Goal: Task Accomplishment & Management: Complete application form

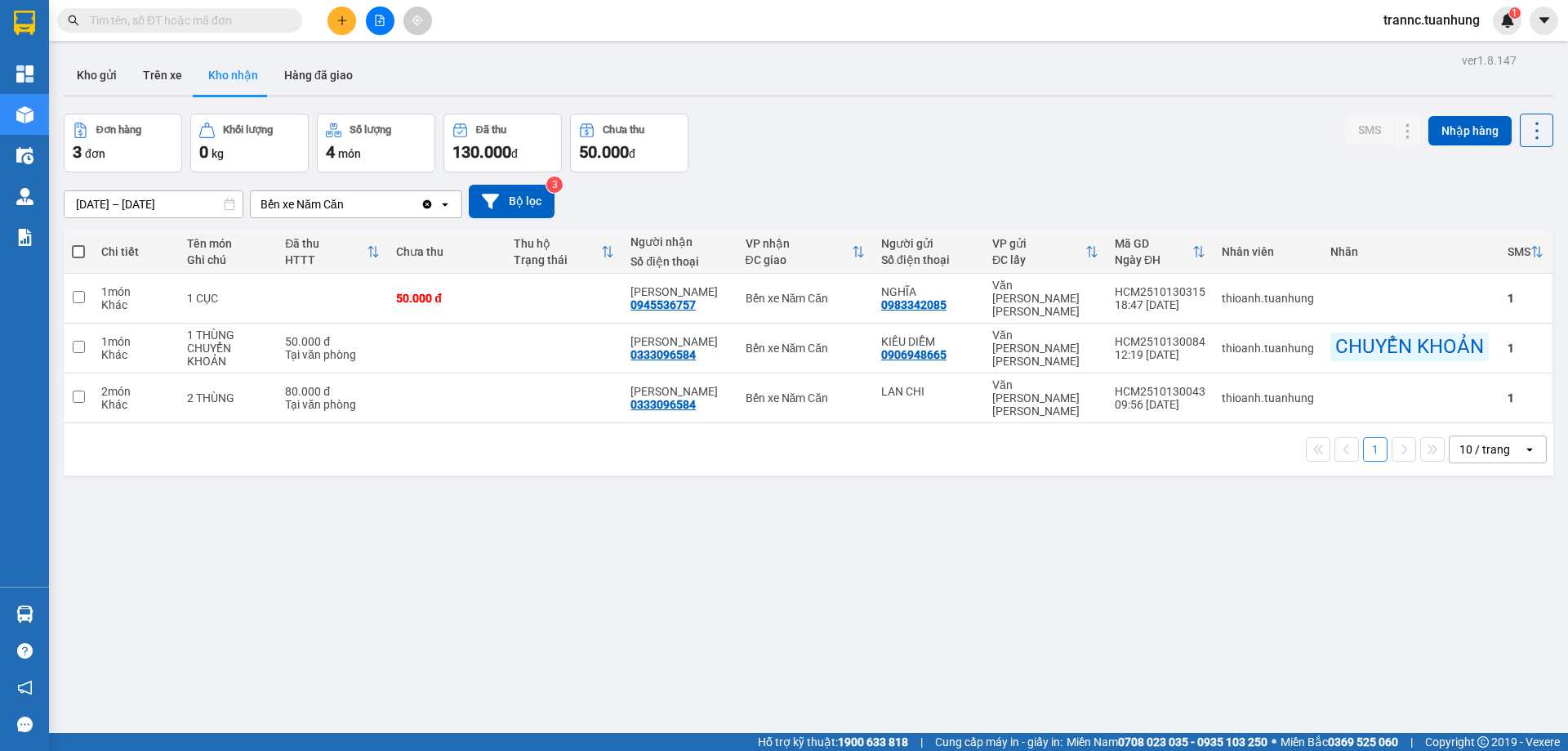
click at [234, 24] on input "text" at bounding box center [186, 21] width 192 height 18
click at [215, 22] on input "text" at bounding box center [186, 21] width 192 height 18
click at [214, 22] on input "text" at bounding box center [186, 21] width 192 height 18
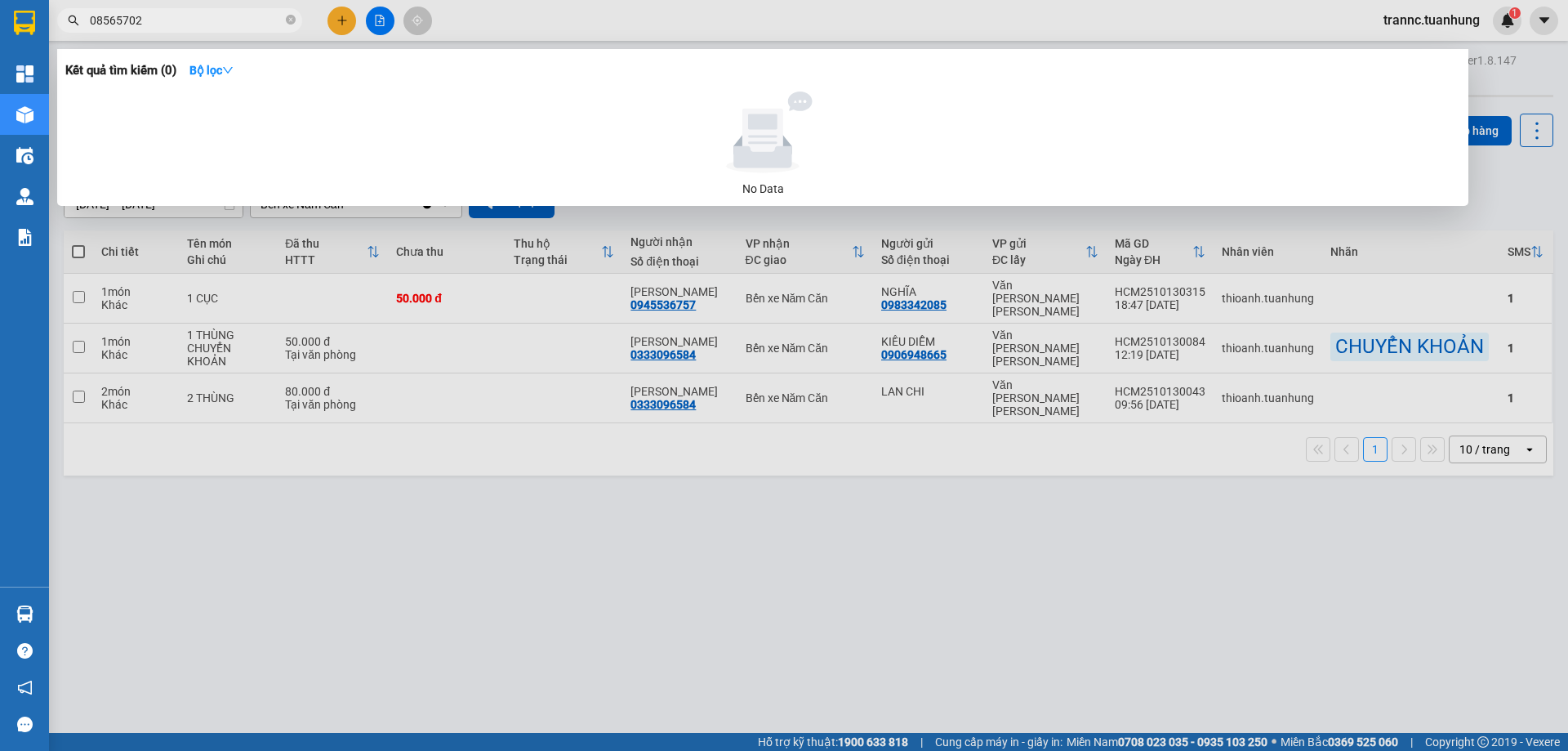
type input "085657020"
click at [290, 21] on icon "close-circle" at bounding box center [290, 20] width 10 height 10
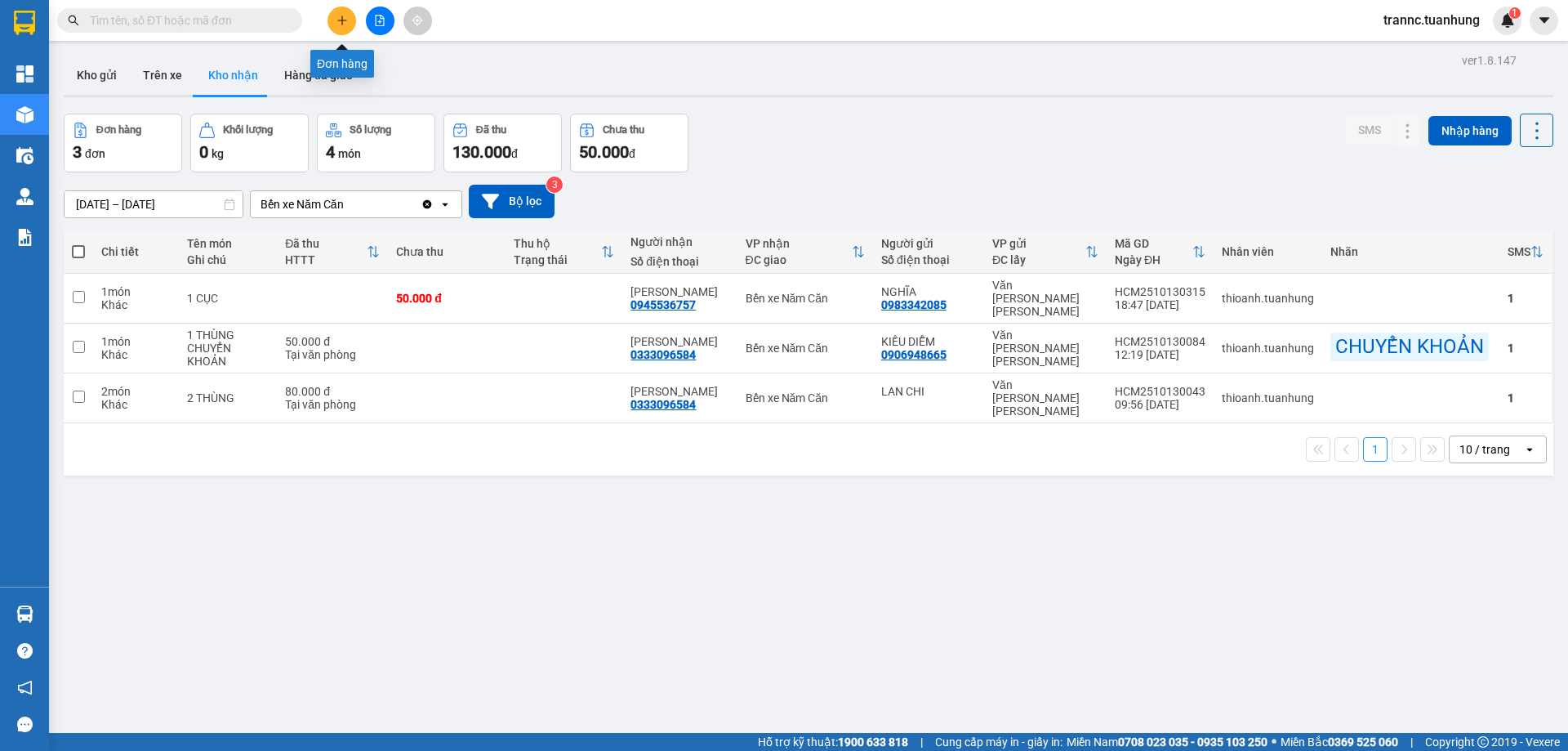
click at [344, 17] on icon "plus" at bounding box center [342, 21] width 12 height 12
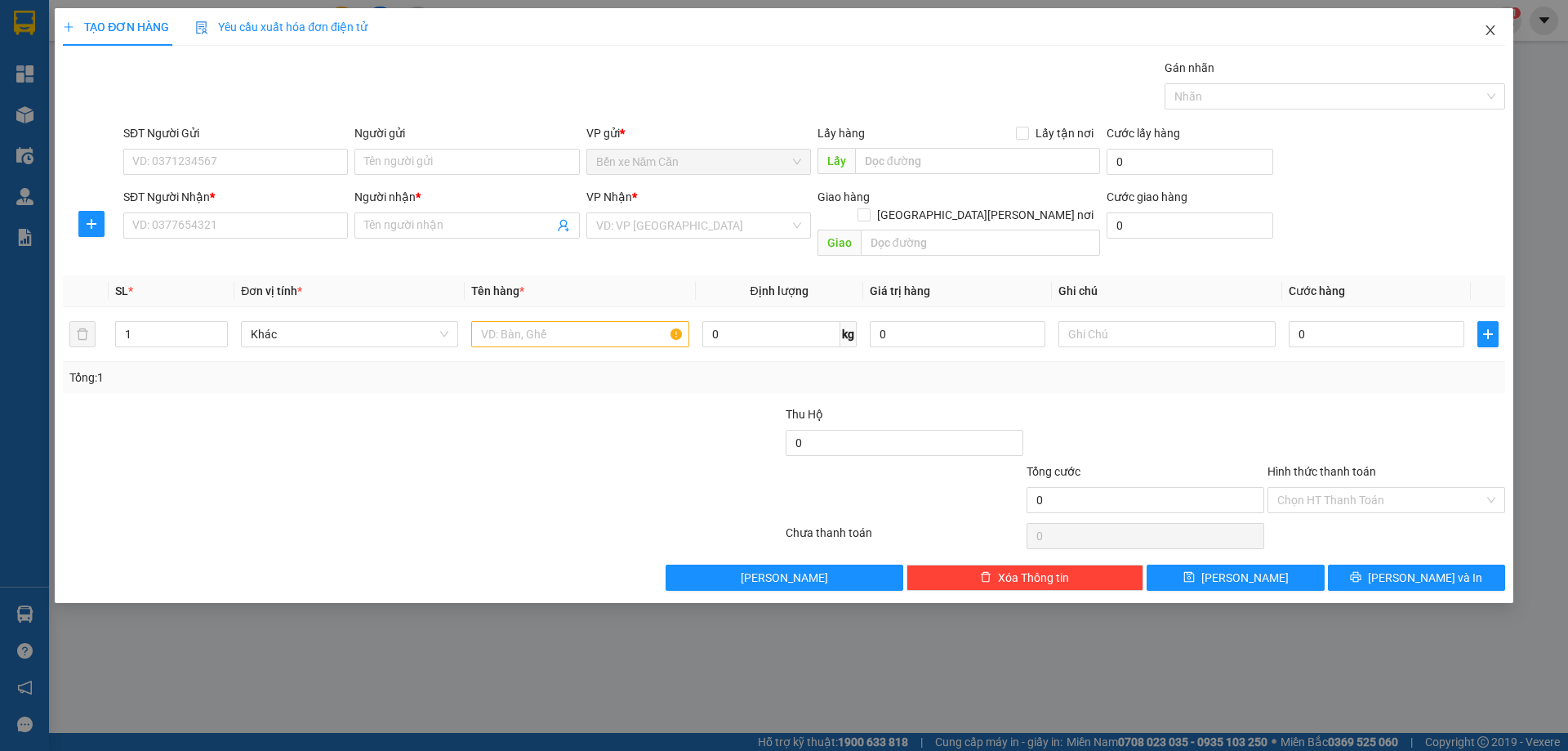
click at [1488, 33] on icon "close" at bounding box center [1490, 29] width 13 height 13
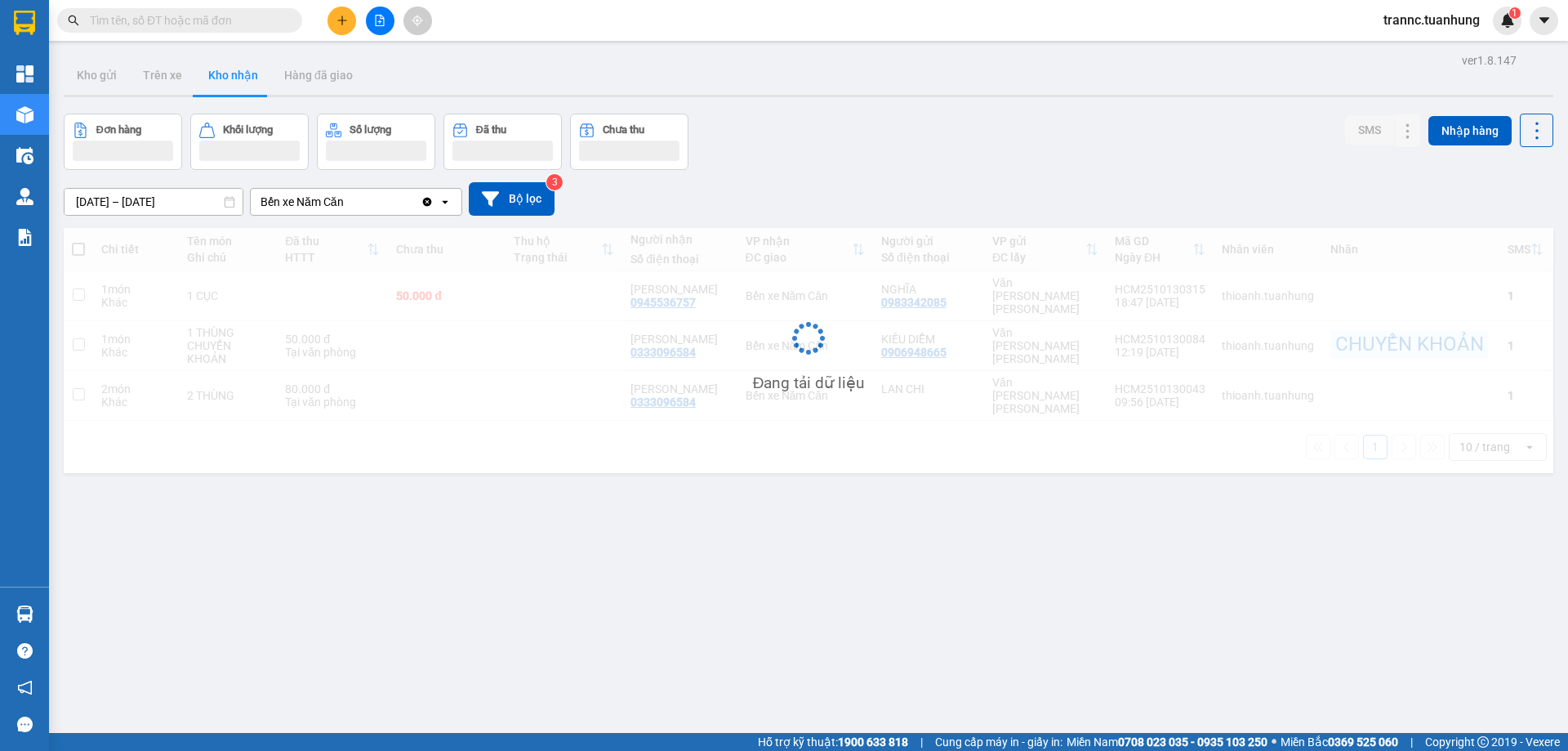
click at [257, 21] on input "text" at bounding box center [186, 21] width 192 height 18
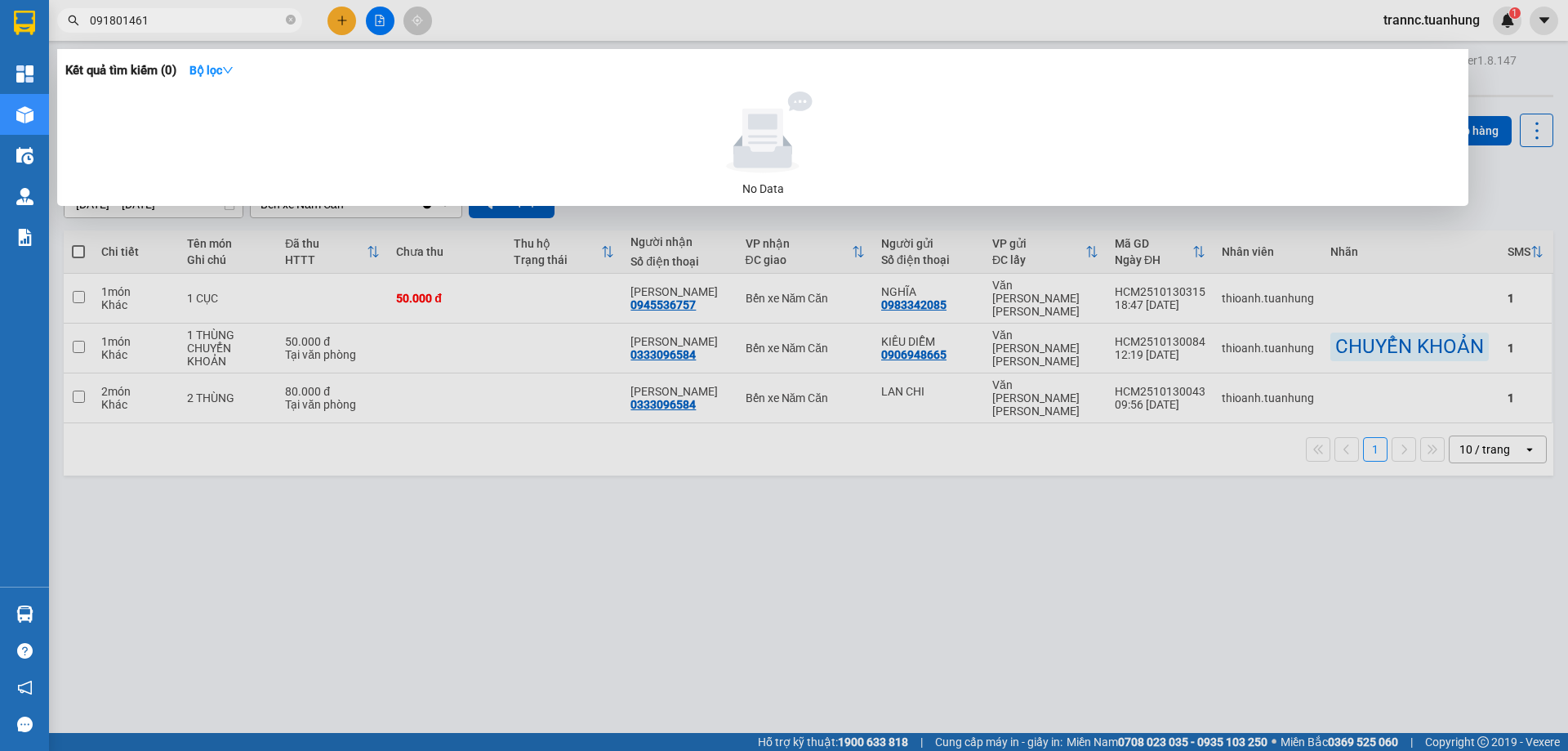
type input "091801461"
click at [292, 21] on icon "close-circle" at bounding box center [290, 20] width 10 height 10
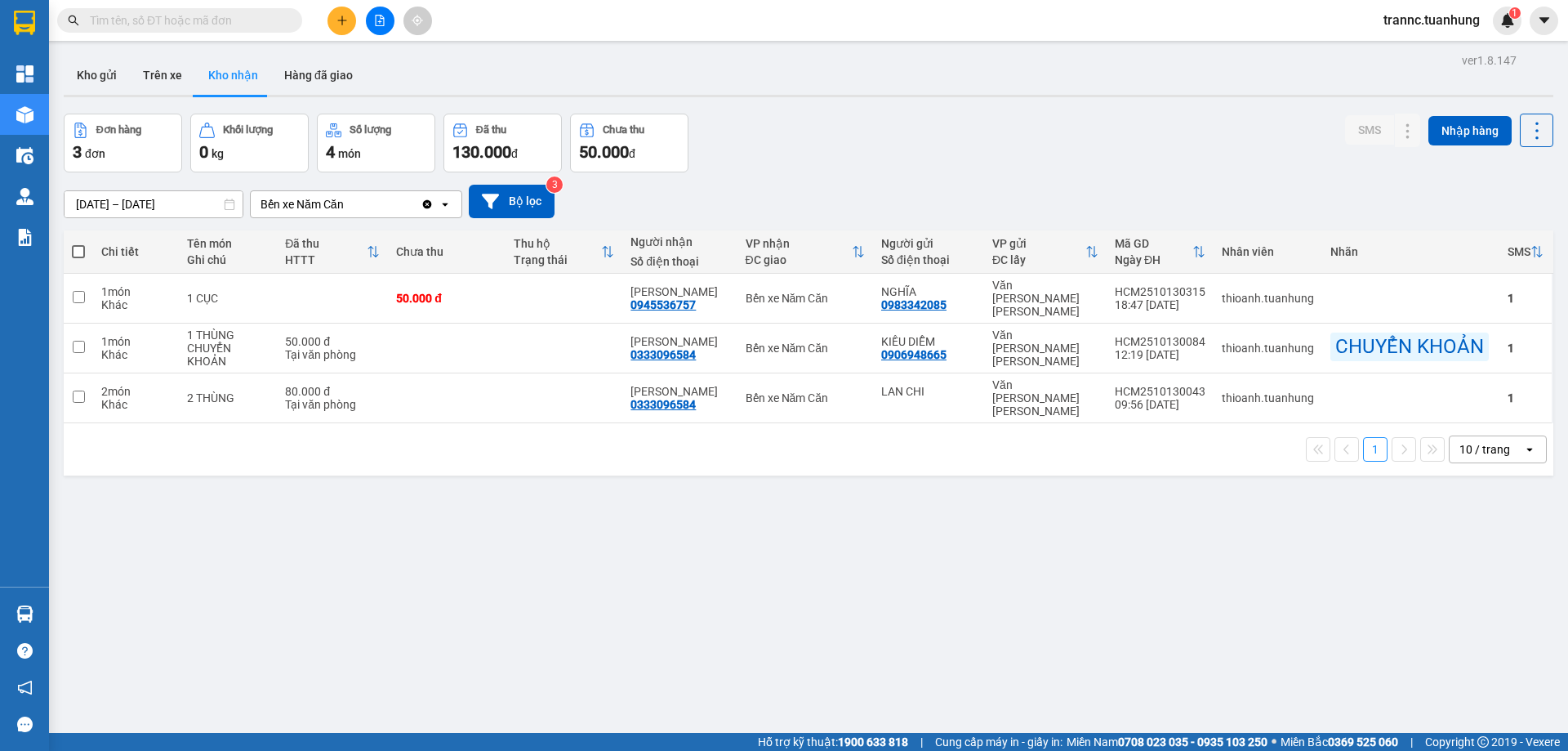
click at [156, 30] on span at bounding box center [180, 20] width 245 height 25
click at [163, 8] on span at bounding box center [180, 20] width 245 height 25
click at [170, 19] on input "text" at bounding box center [186, 21] width 192 height 18
click at [345, 27] on button at bounding box center [341, 21] width 28 height 28
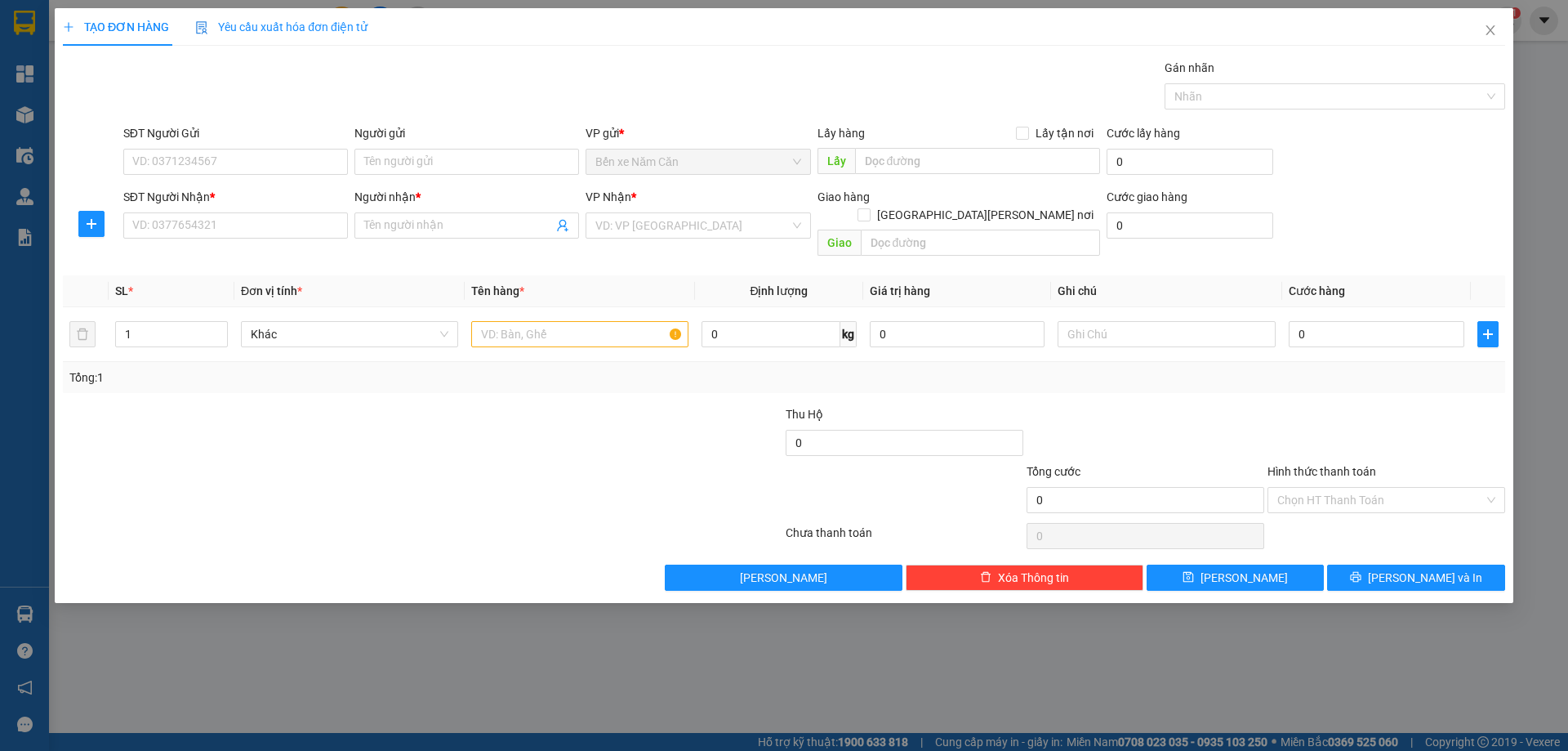
click at [344, 27] on span "Yêu cầu xuất hóa đơn điện tử" at bounding box center [282, 27] width 173 height 13
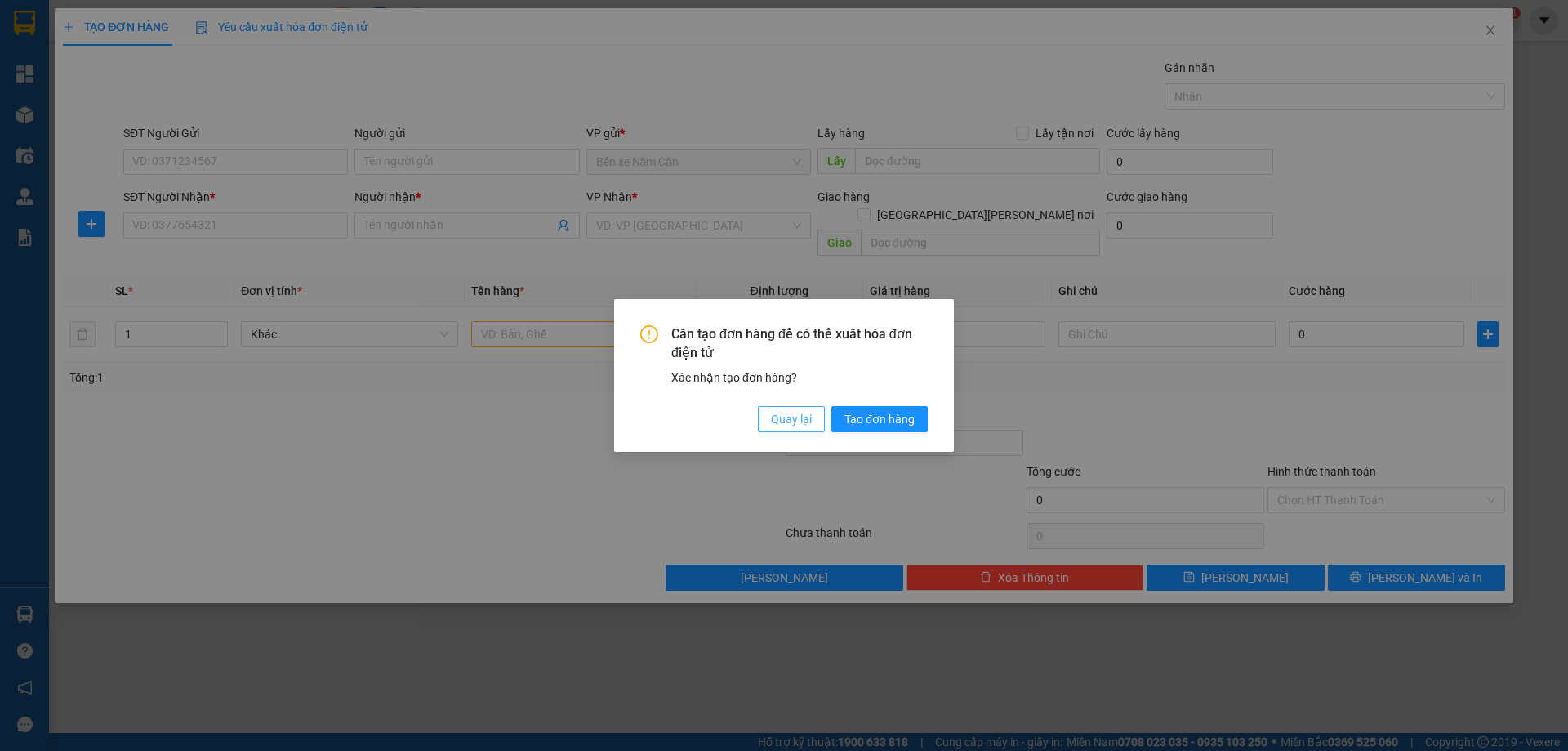
click at [802, 427] on span "Quay lại" at bounding box center [792, 419] width 41 height 18
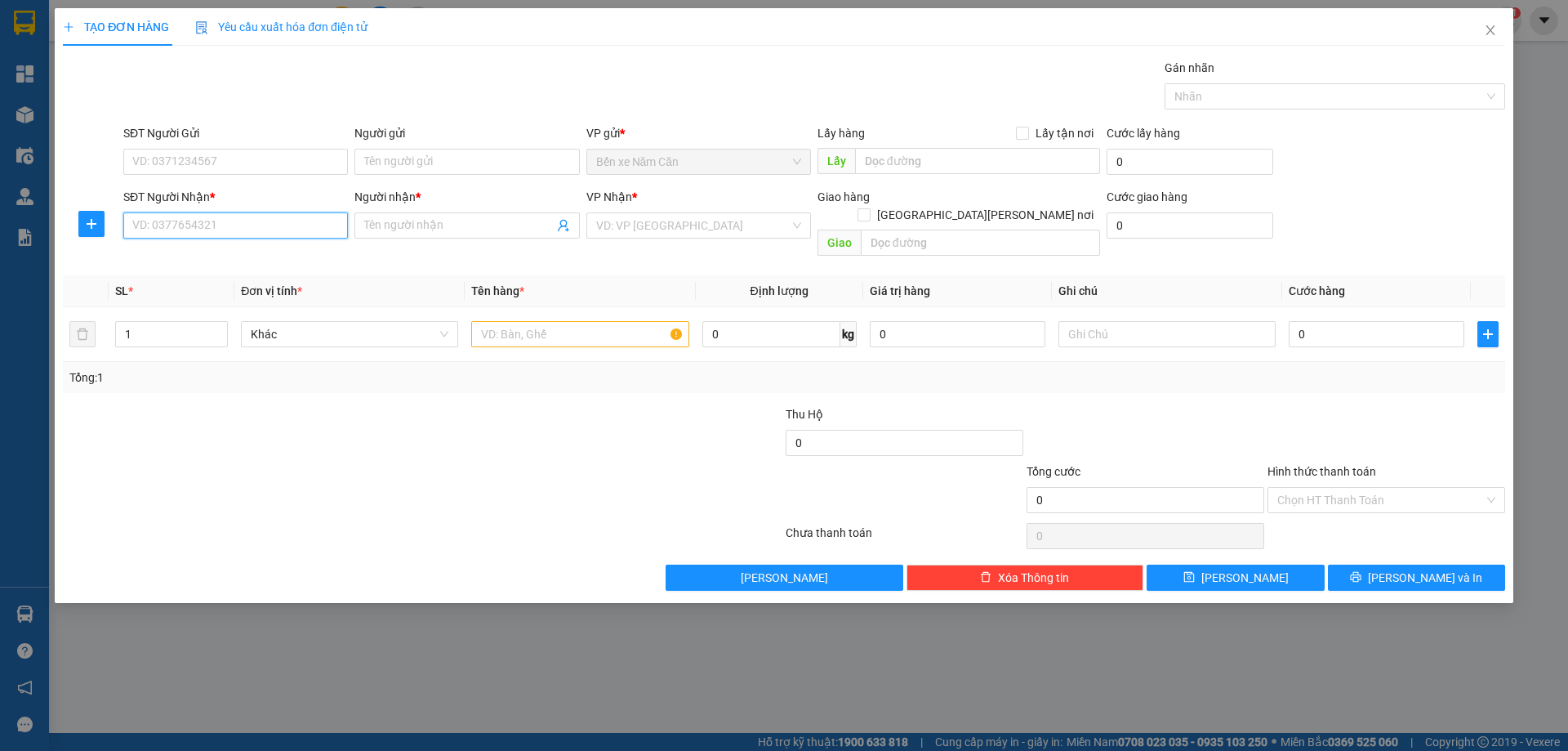
click at [241, 232] on input "SĐT Người Nhận *" at bounding box center [235, 225] width 225 height 27
type input "0856573020"
click at [212, 261] on div "0856573020 - LAN" at bounding box center [235, 258] width 205 height 18
type input "LAN"
type input "0856573020"
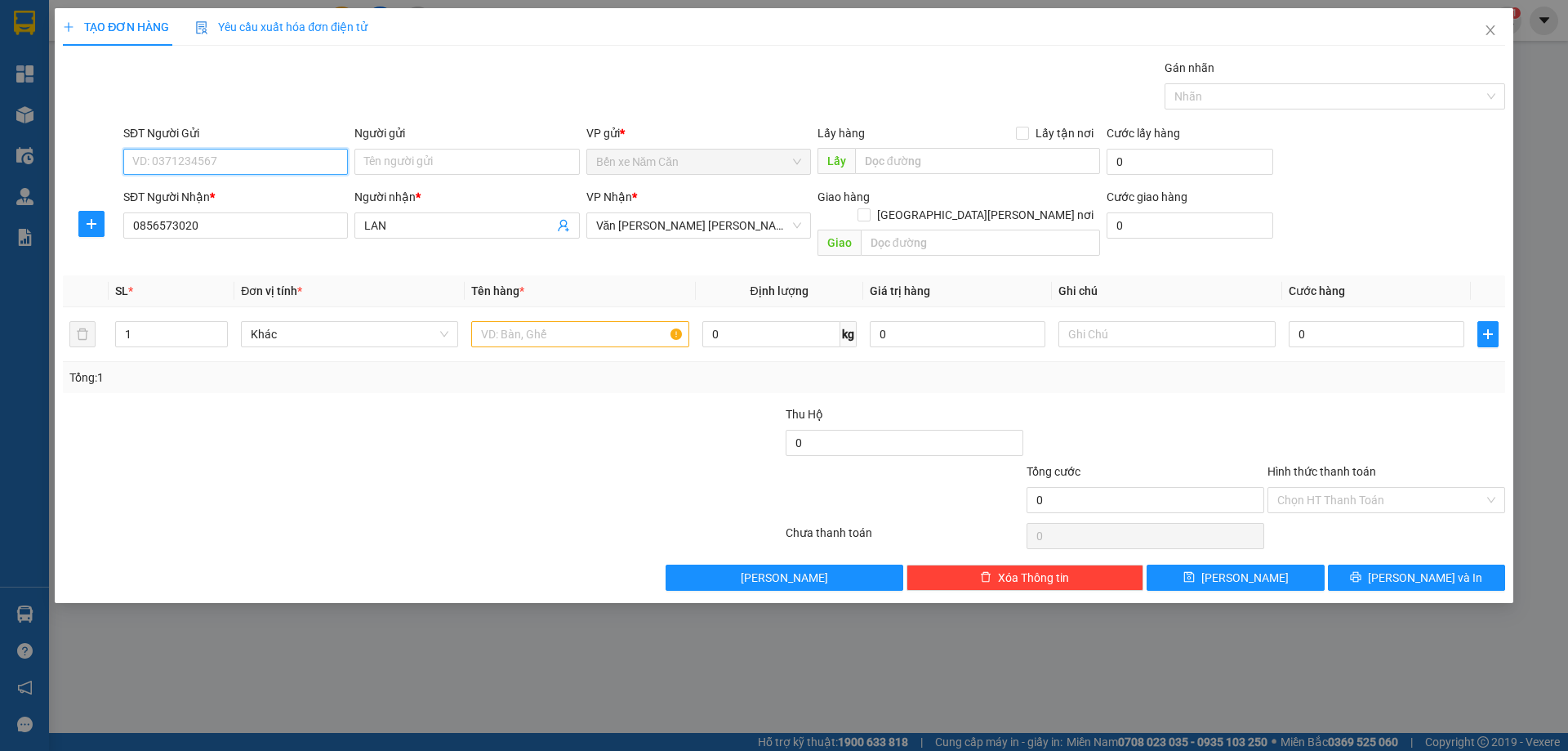
click at [242, 158] on input "SĐT Người Gửi" at bounding box center [235, 162] width 225 height 27
type input "0918014612"
click at [442, 168] on input "Người gửi" at bounding box center [466, 162] width 225 height 27
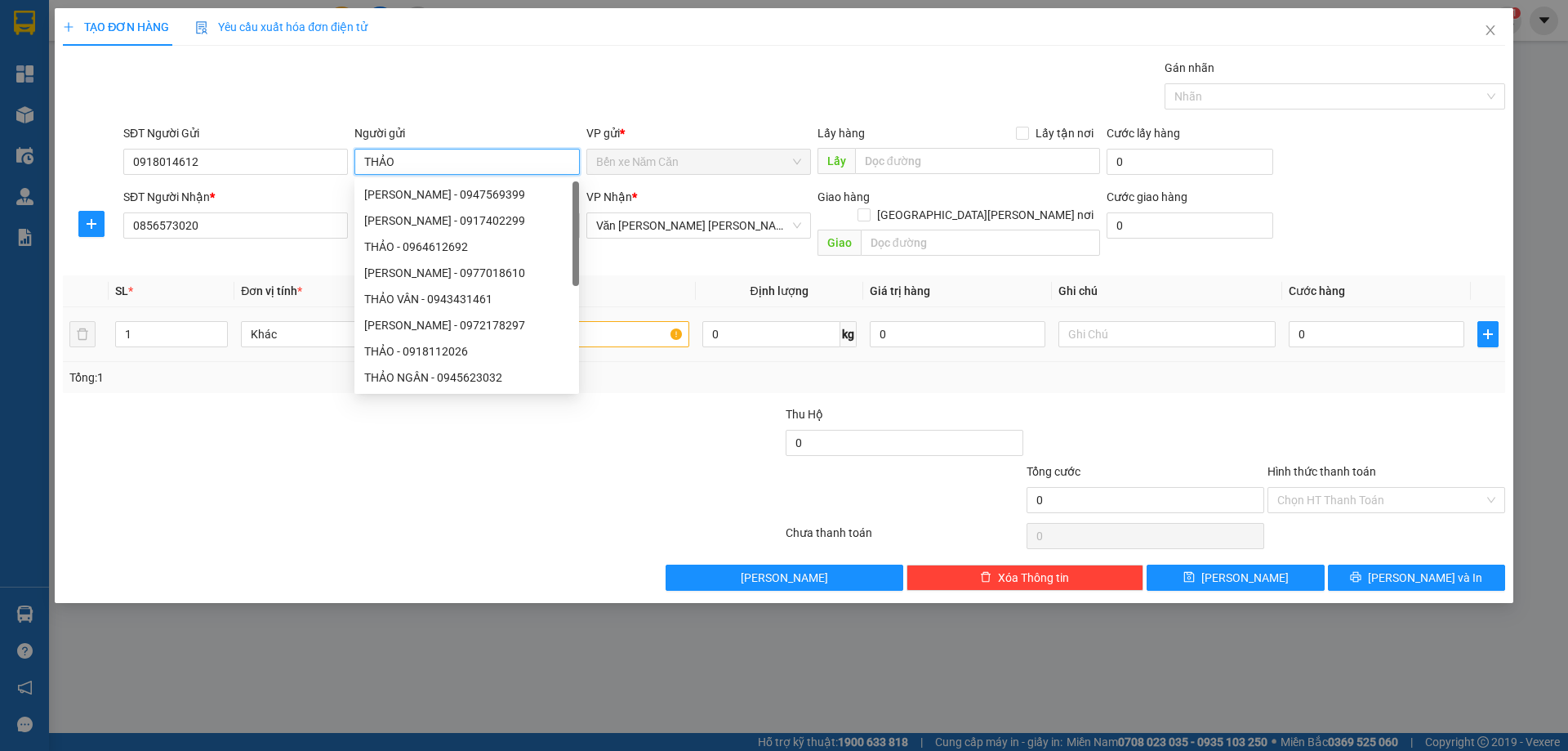
type input "THẢO"
click at [612, 321] on input "text" at bounding box center [579, 334] width 217 height 27
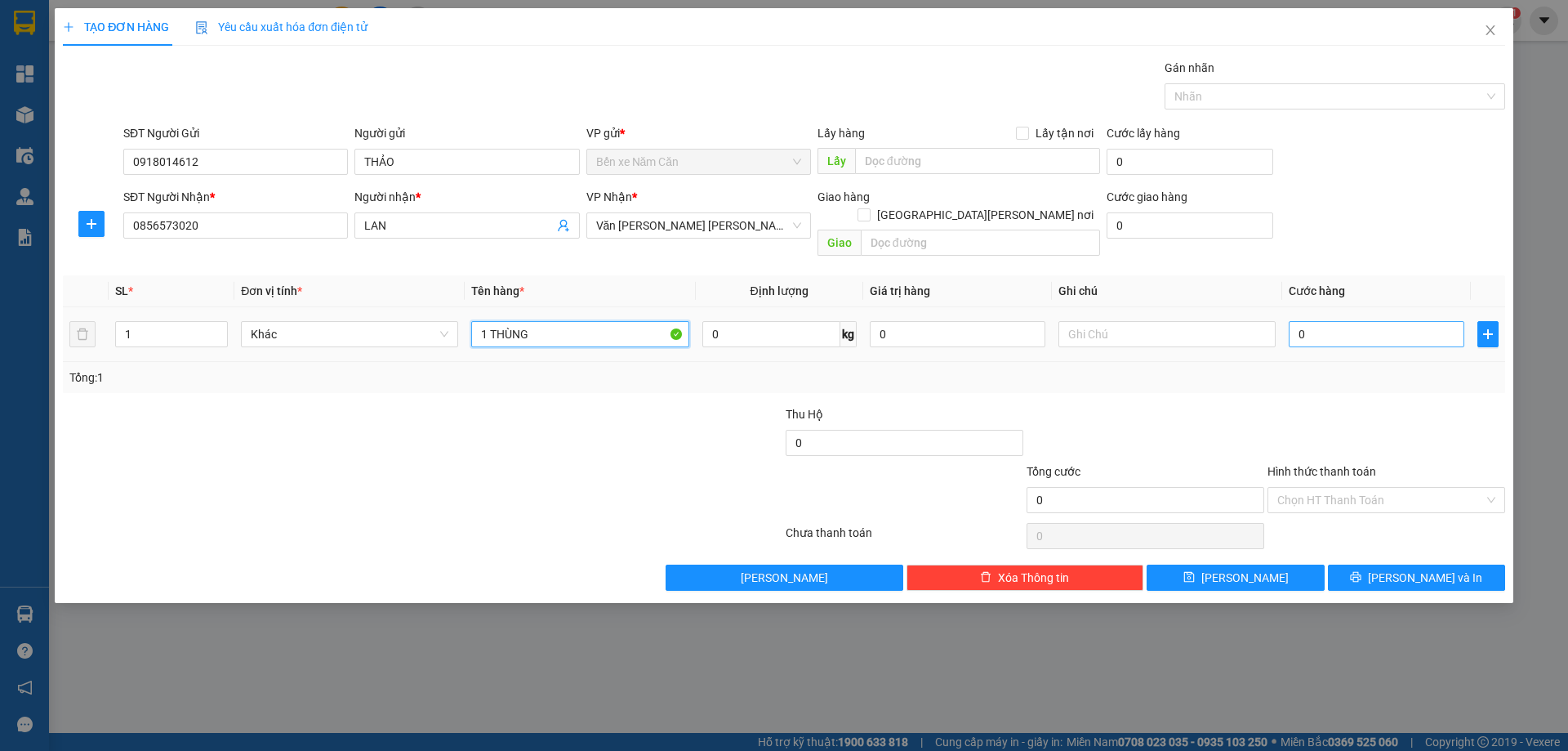
type input "1 THÙNG"
click at [1348, 321] on input "0" at bounding box center [1377, 334] width 176 height 27
type input "4"
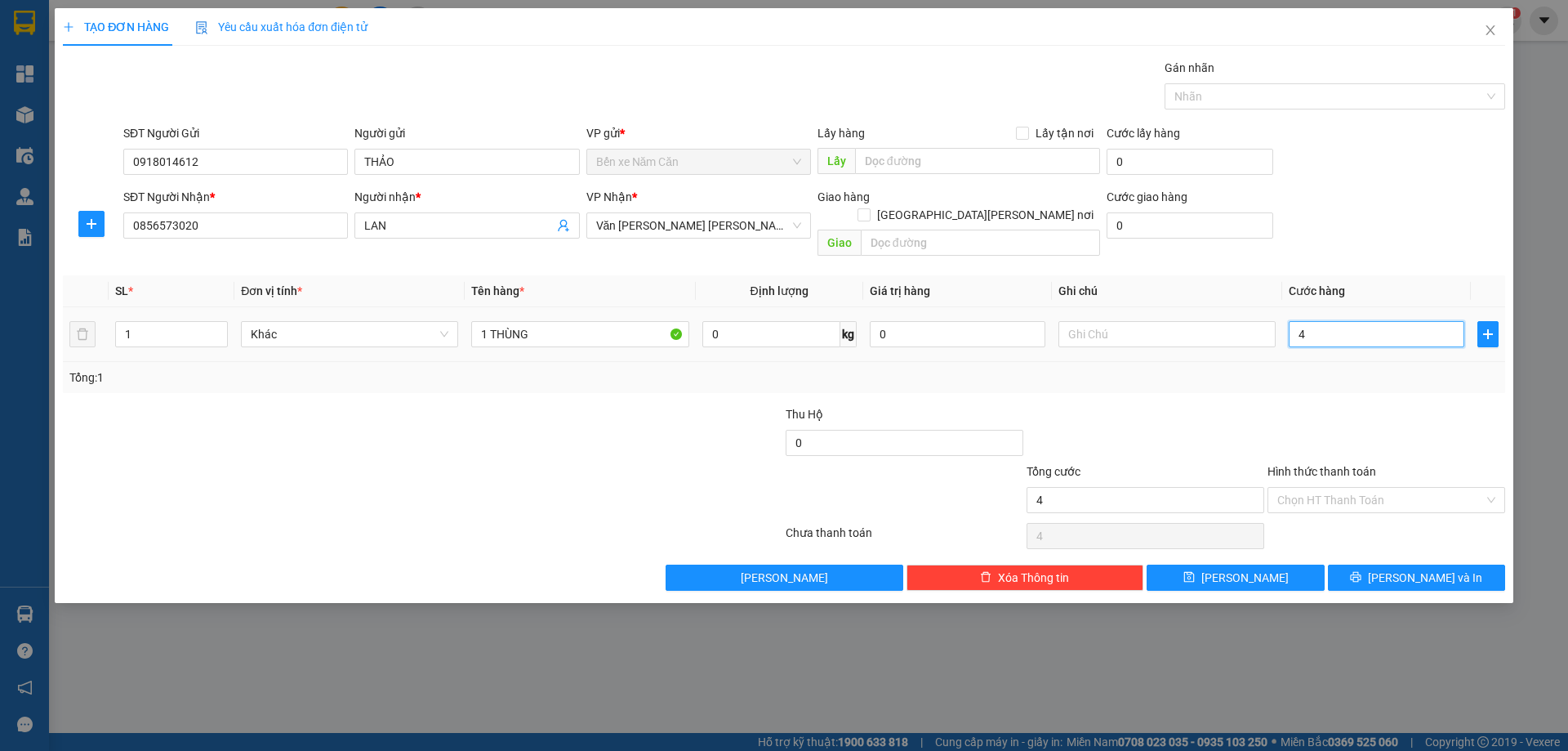
type input "40"
type input "40.000"
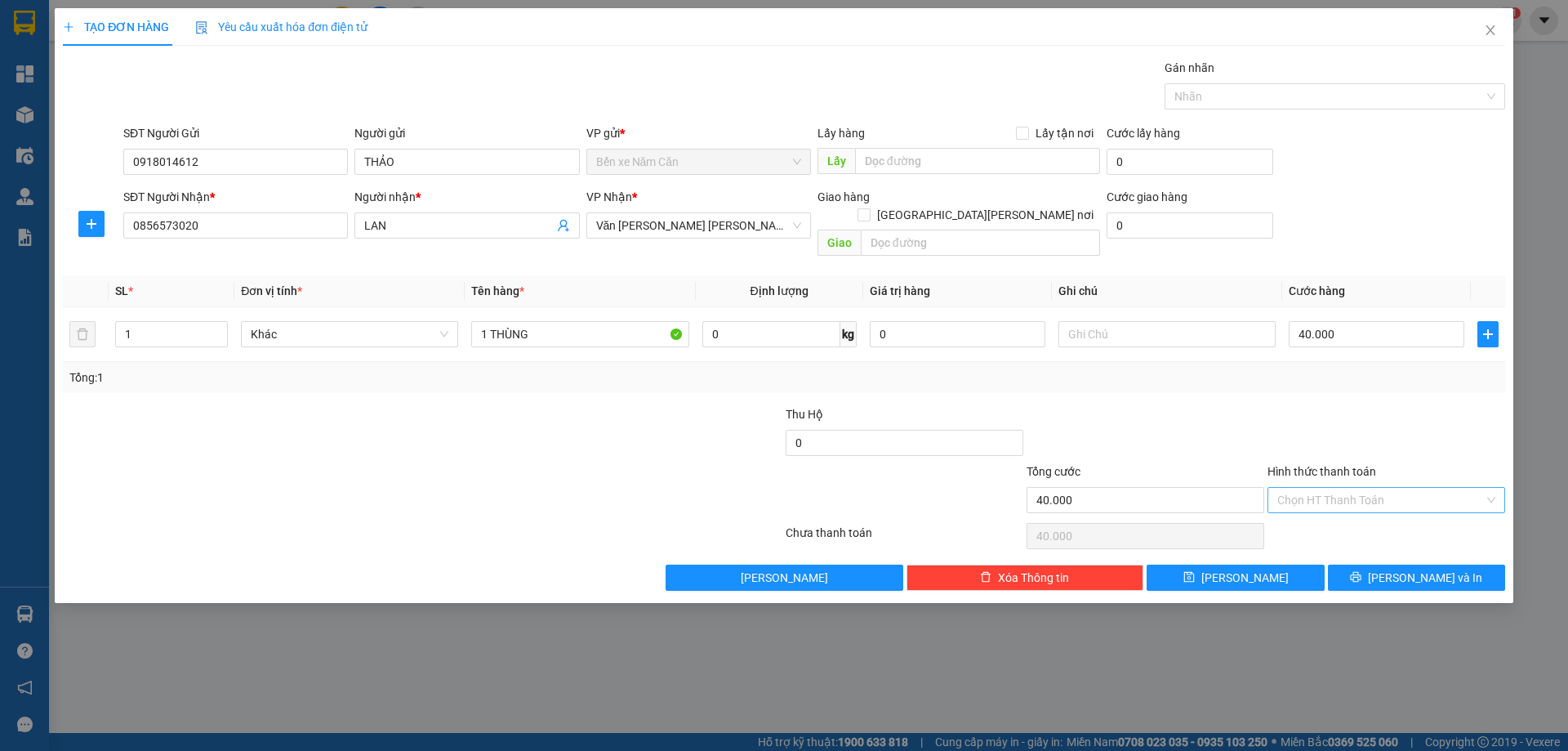
click at [1336, 488] on input "Hình thức thanh toán" at bounding box center [1381, 500] width 207 height 25
click at [1331, 509] on div "Tại văn phòng" at bounding box center [1386, 514] width 218 height 18
type input "0"
click at [1371, 564] on button "[PERSON_NAME] và In" at bounding box center [1417, 577] width 178 height 27
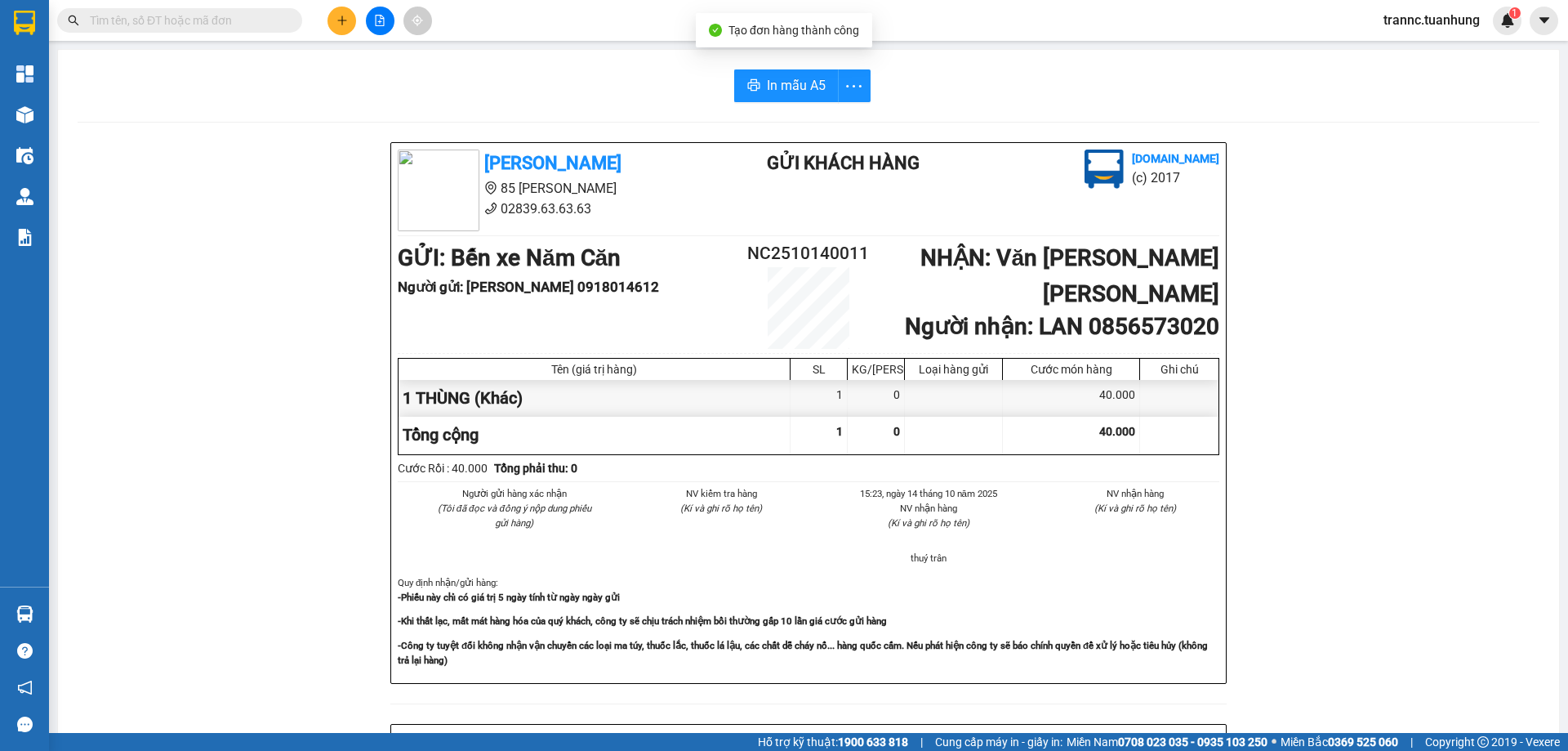
click at [1405, 629] on div "[PERSON_NAME] 85 [PERSON_NAME] 02839.63.63.63 Gửi khách hàng [DOMAIN_NAME] (c) …" at bounding box center [809, 723] width 1462 height 1160
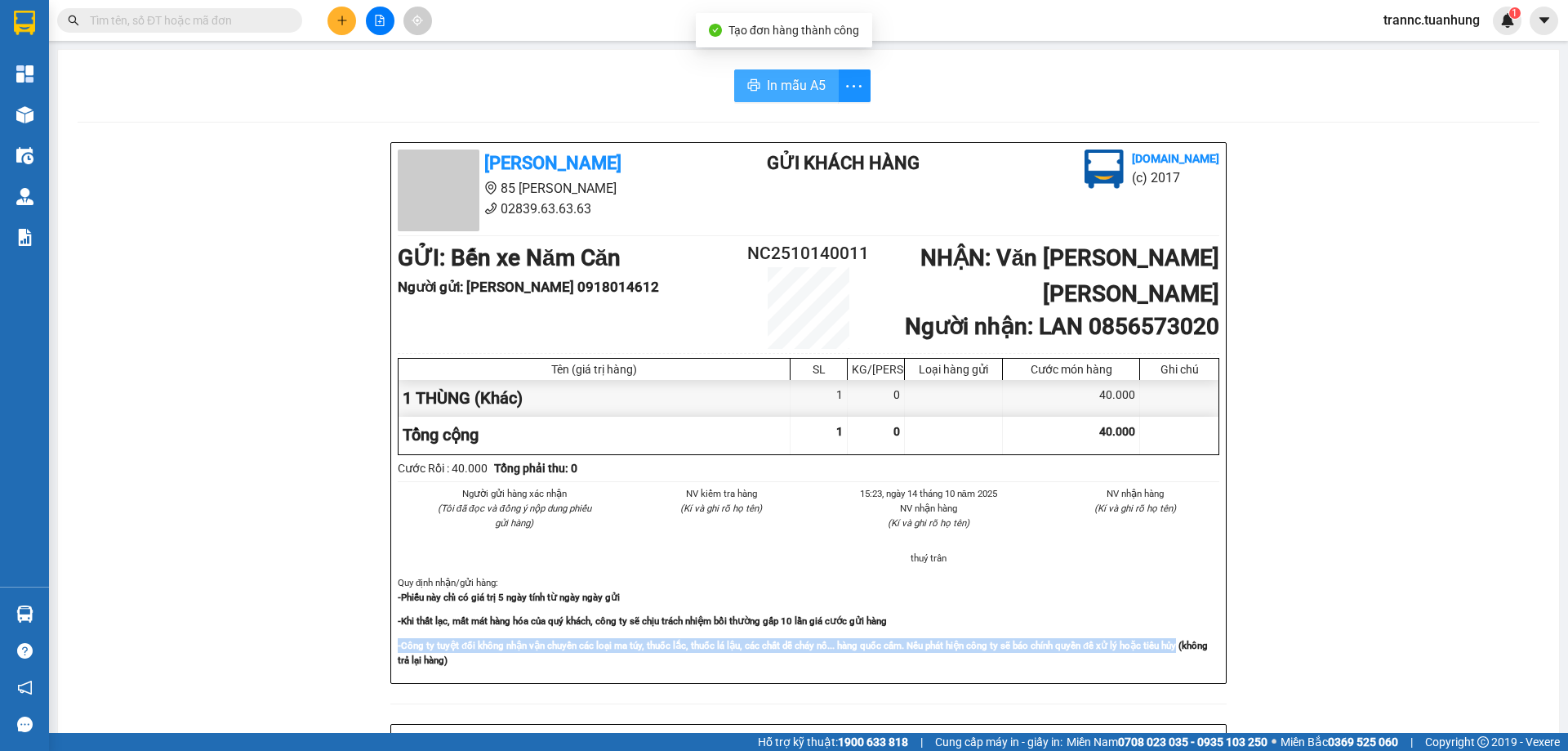
click at [787, 84] on span "In mẫu A5" at bounding box center [797, 85] width 59 height 21
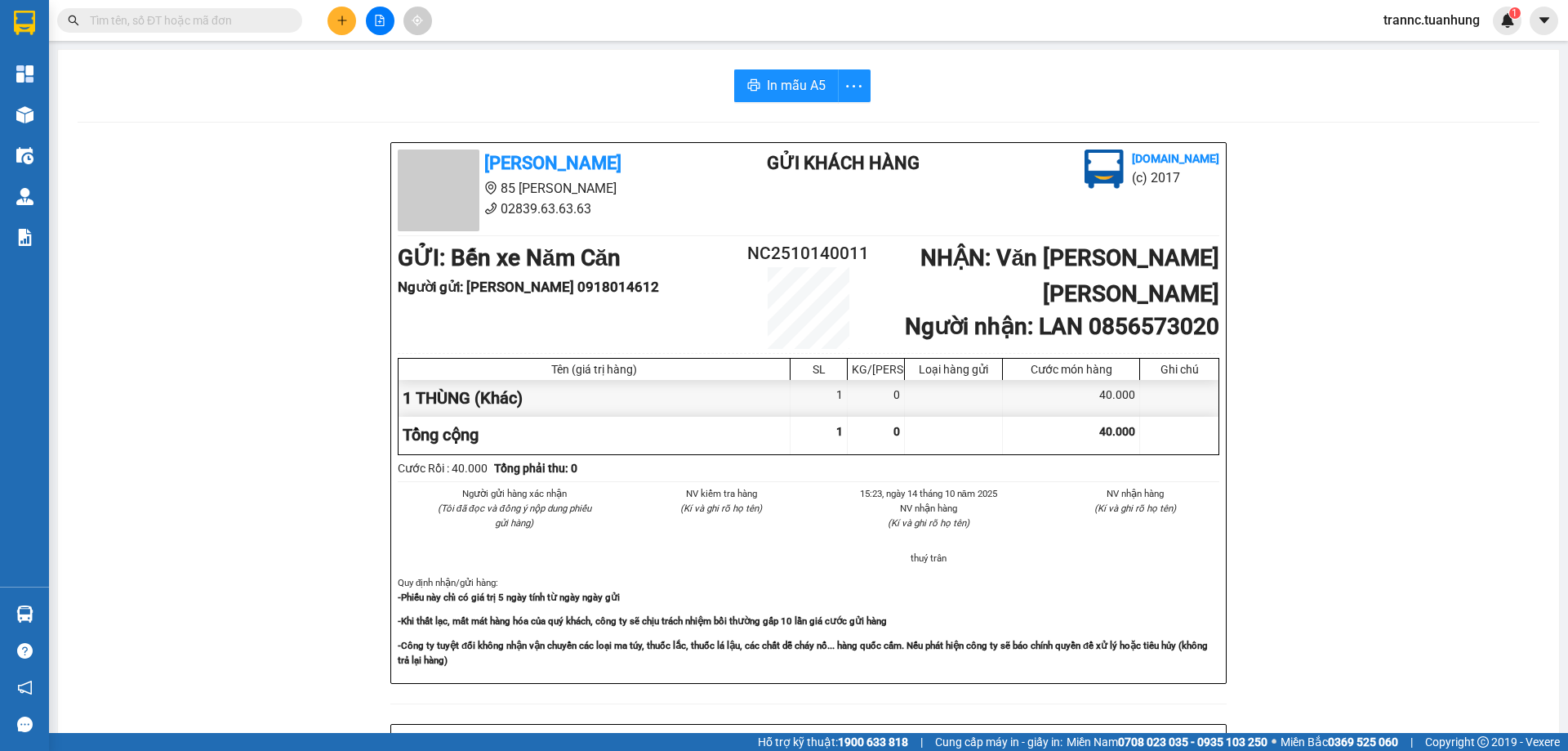
click at [216, 17] on input "text" at bounding box center [186, 21] width 192 height 18
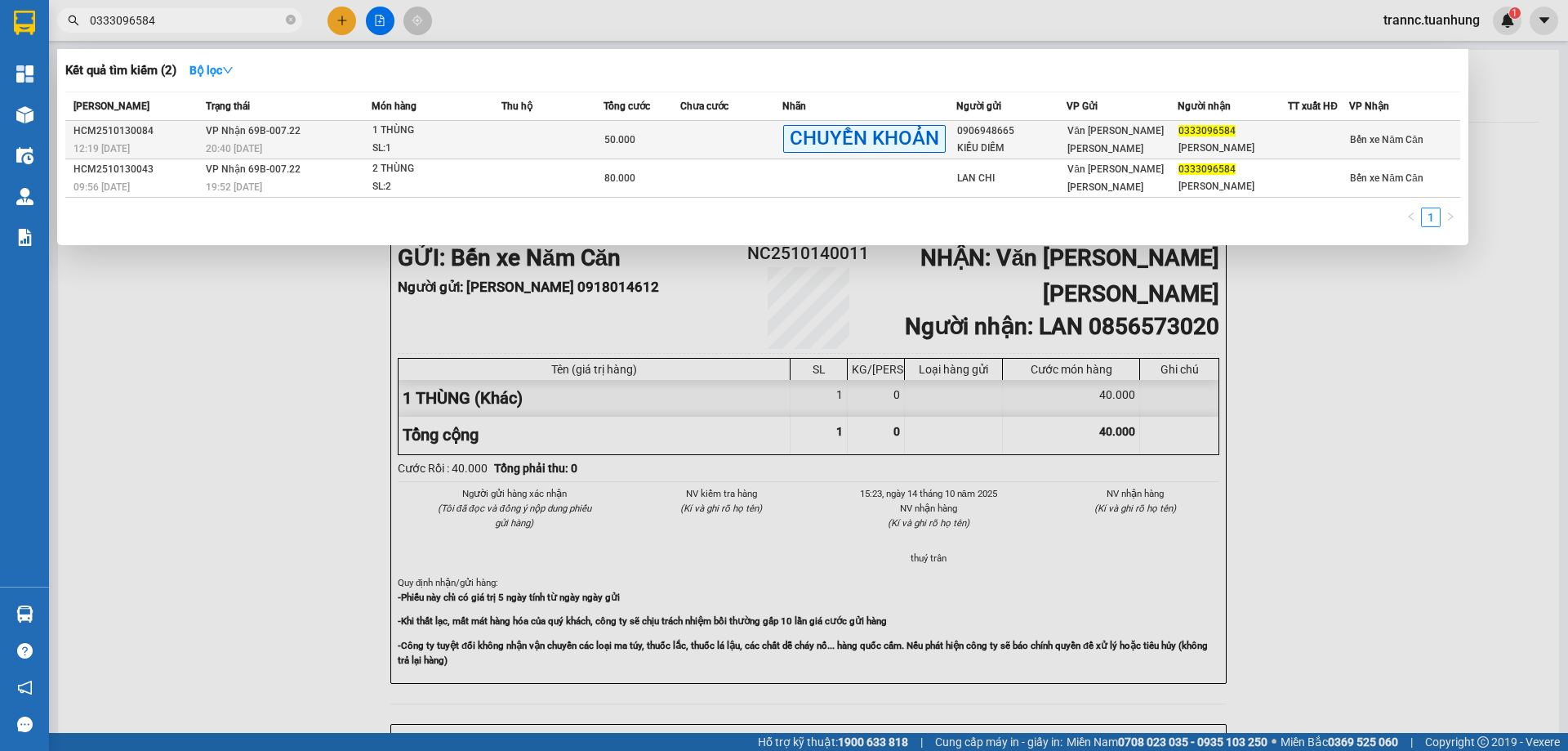
type input "0333096584"
click at [662, 134] on div "50.000" at bounding box center [642, 139] width 76 height 18
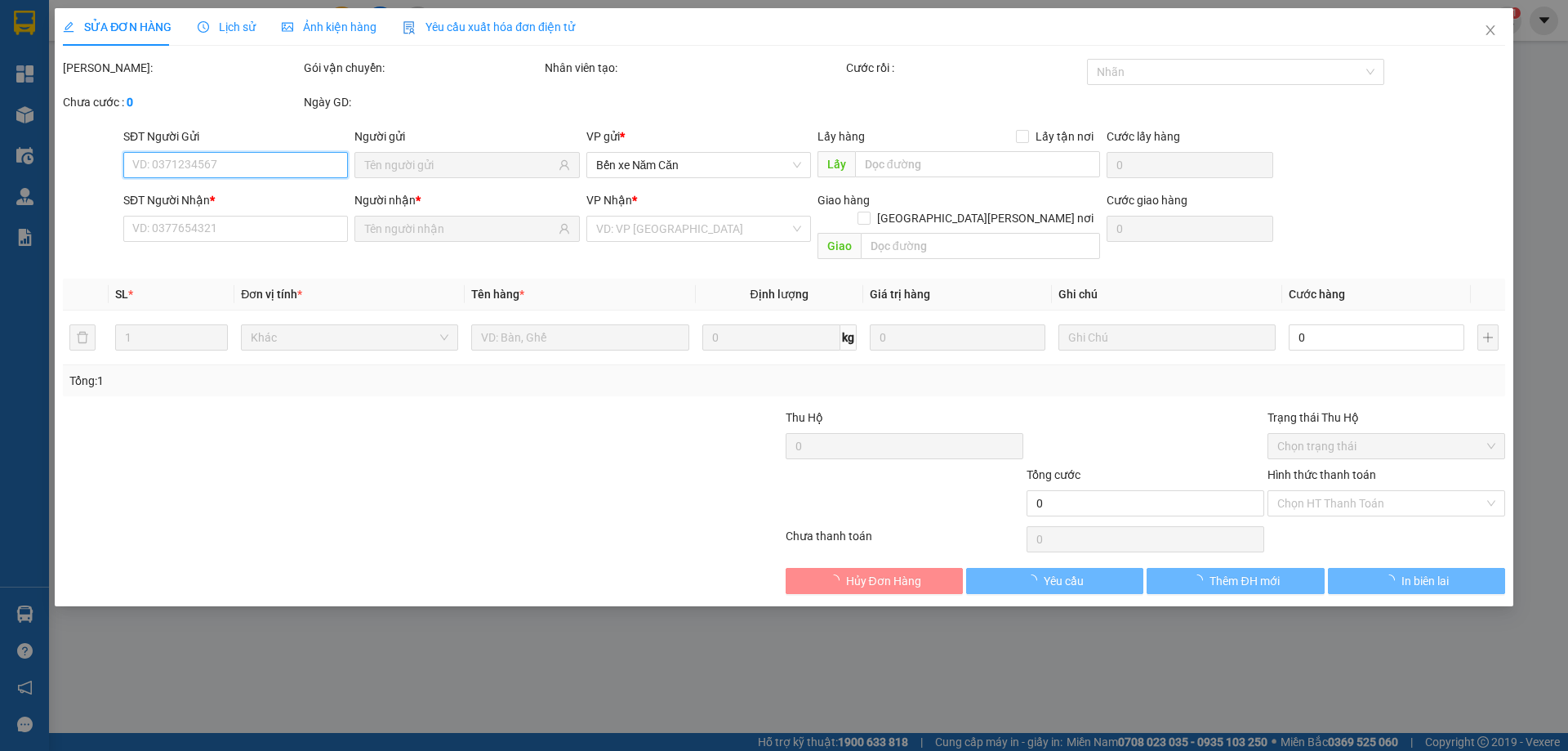
type input "0906948665"
type input "KIỀU DIỄM"
type input "0333096584"
type input "[PERSON_NAME]"
type input "50.000"
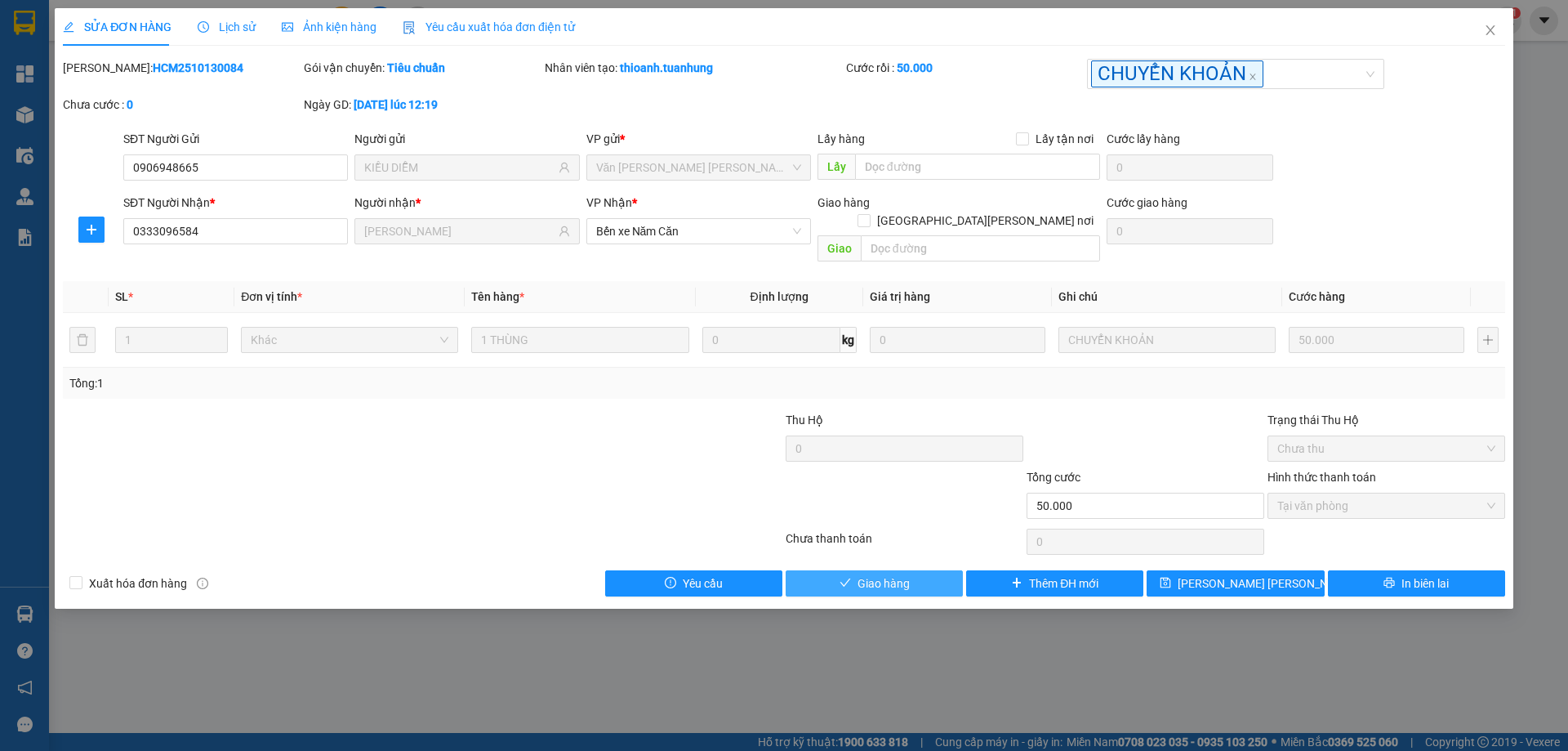
click at [910, 574] on span "Giao hàng" at bounding box center [883, 583] width 52 height 18
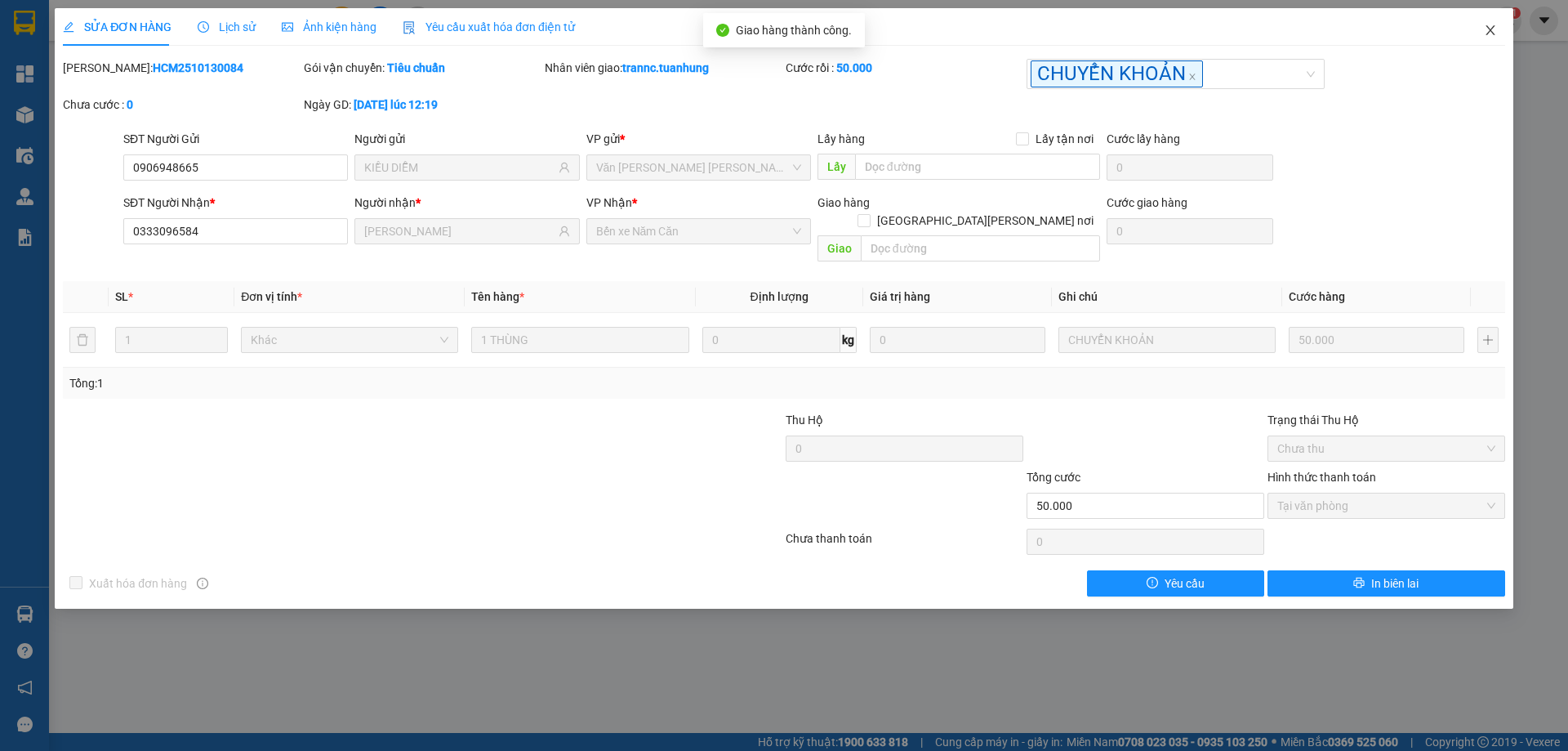
click at [1485, 32] on icon "close" at bounding box center [1490, 29] width 13 height 13
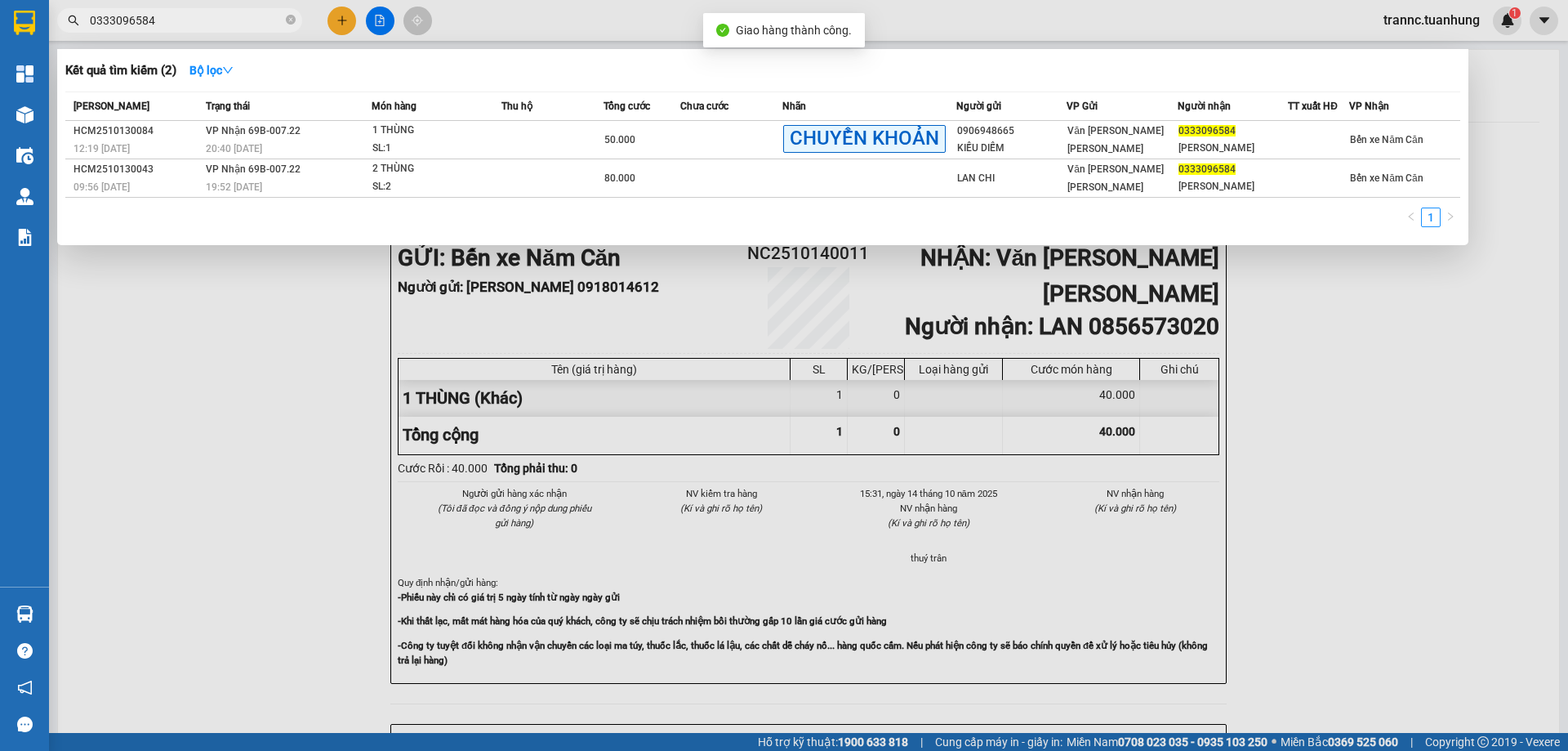
click at [229, 13] on input "0333096584" at bounding box center [186, 21] width 192 height 18
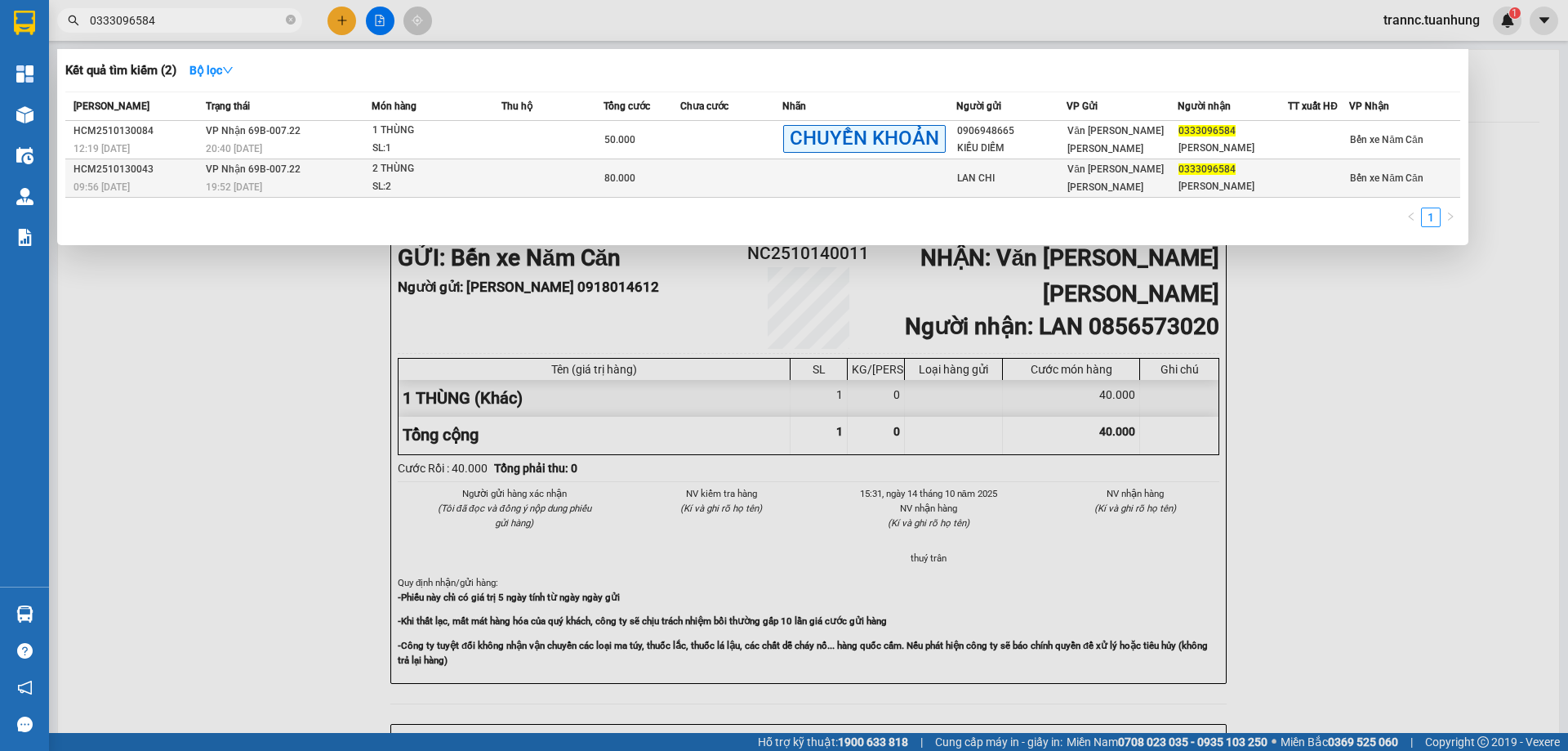
click at [563, 187] on td at bounding box center [552, 178] width 102 height 38
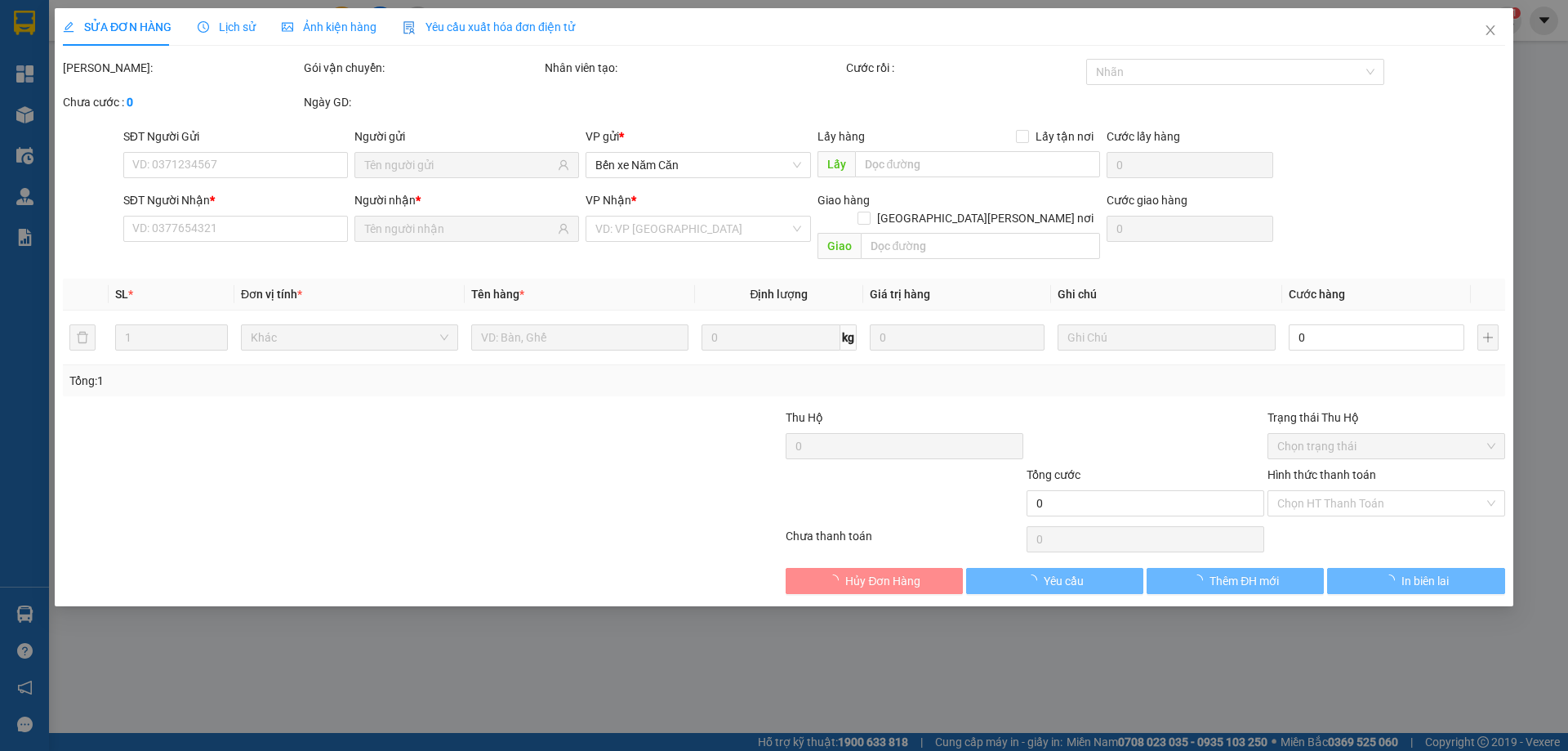
type input "LAN CHI"
type input "0333096584"
type input "[PERSON_NAME]"
type input "80.000"
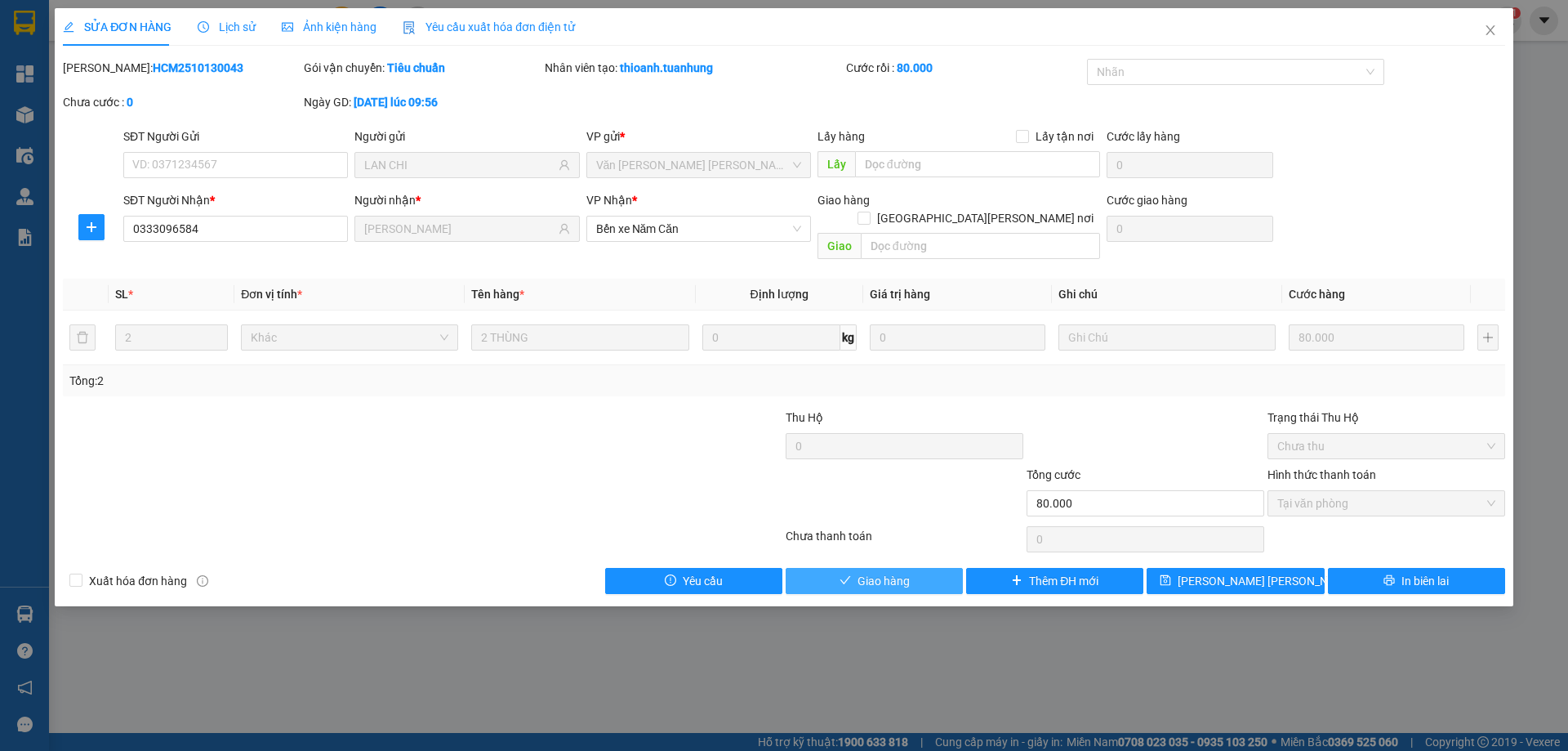
click at [943, 568] on button "Giao hàng" at bounding box center [874, 581] width 178 height 27
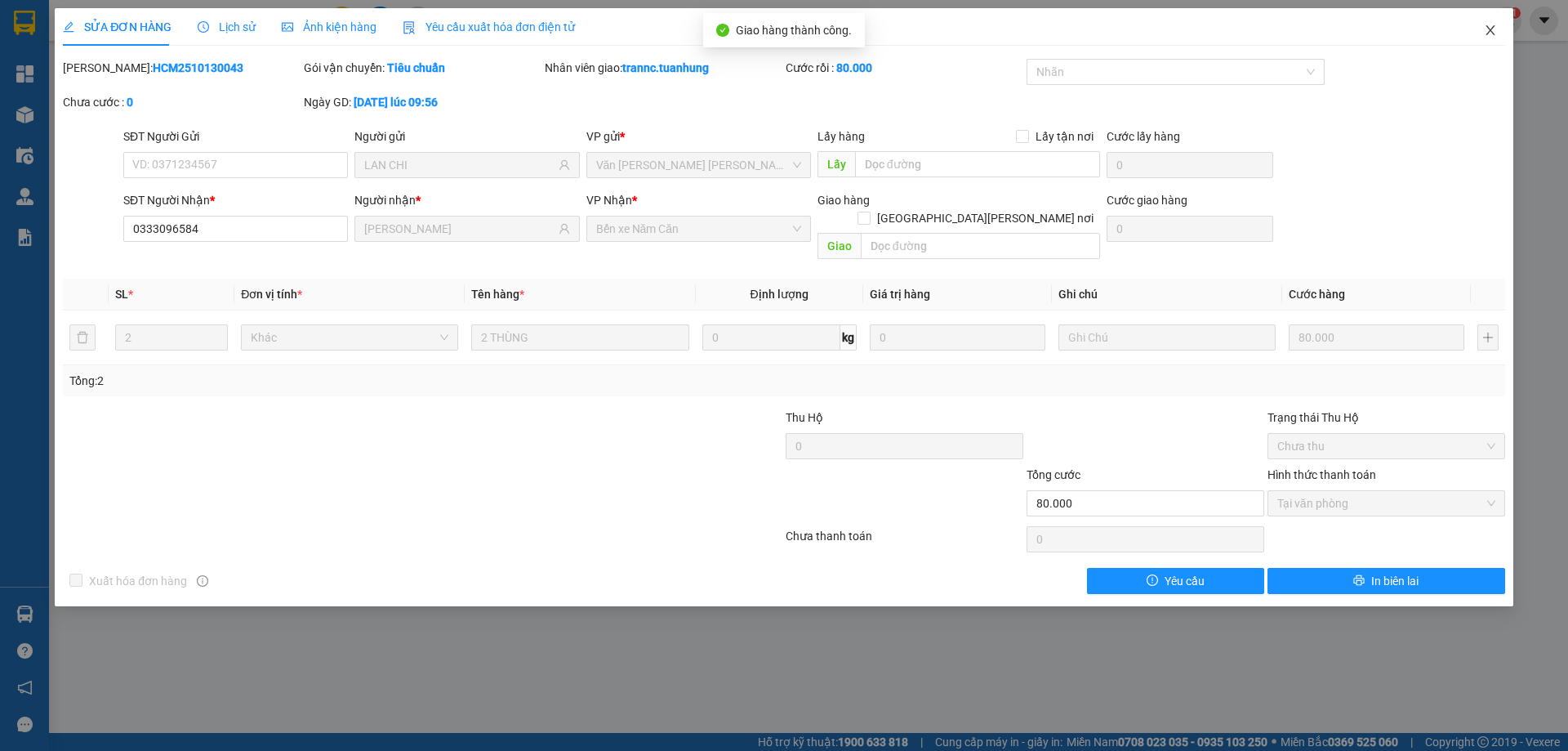
click at [1490, 25] on icon "close" at bounding box center [1490, 29] width 13 height 13
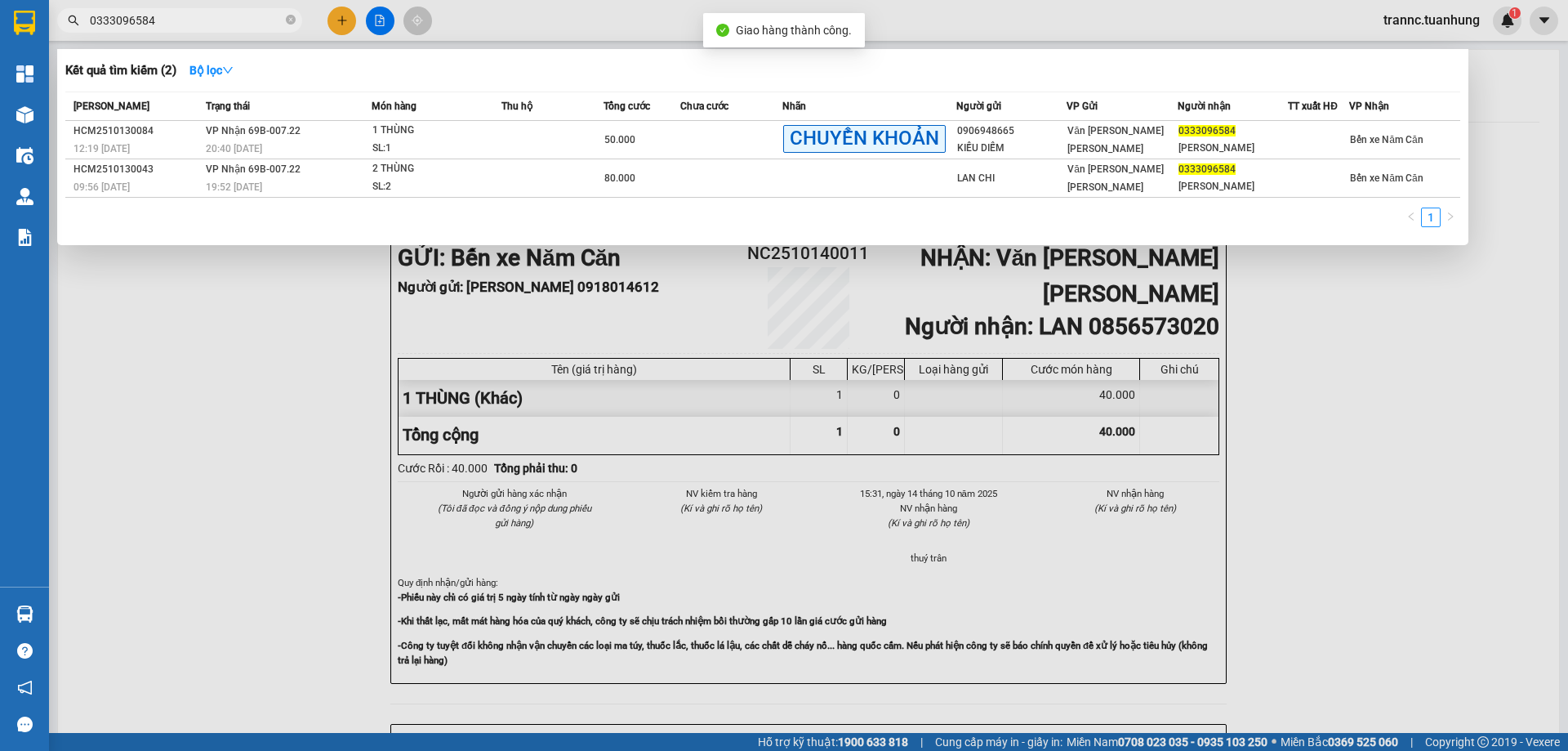
click at [180, 22] on input "0333096584" at bounding box center [186, 21] width 192 height 18
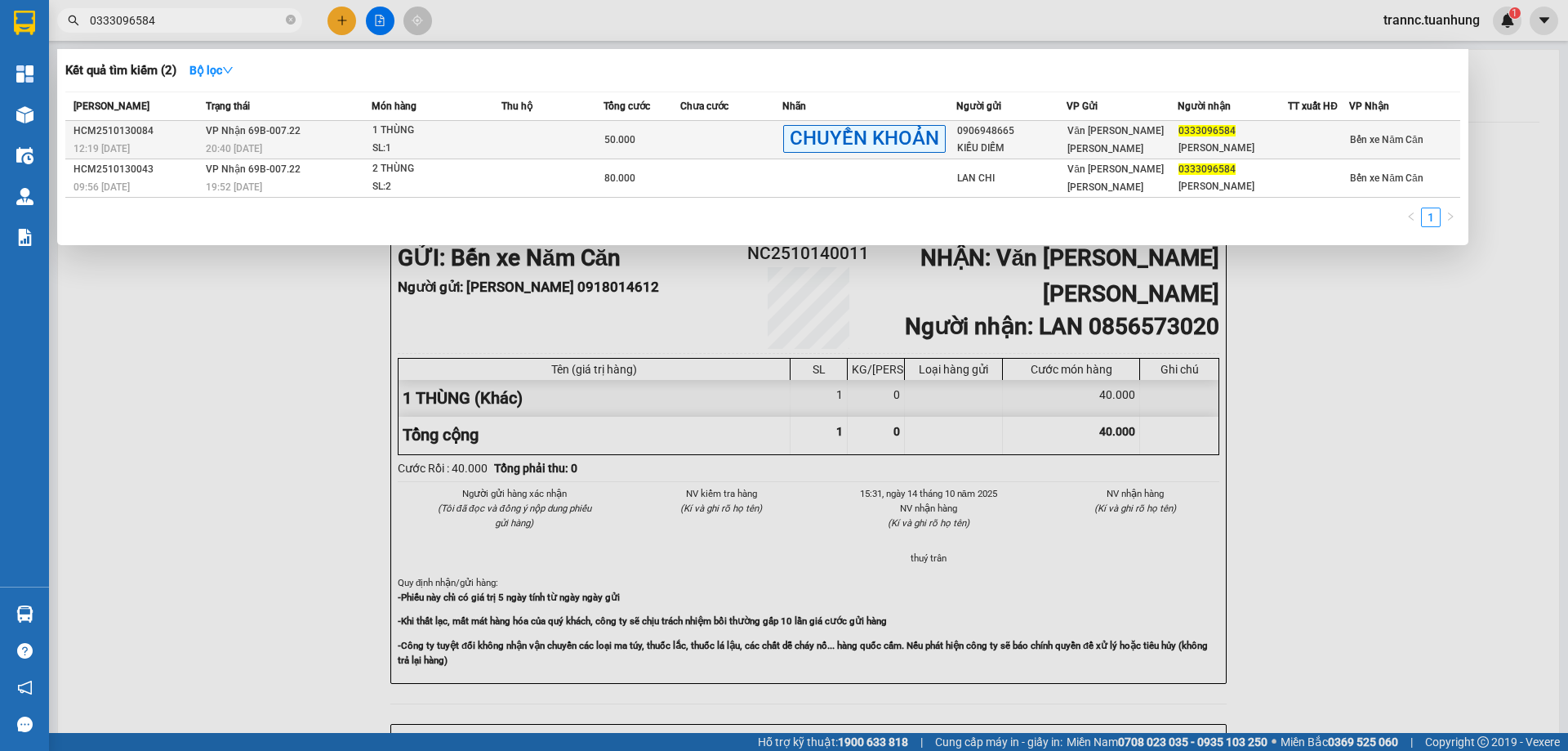
click at [722, 136] on td at bounding box center [731, 139] width 102 height 38
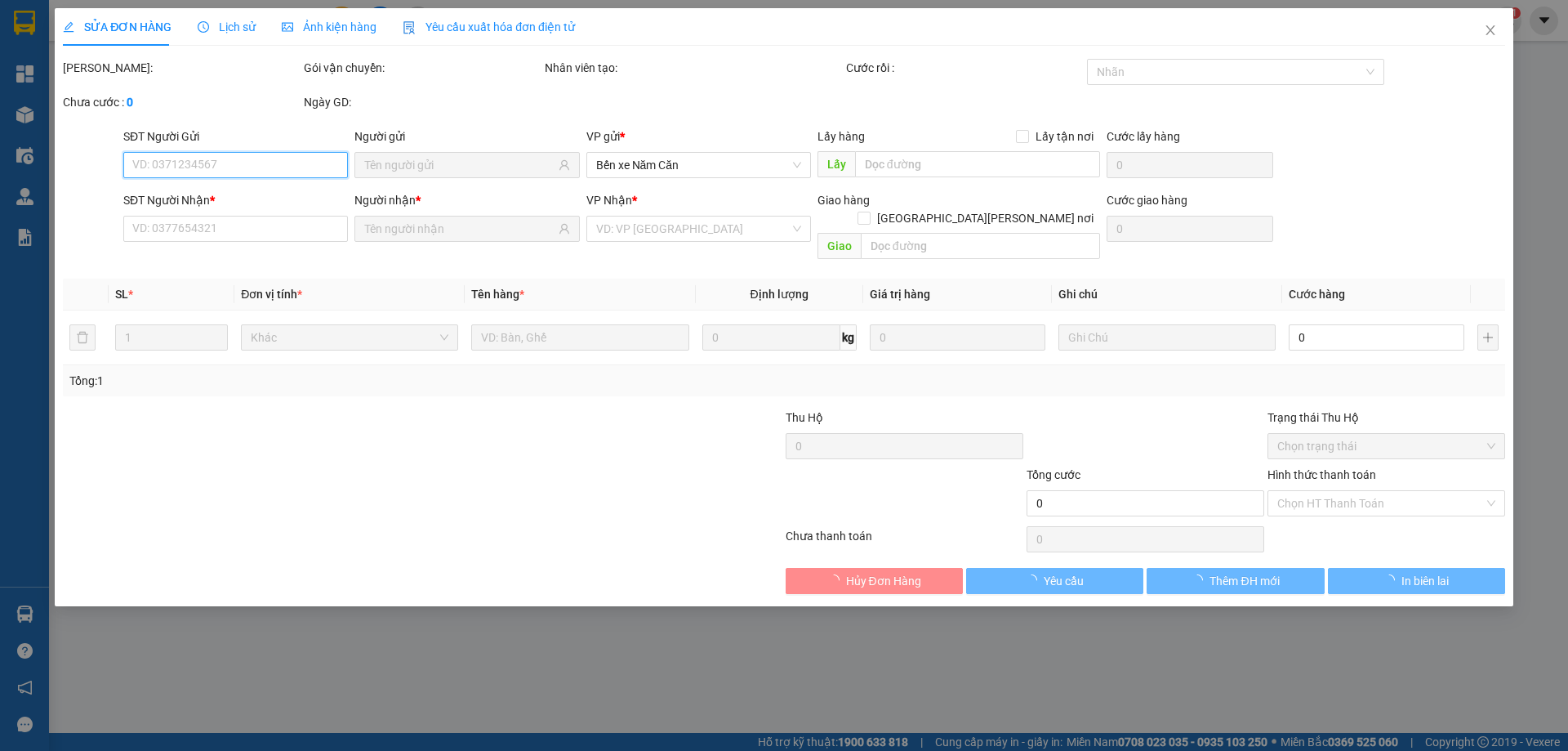
type input "0906948665"
type input "KIỀU DIỄM"
type input "0333096584"
type input "[PERSON_NAME]"
type input "50.000"
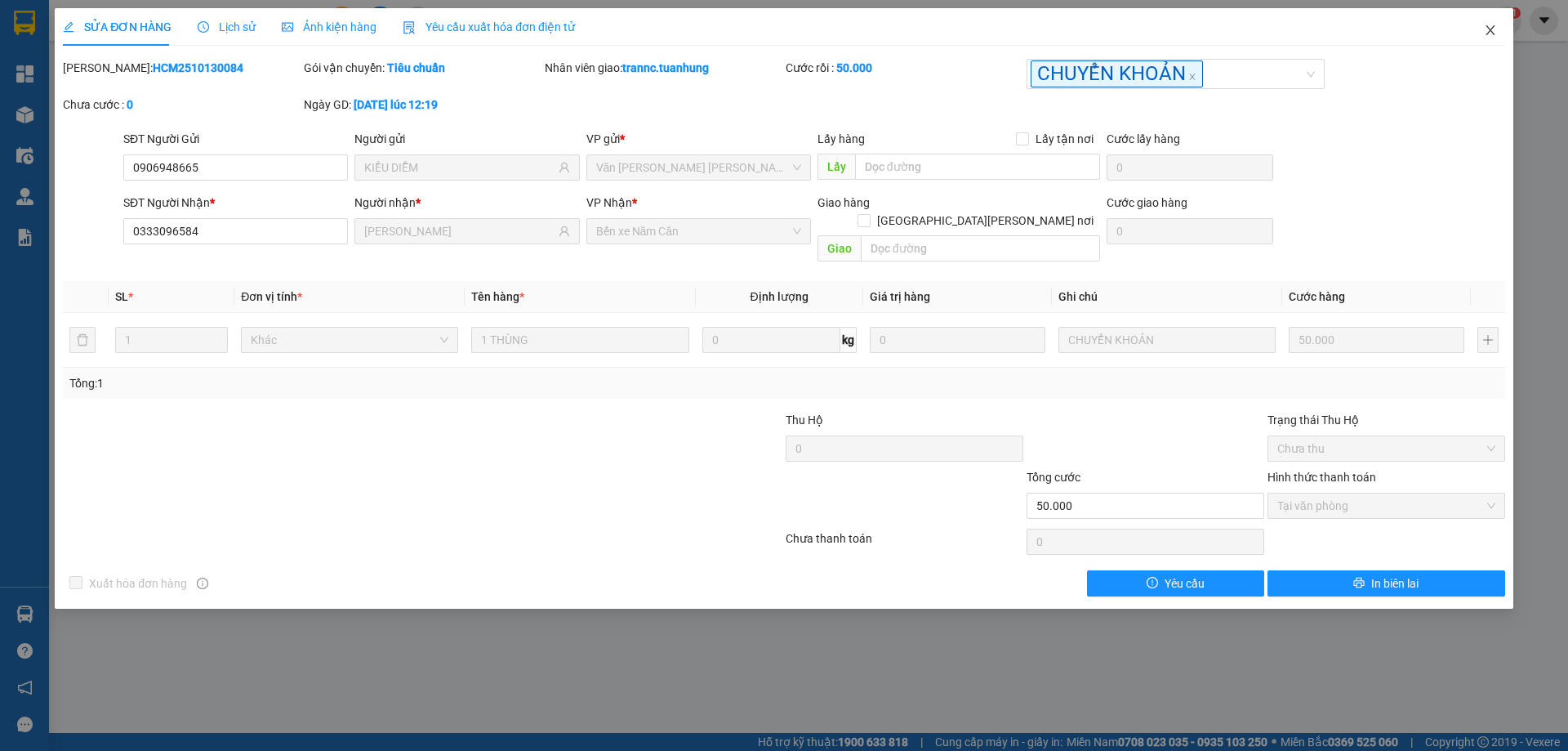
click at [1492, 27] on icon "close" at bounding box center [1490, 29] width 13 height 13
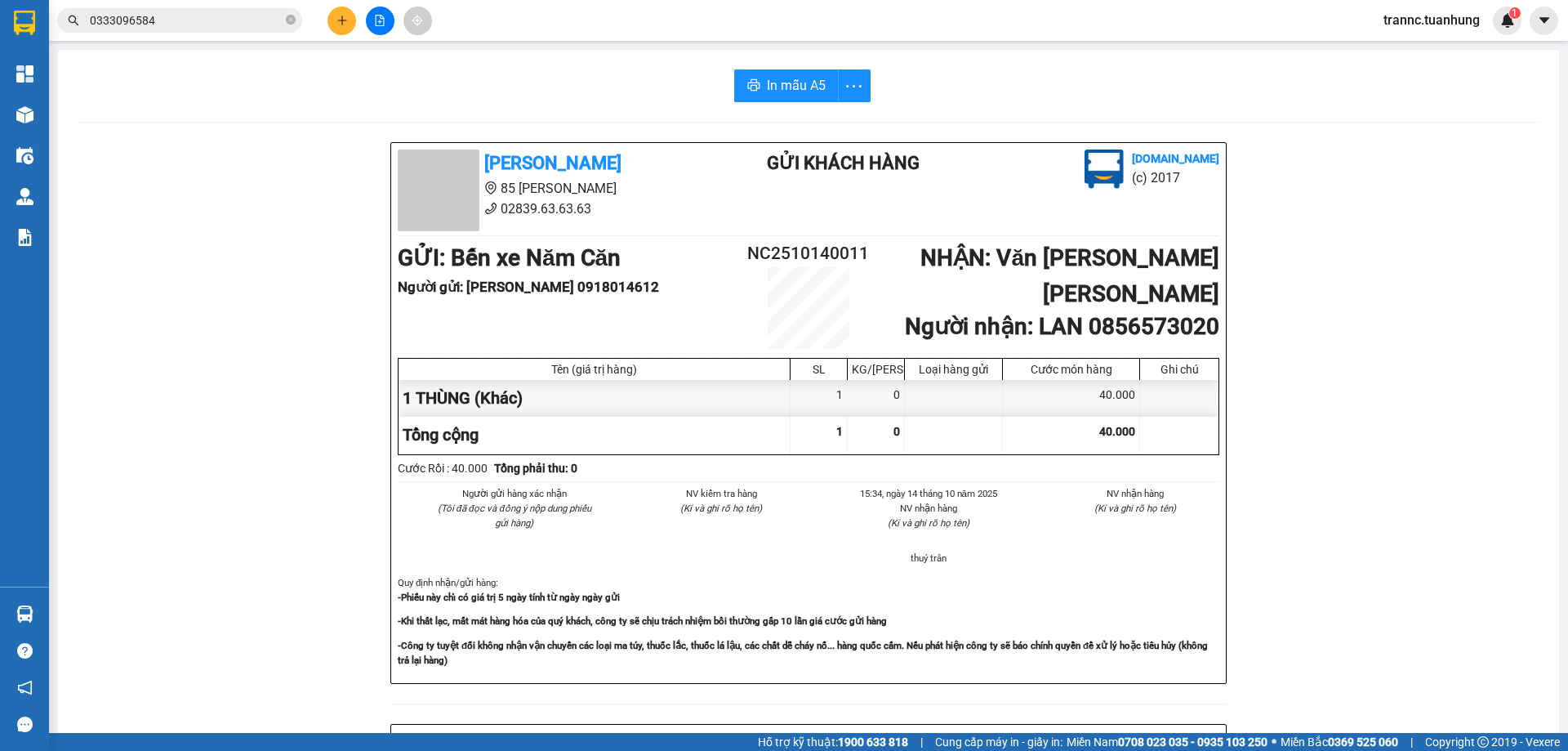
click at [207, 25] on input "0333096584" at bounding box center [186, 21] width 192 height 18
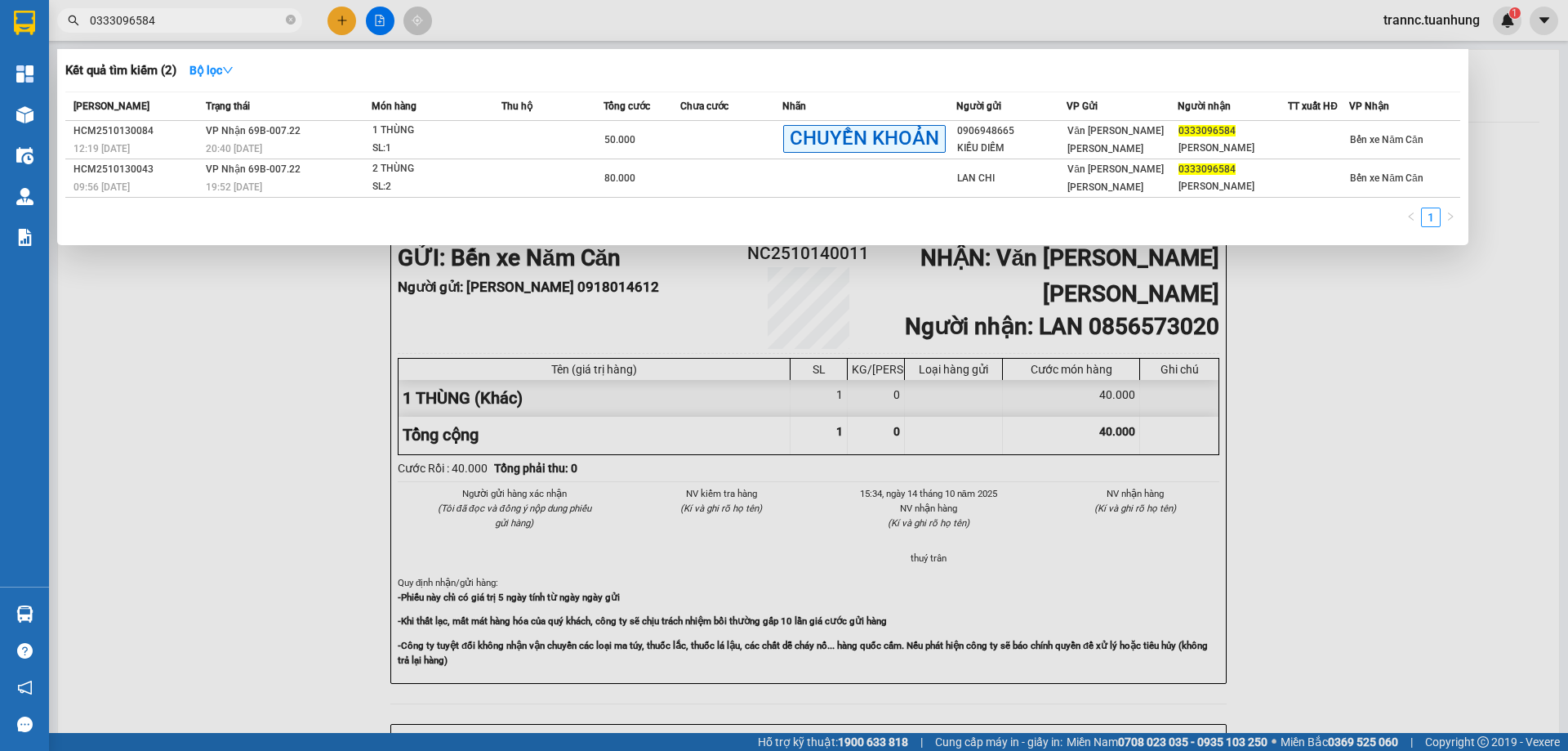
click at [309, 326] on div at bounding box center [784, 375] width 1568 height 751
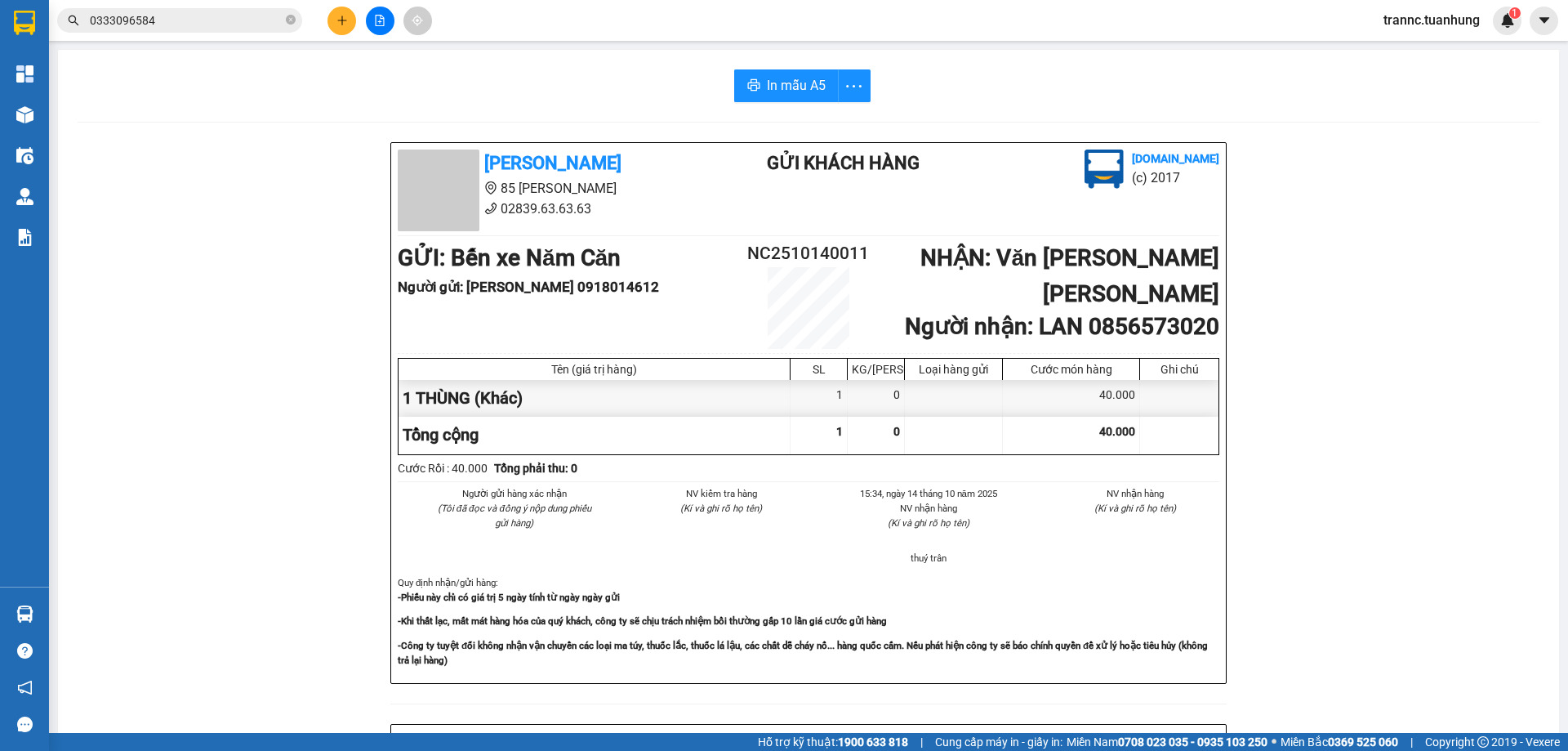
drag, startPoint x: 309, startPoint y: 326, endPoint x: 339, endPoint y: 325, distance: 30.0
click at [312, 326] on div "[PERSON_NAME] 85 [PERSON_NAME] 02839.63.63.63 Gửi khách hàng [DOMAIN_NAME] (c) …" at bounding box center [809, 723] width 1462 height 1160
click at [720, 316] on div "GỬI : Bến xe Năm Căn Người gửi : [PERSON_NAME] 0918014612 NC2510140011 [PERSON_…" at bounding box center [808, 295] width 821 height 109
click at [192, 22] on input "0333096584" at bounding box center [186, 21] width 192 height 18
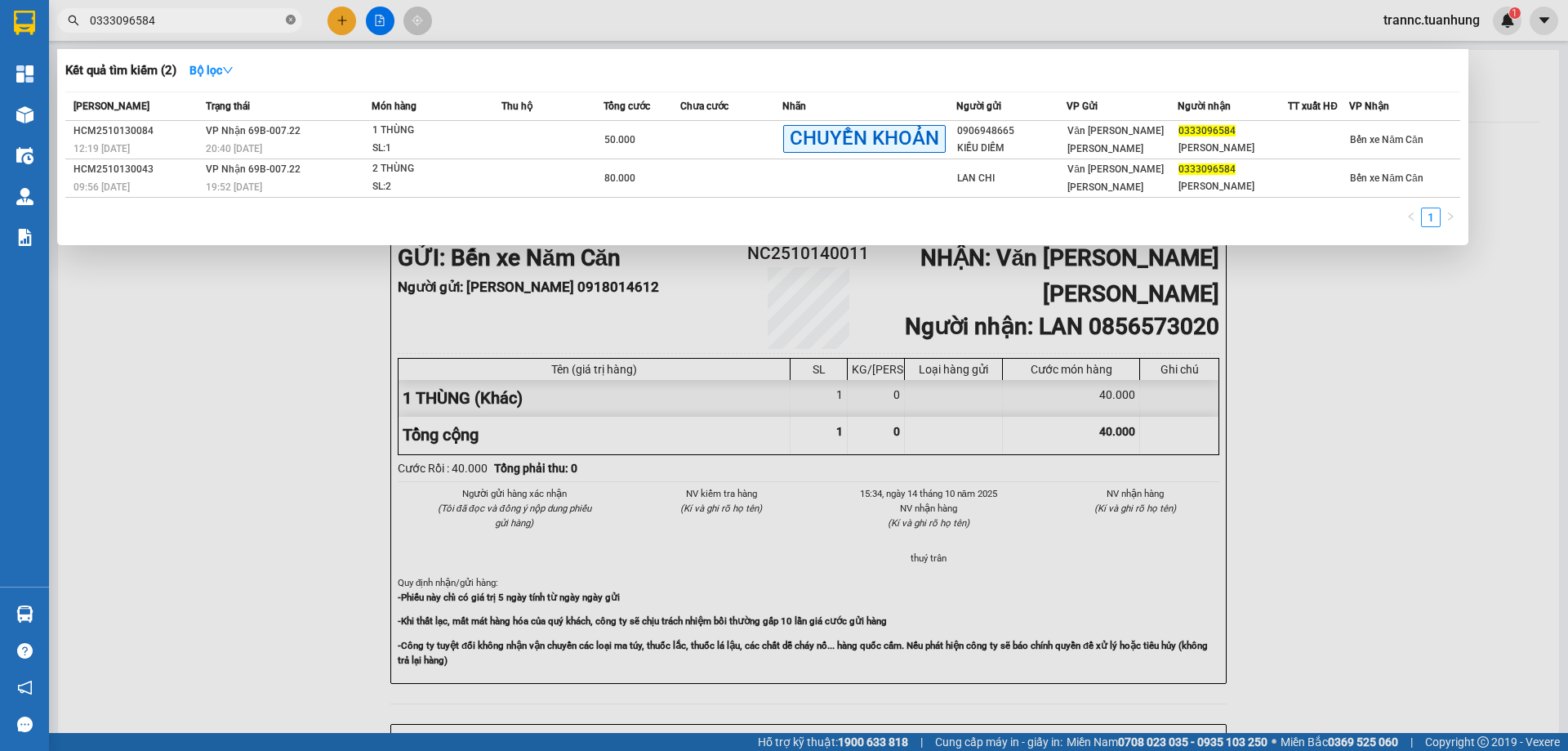
click at [290, 19] on icon "close-circle" at bounding box center [290, 20] width 10 height 10
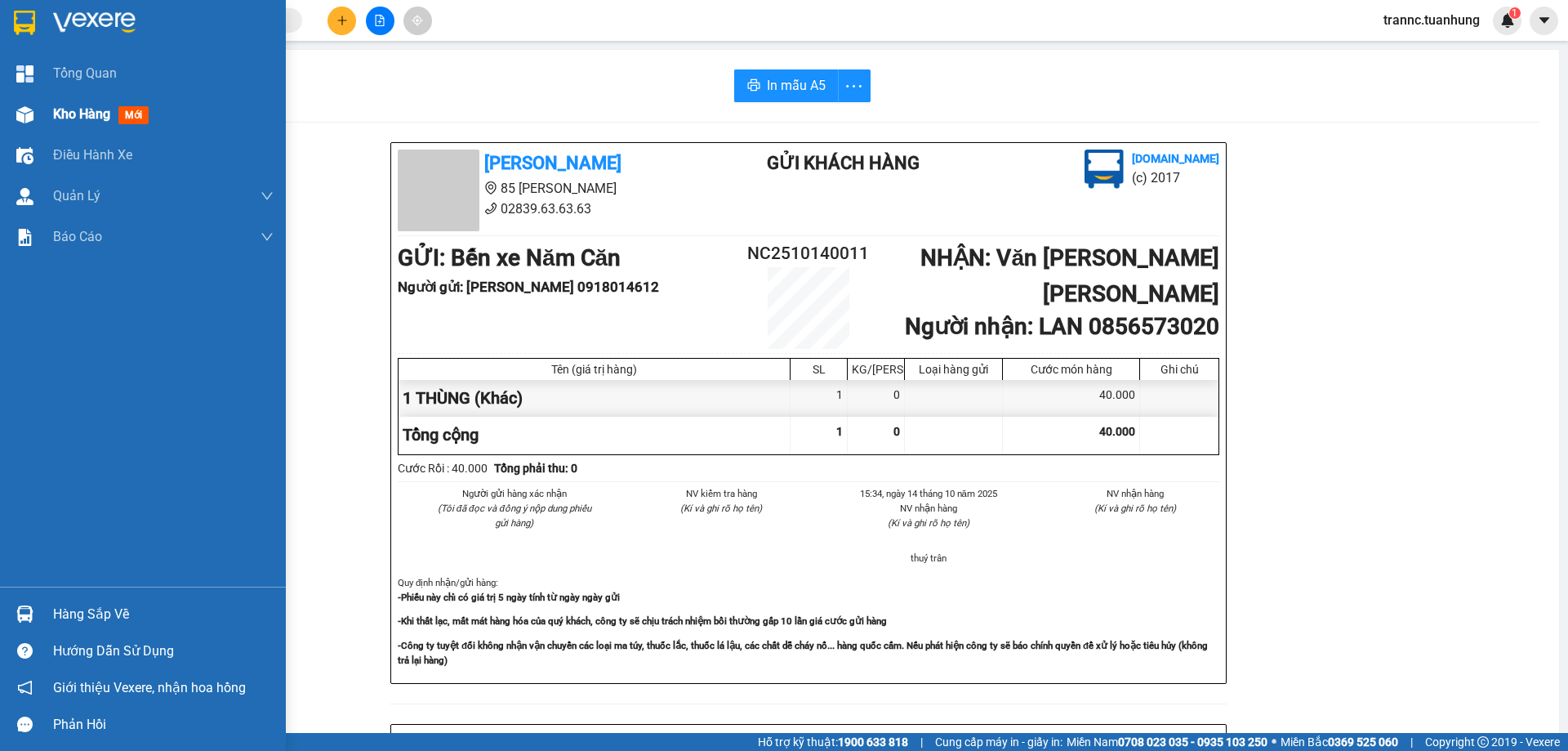
click at [62, 111] on span "Kho hàng" at bounding box center [81, 114] width 57 height 16
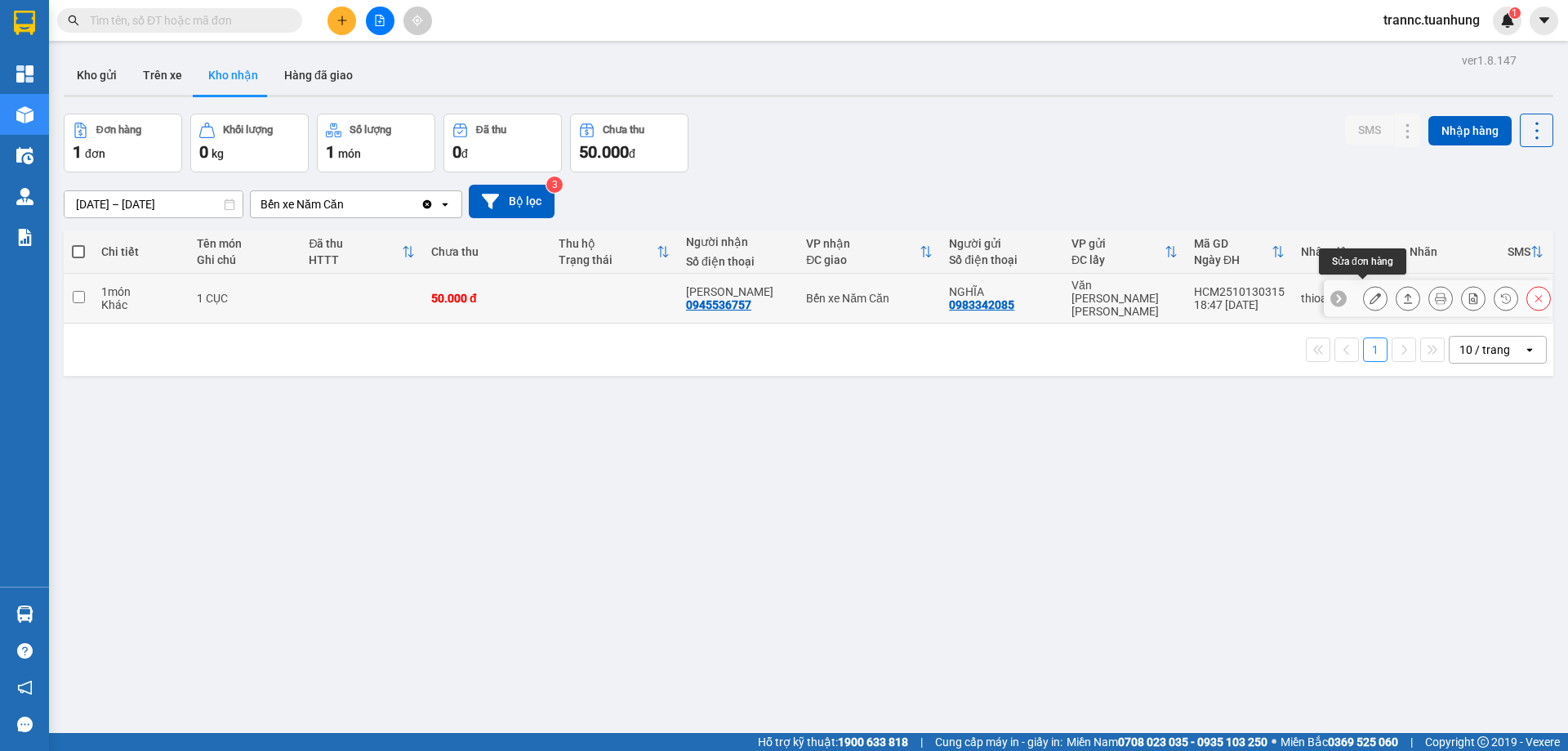
click at [1364, 297] on button at bounding box center [1375, 298] width 23 height 28
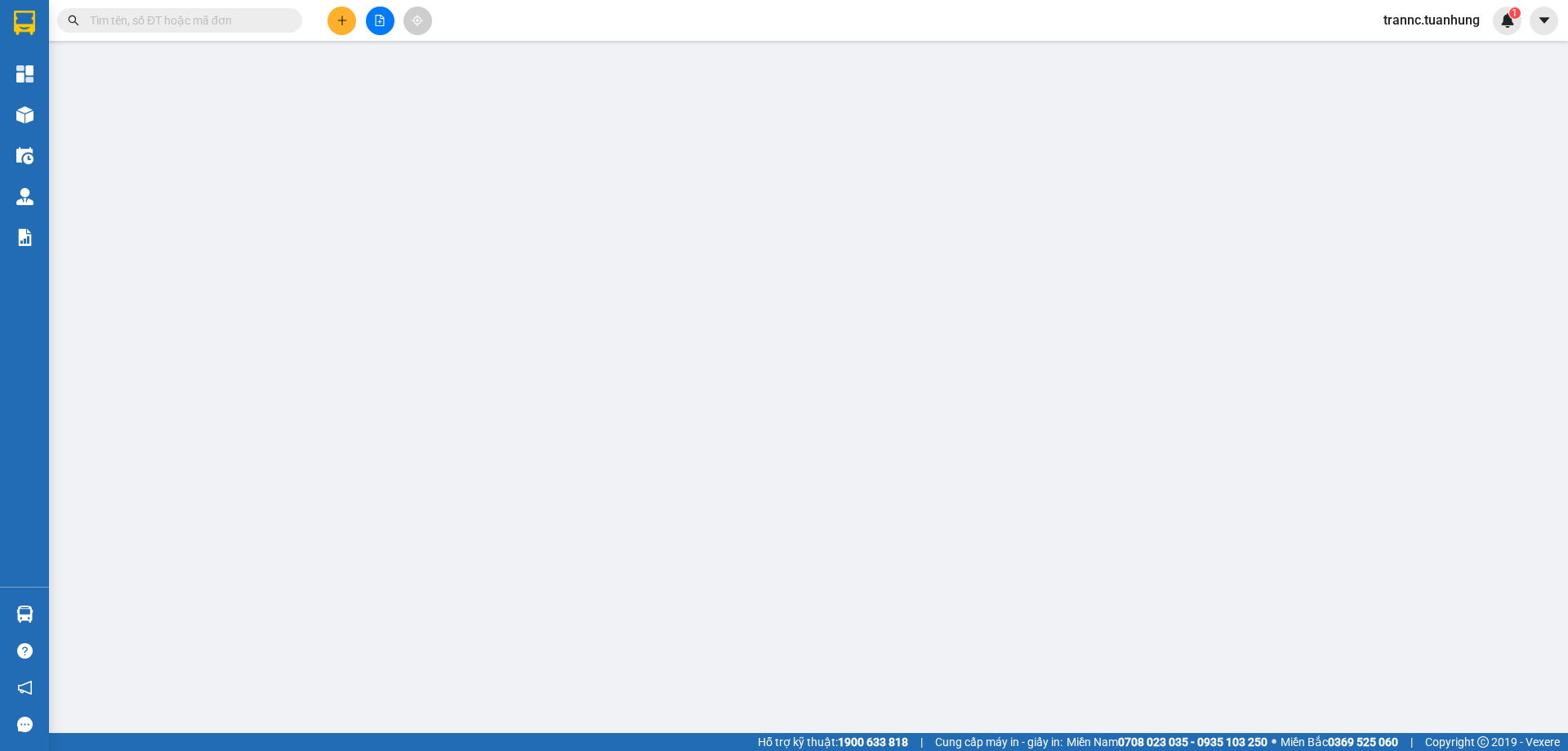
type input "0983342085"
type input "NGHĨA"
type input "0945536757"
type input "[PERSON_NAME]"
type input "50.000"
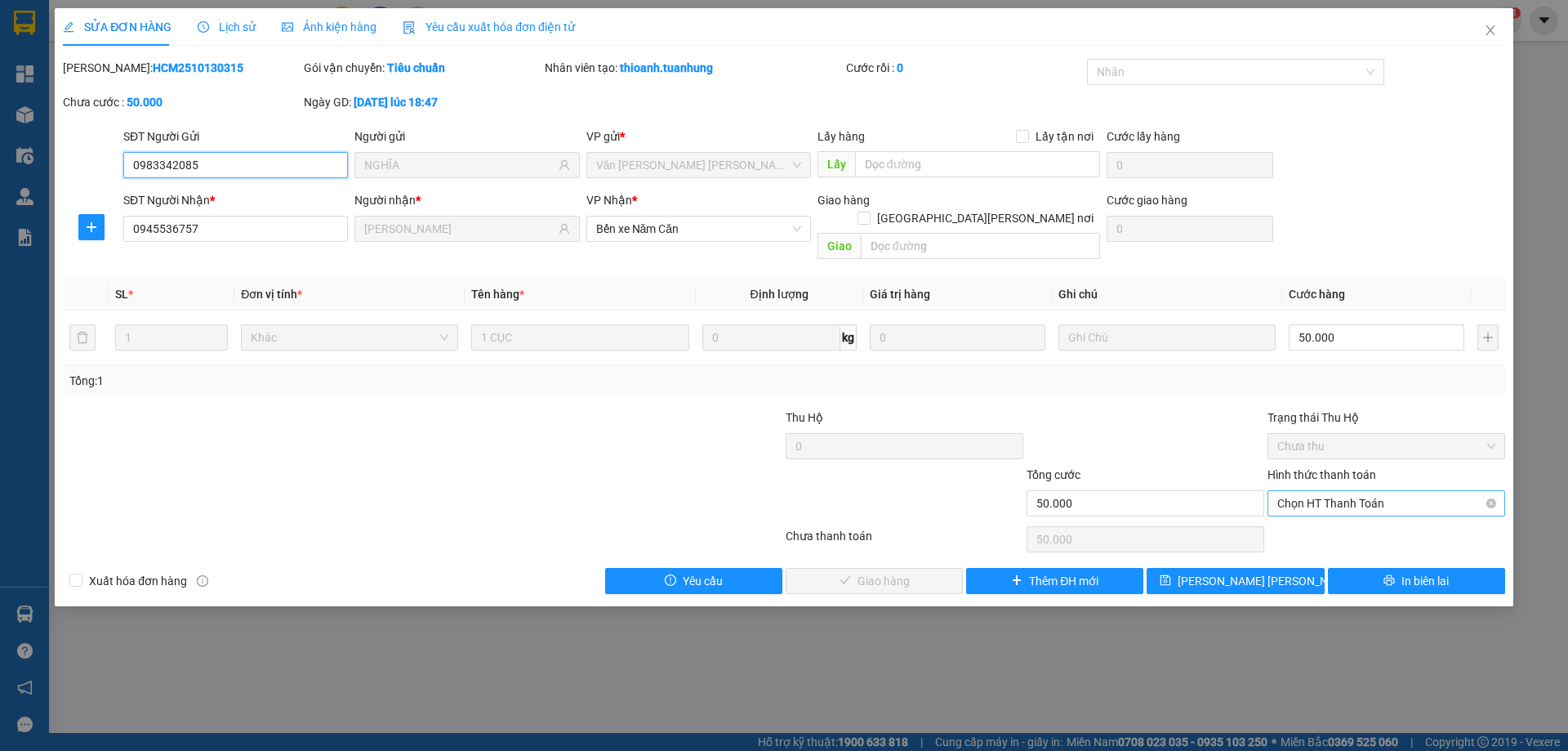
click at [1352, 491] on span "Chọn HT Thanh Toán" at bounding box center [1386, 503] width 218 height 25
click at [1329, 522] on div "Tại văn phòng" at bounding box center [1386, 518] width 218 height 18
type input "0"
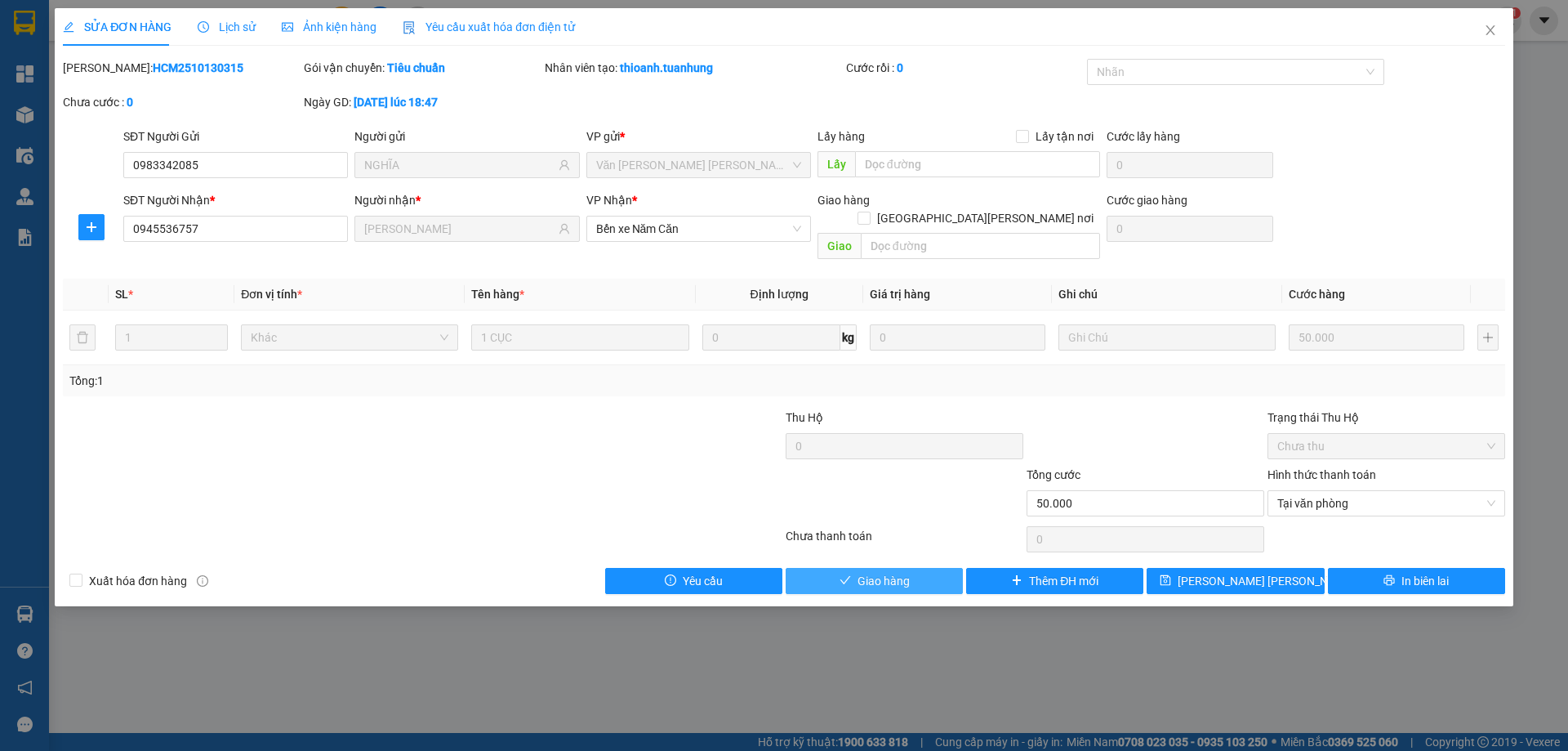
click at [907, 568] on button "Giao hàng" at bounding box center [874, 581] width 178 height 27
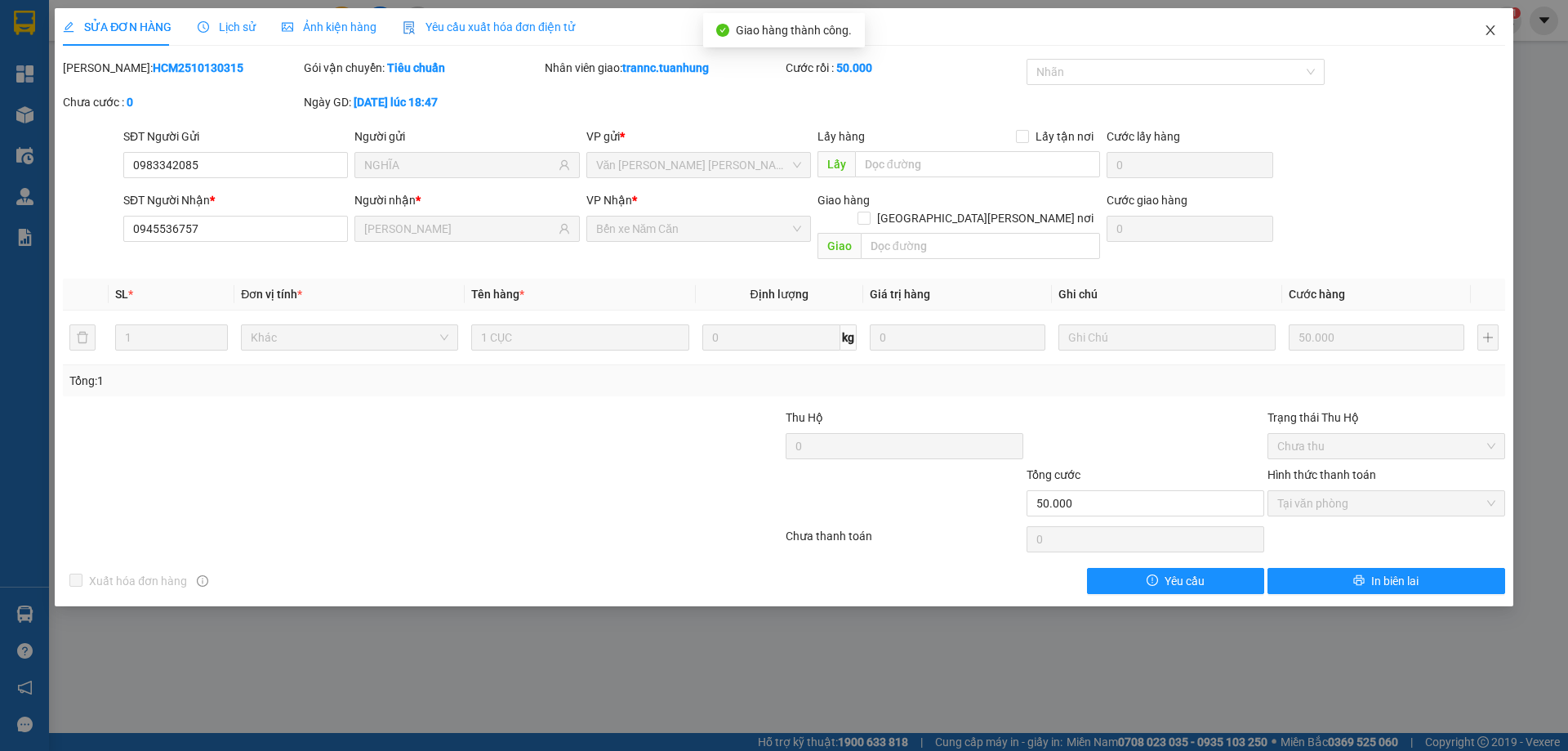
click at [1497, 28] on span "Close" at bounding box center [1490, 30] width 46 height 46
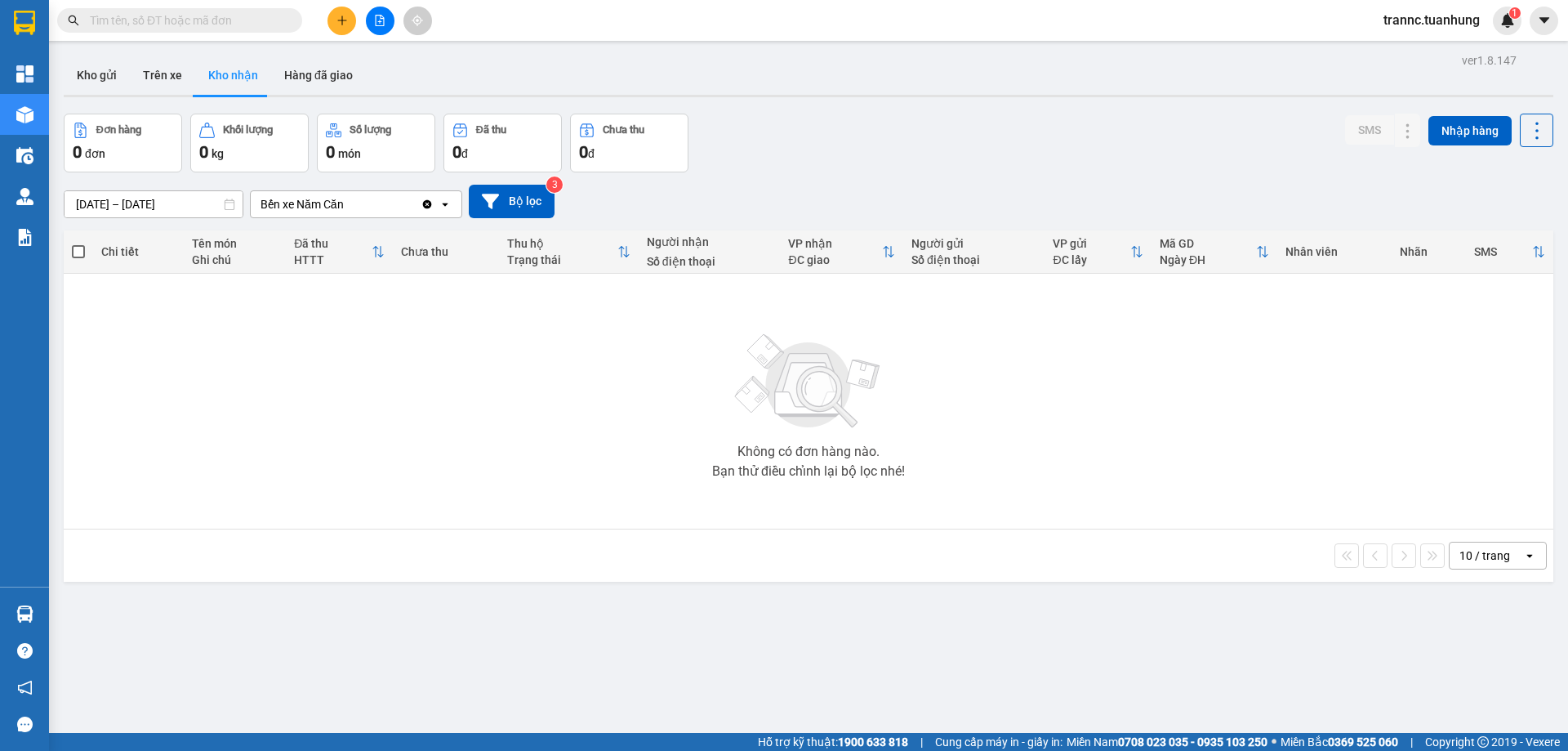
click at [204, 22] on input "text" at bounding box center [186, 21] width 192 height 18
click at [178, 22] on input "text" at bounding box center [186, 21] width 192 height 18
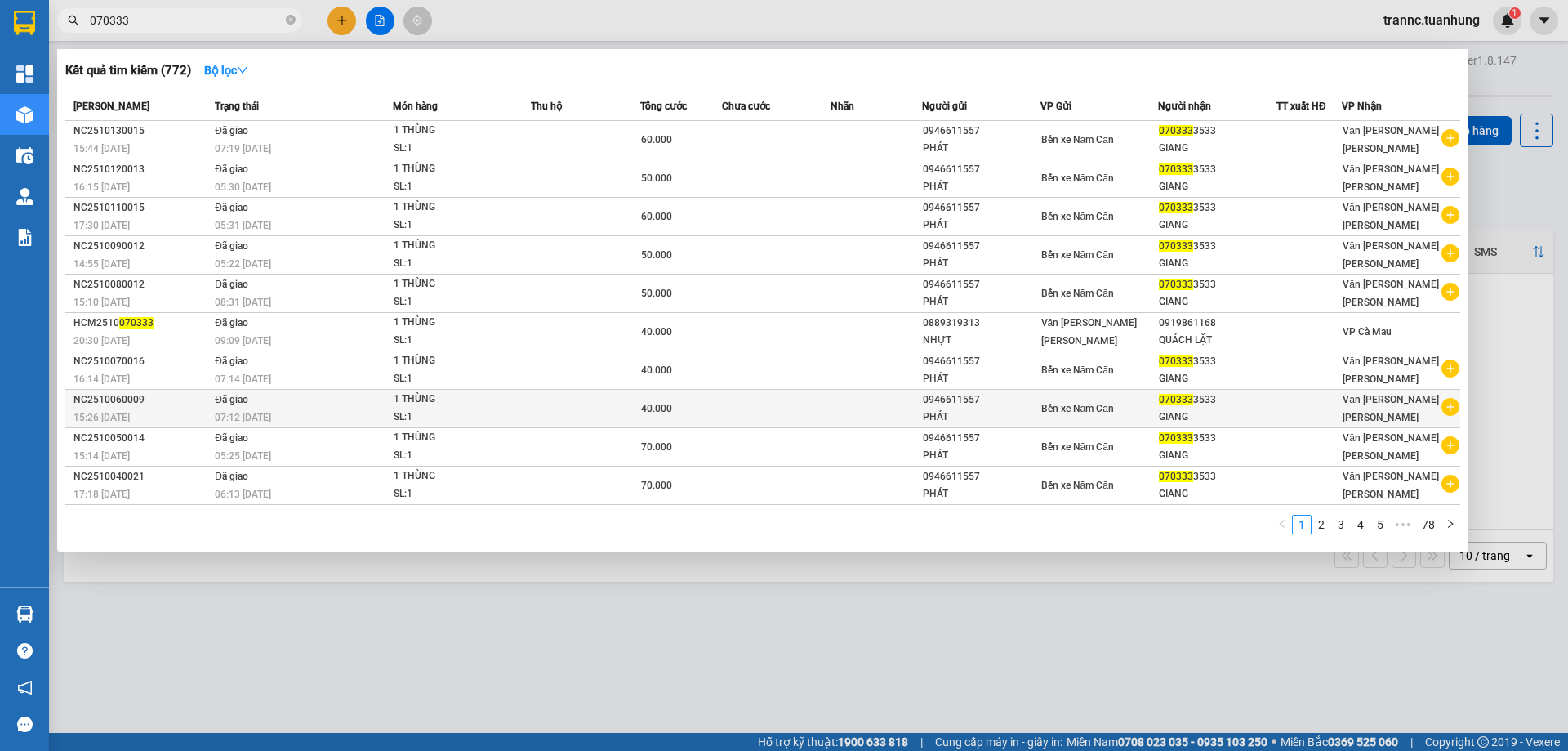
type input "070333"
click at [1450, 403] on icon "plus-circle" at bounding box center [1450, 406] width 18 height 18
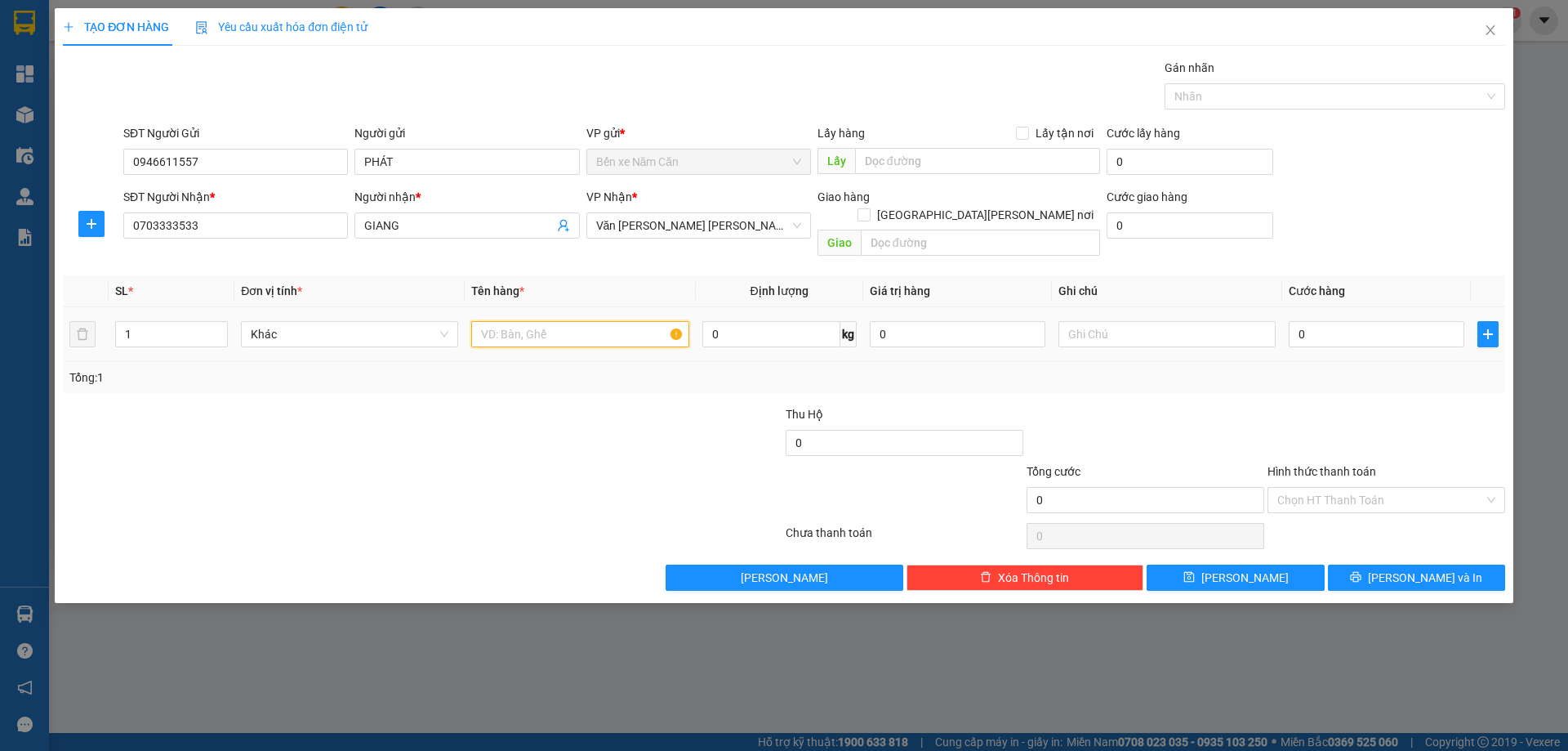
click at [608, 321] on input "text" at bounding box center [579, 334] width 217 height 27
type input "1 THÙNG"
click at [1327, 321] on input "0" at bounding box center [1377, 334] width 176 height 27
click at [1299, 321] on input "0" at bounding box center [1377, 334] width 176 height 27
type input "50"
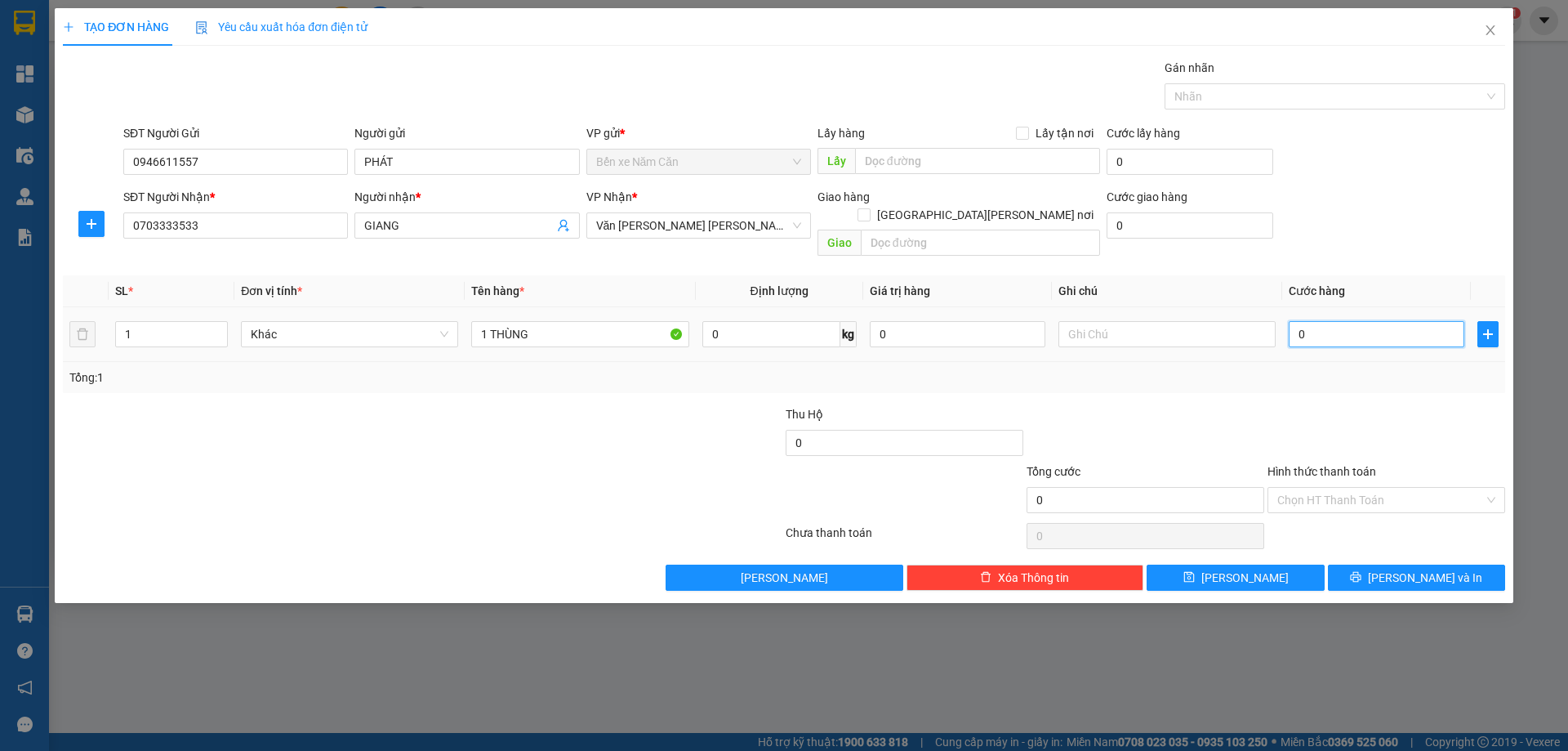
type input "50"
type input "500"
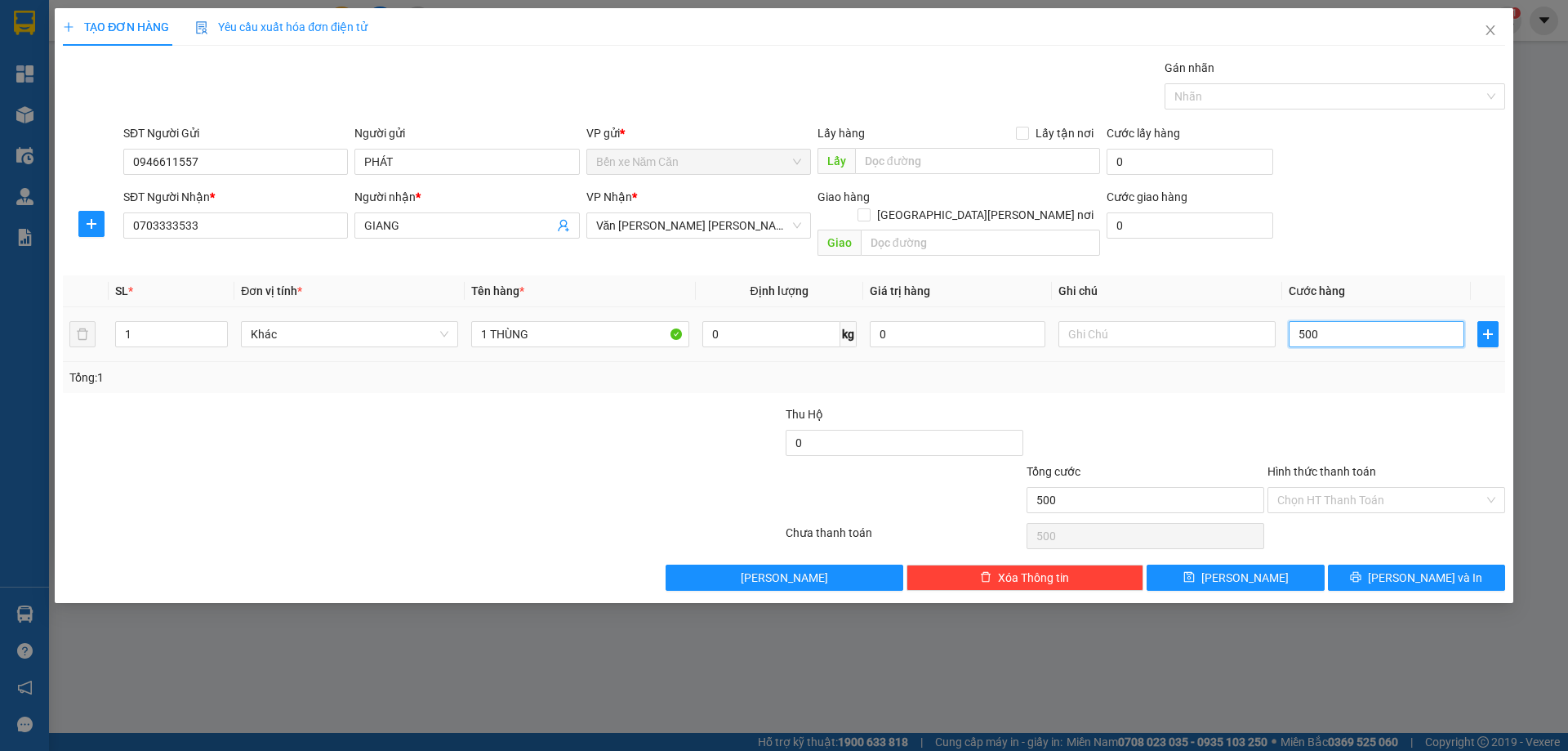
type input "5.000"
type input "50.000"
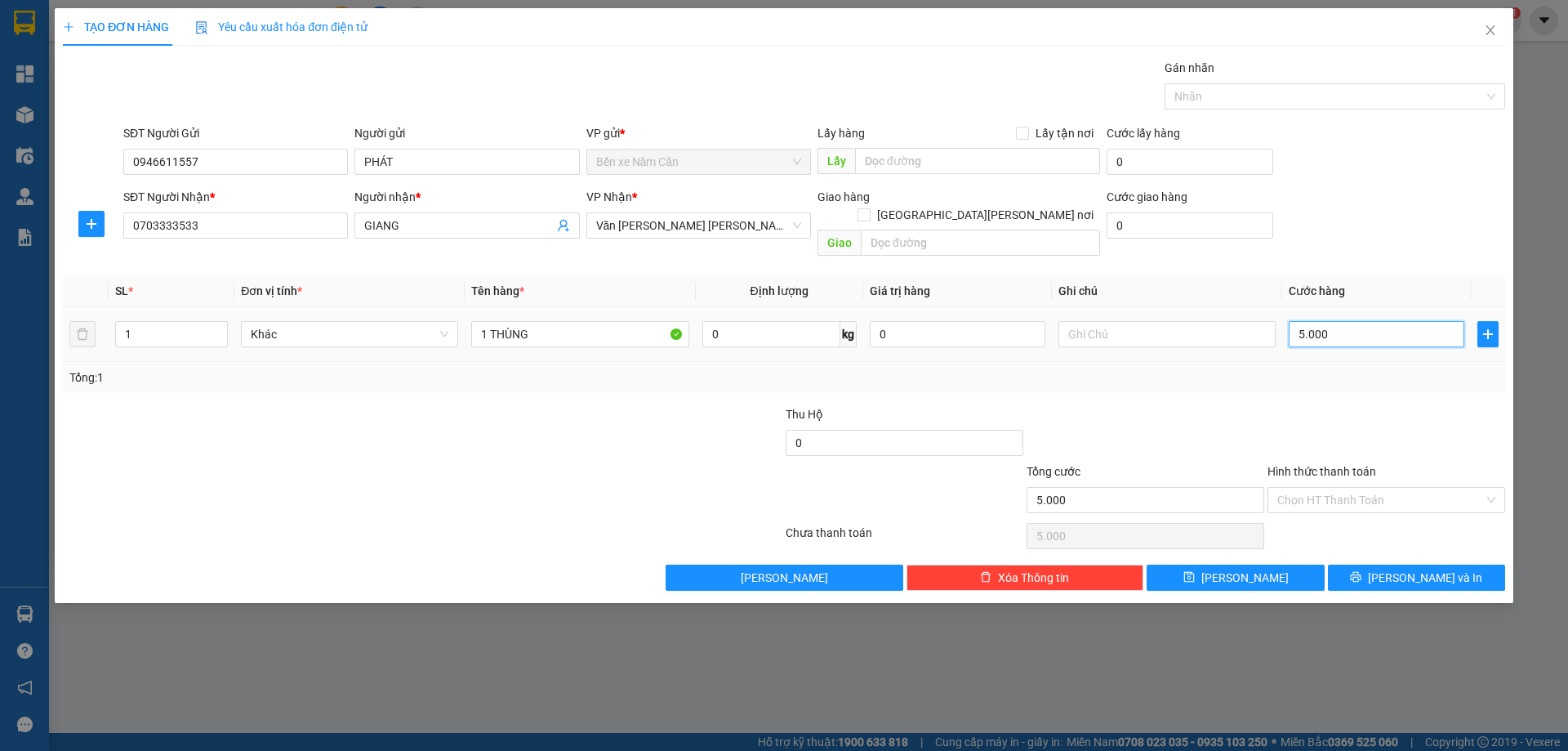
type input "50.000"
click at [1333, 488] on input "Hình thức thanh toán" at bounding box center [1381, 500] width 207 height 25
click at [1323, 517] on div "Tại văn phòng" at bounding box center [1386, 514] width 218 height 18
type input "0"
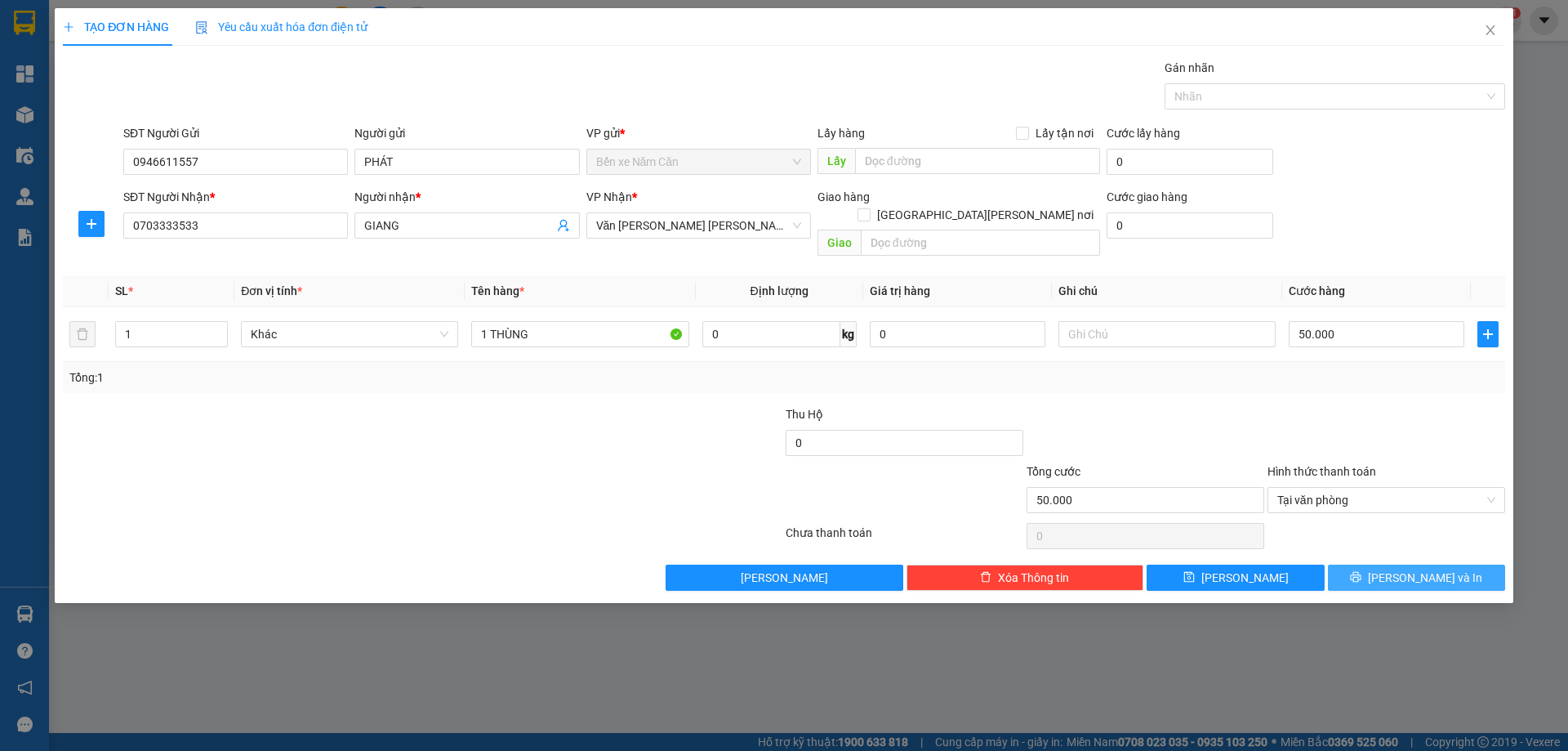
click at [1369, 564] on button "[PERSON_NAME] và In" at bounding box center [1417, 577] width 178 height 27
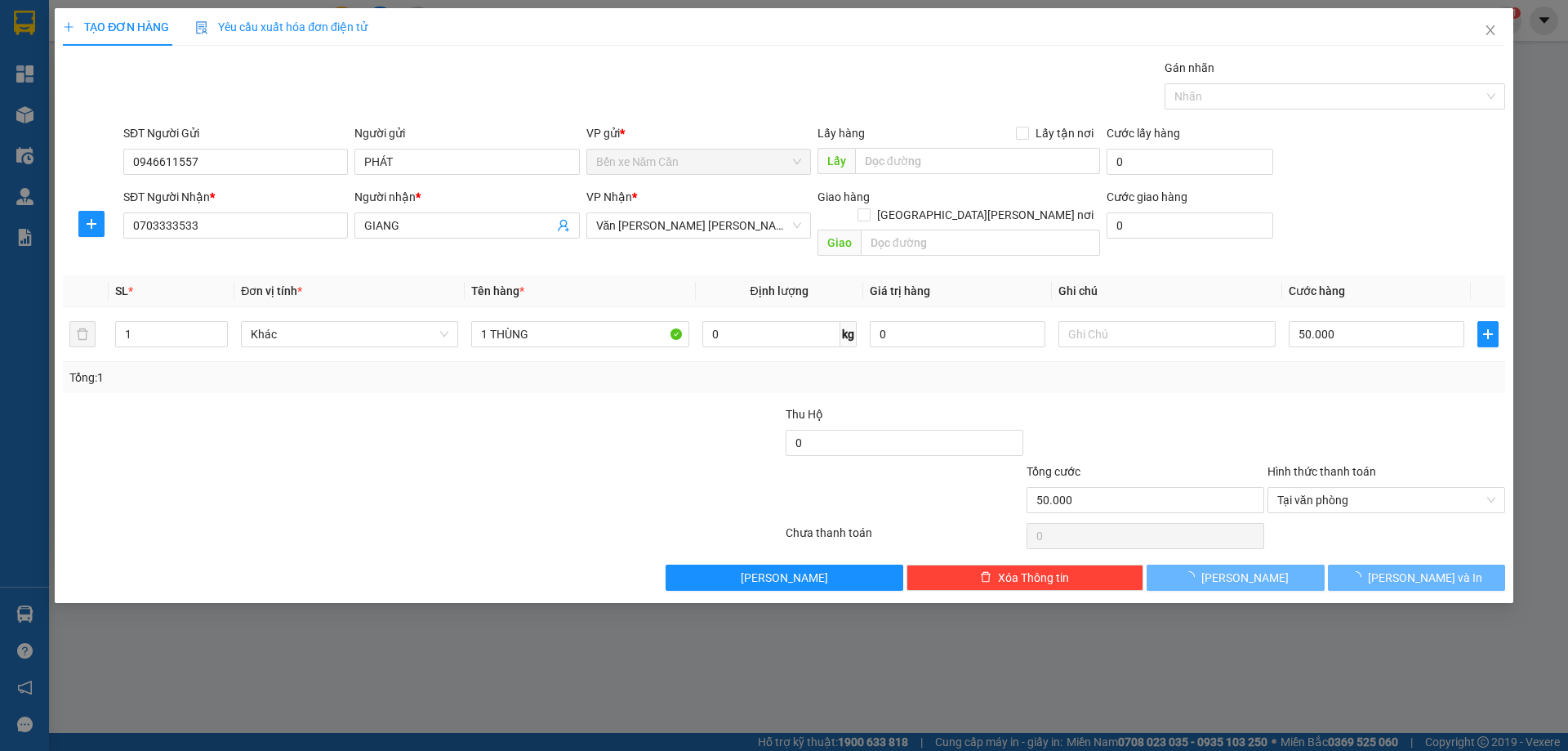
click at [1398, 649] on div at bounding box center [784, 375] width 1568 height 751
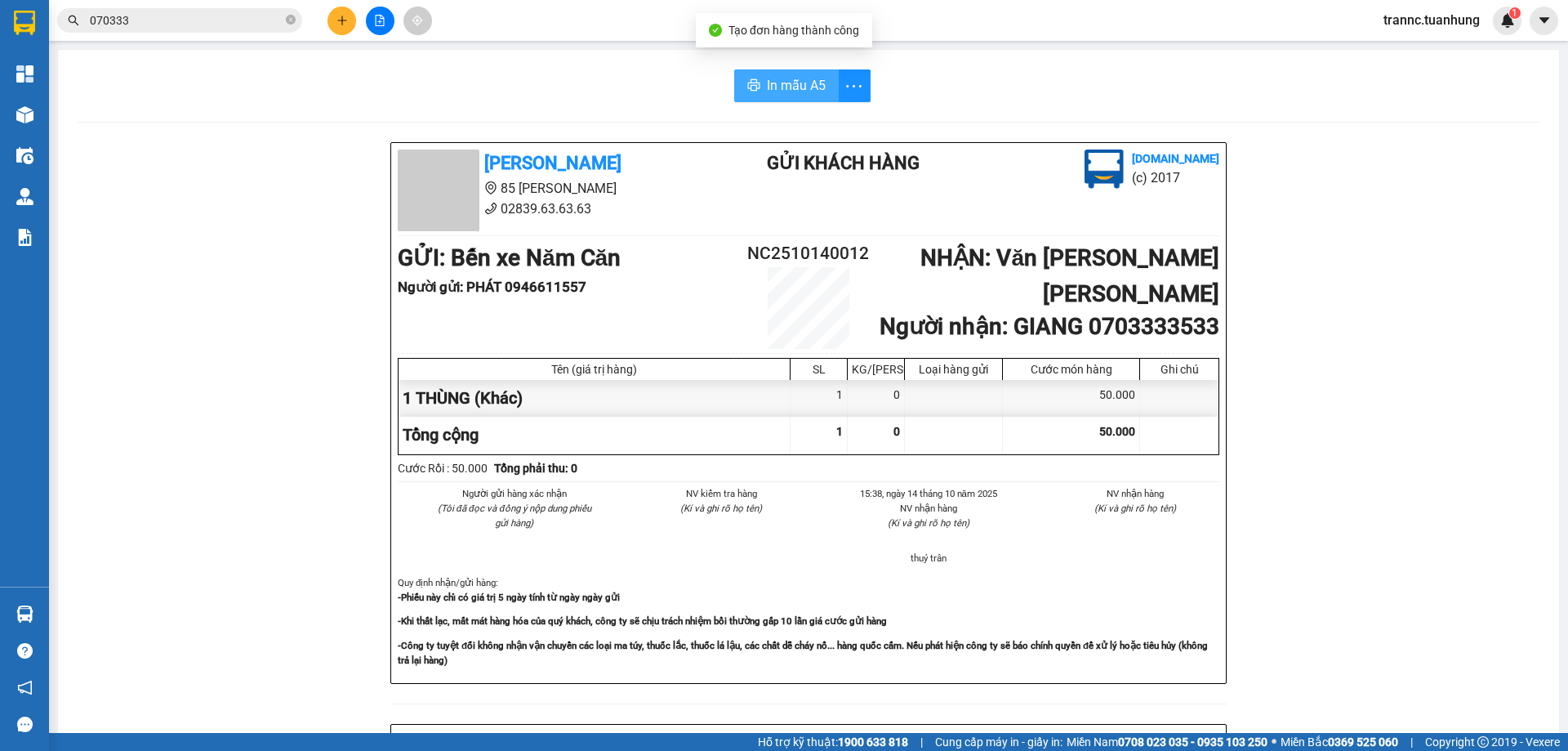
click at [804, 93] on span "In mẫu A5" at bounding box center [797, 85] width 59 height 21
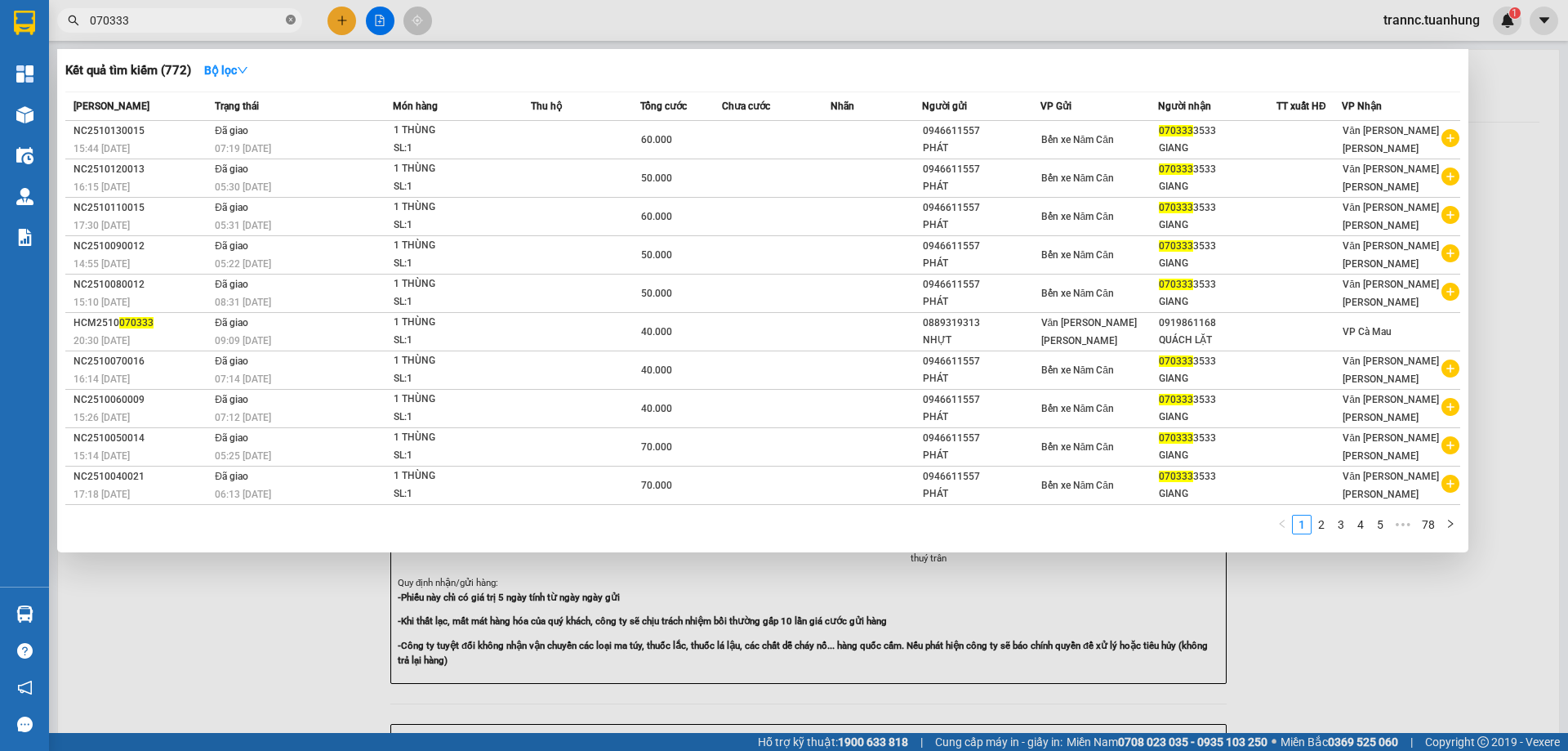
click at [289, 22] on icon "close-circle" at bounding box center [290, 20] width 10 height 10
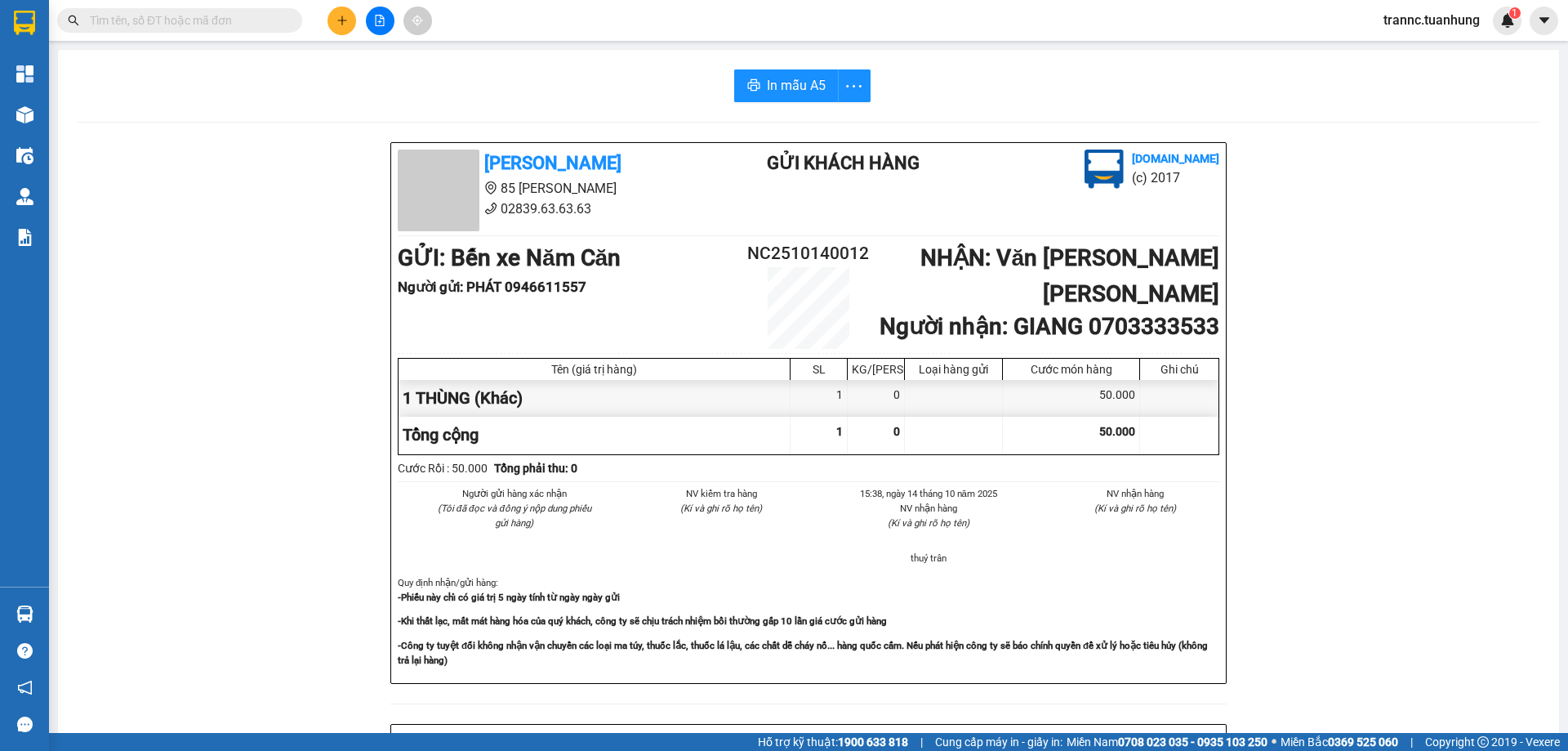
click at [275, 19] on input "text" at bounding box center [186, 21] width 192 height 18
click at [149, 26] on input "text" at bounding box center [186, 21] width 192 height 18
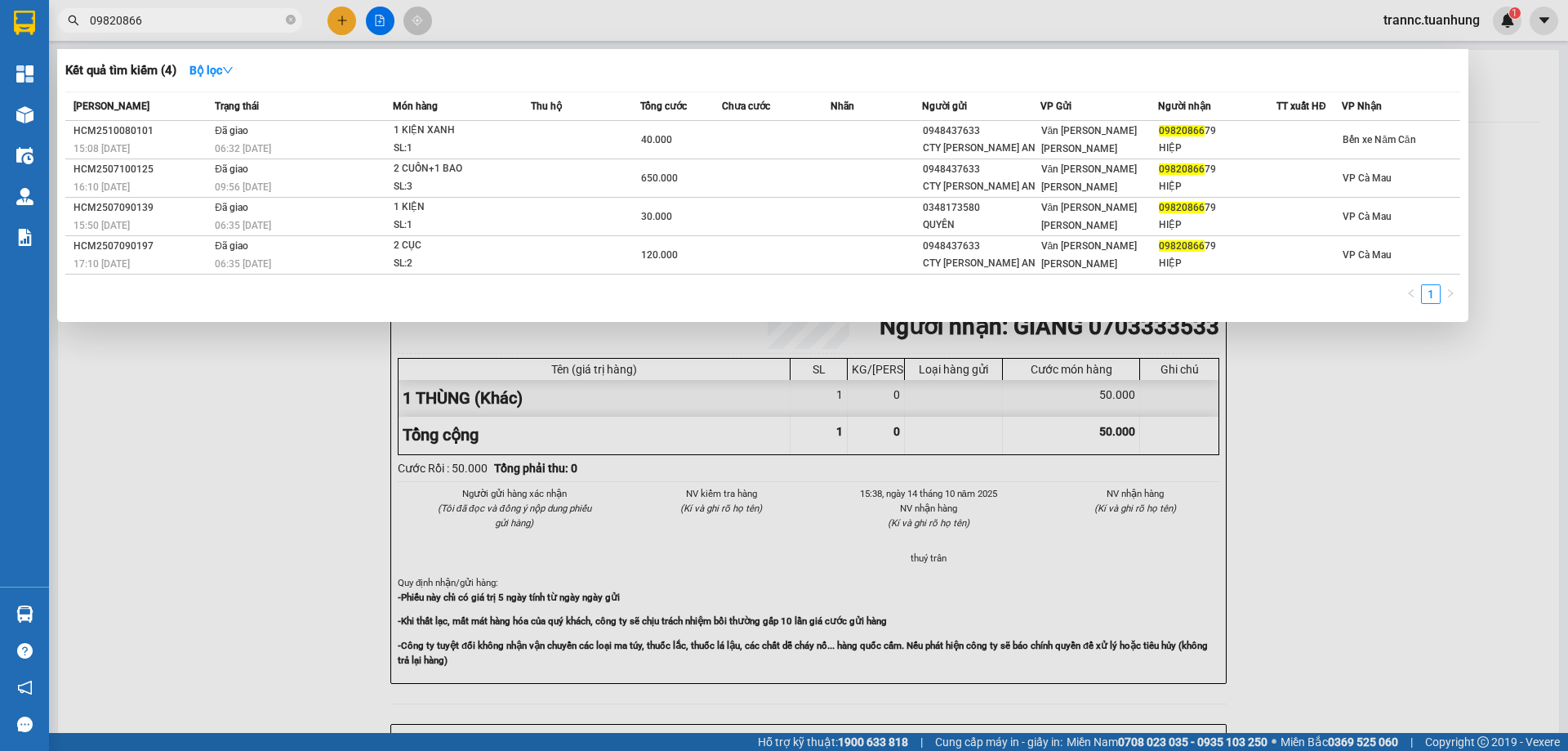
type input "09820866"
drag, startPoint x: 292, startPoint y: 17, endPoint x: 274, endPoint y: 18, distance: 18.0
click at [291, 17] on icon "close-circle" at bounding box center [290, 20] width 10 height 10
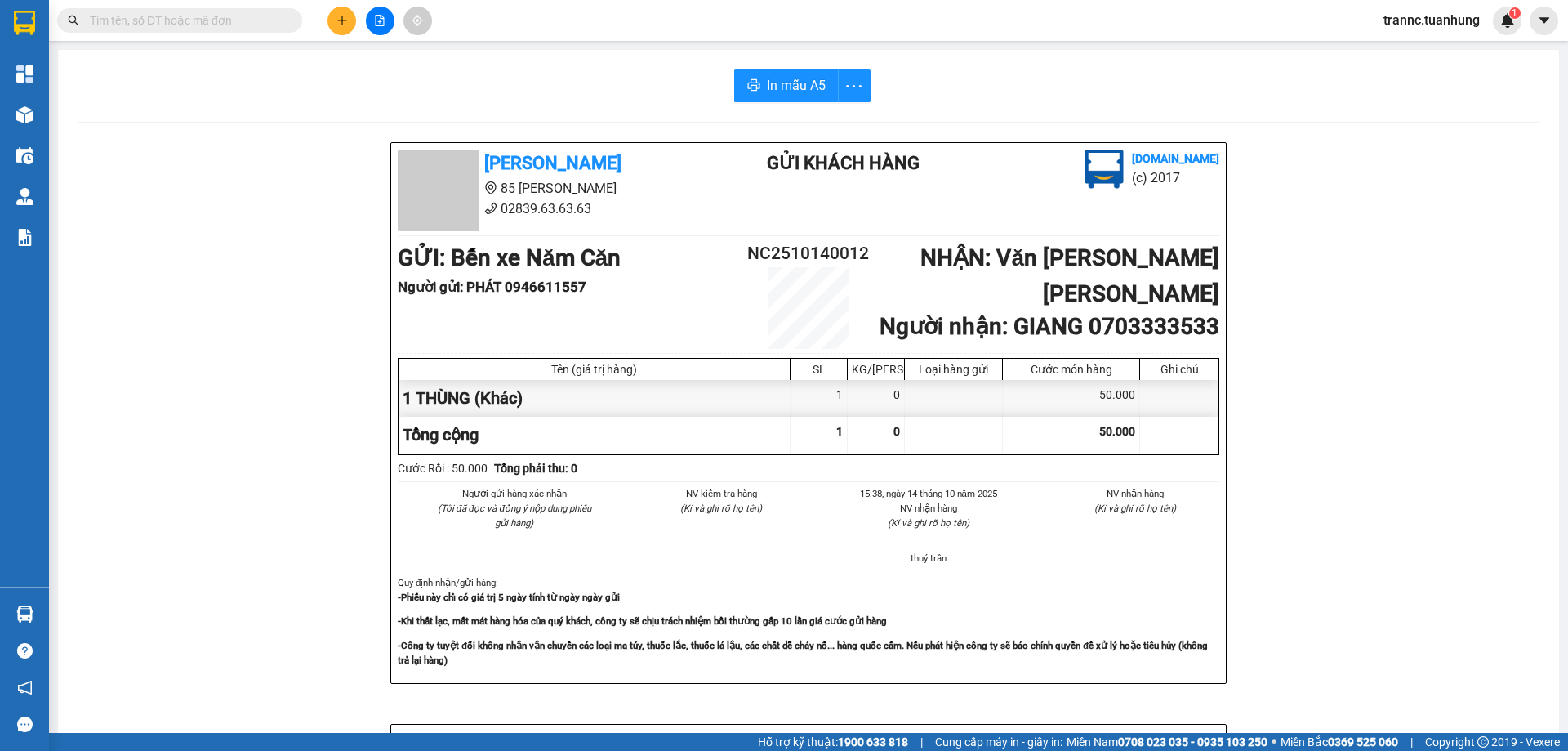
click at [272, 20] on input "text" at bounding box center [186, 21] width 192 height 18
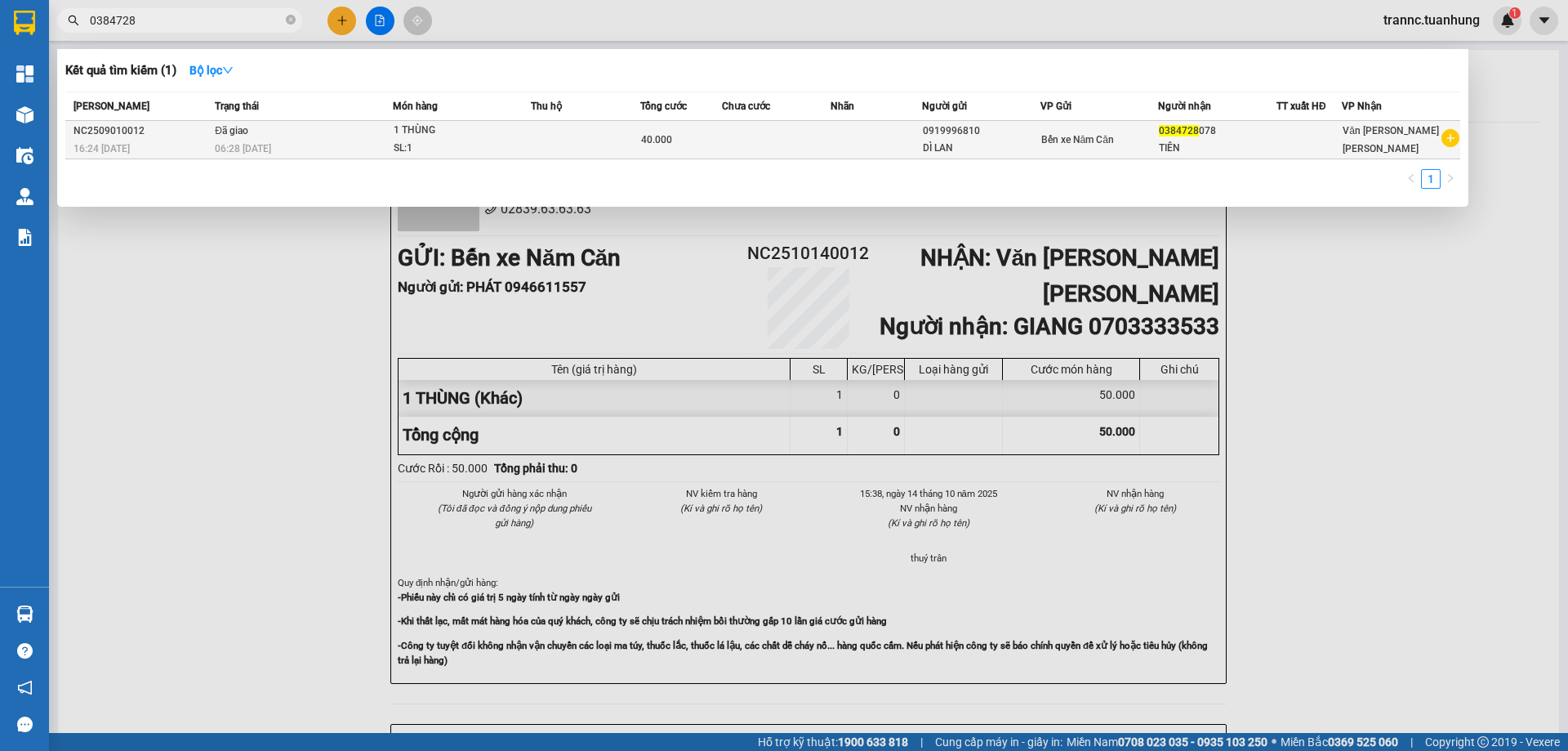
type input "0384728"
click at [1450, 141] on icon "plus-circle" at bounding box center [1450, 138] width 18 height 18
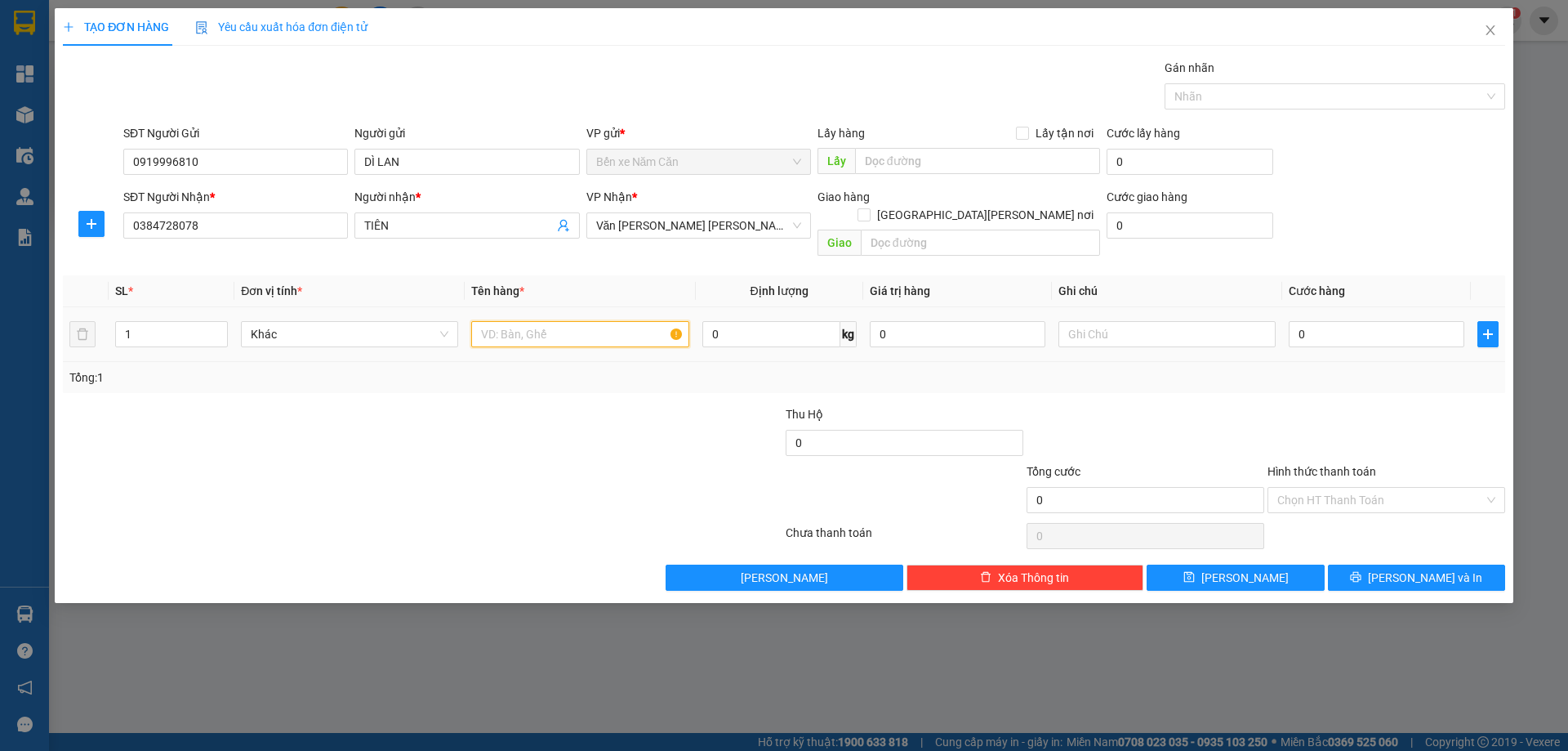
click at [578, 322] on input "text" at bounding box center [579, 334] width 217 height 27
type input "1 BỌC"
click at [1379, 321] on input "0" at bounding box center [1377, 334] width 176 height 27
type input "3"
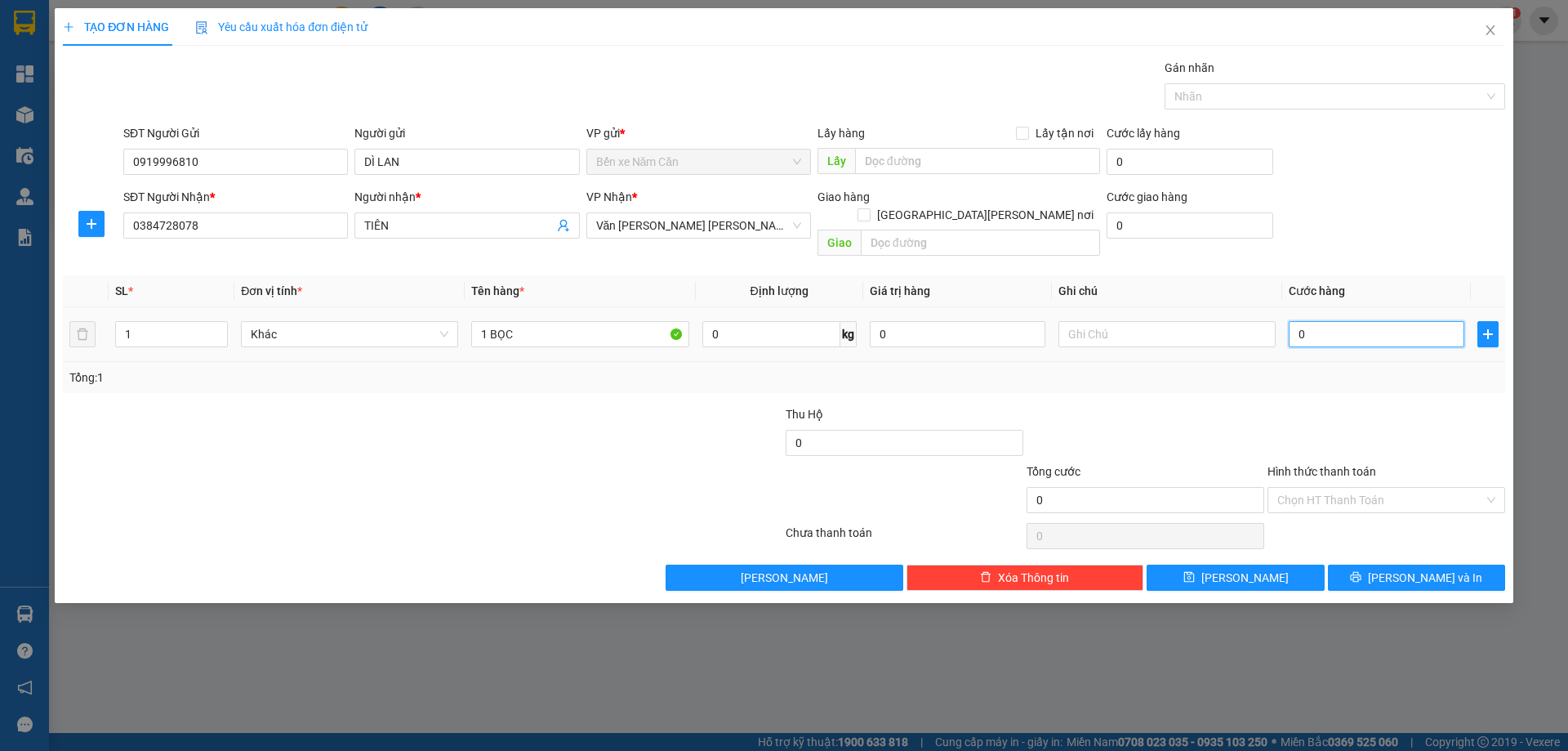
type input "3"
type input "30"
type input "30.000"
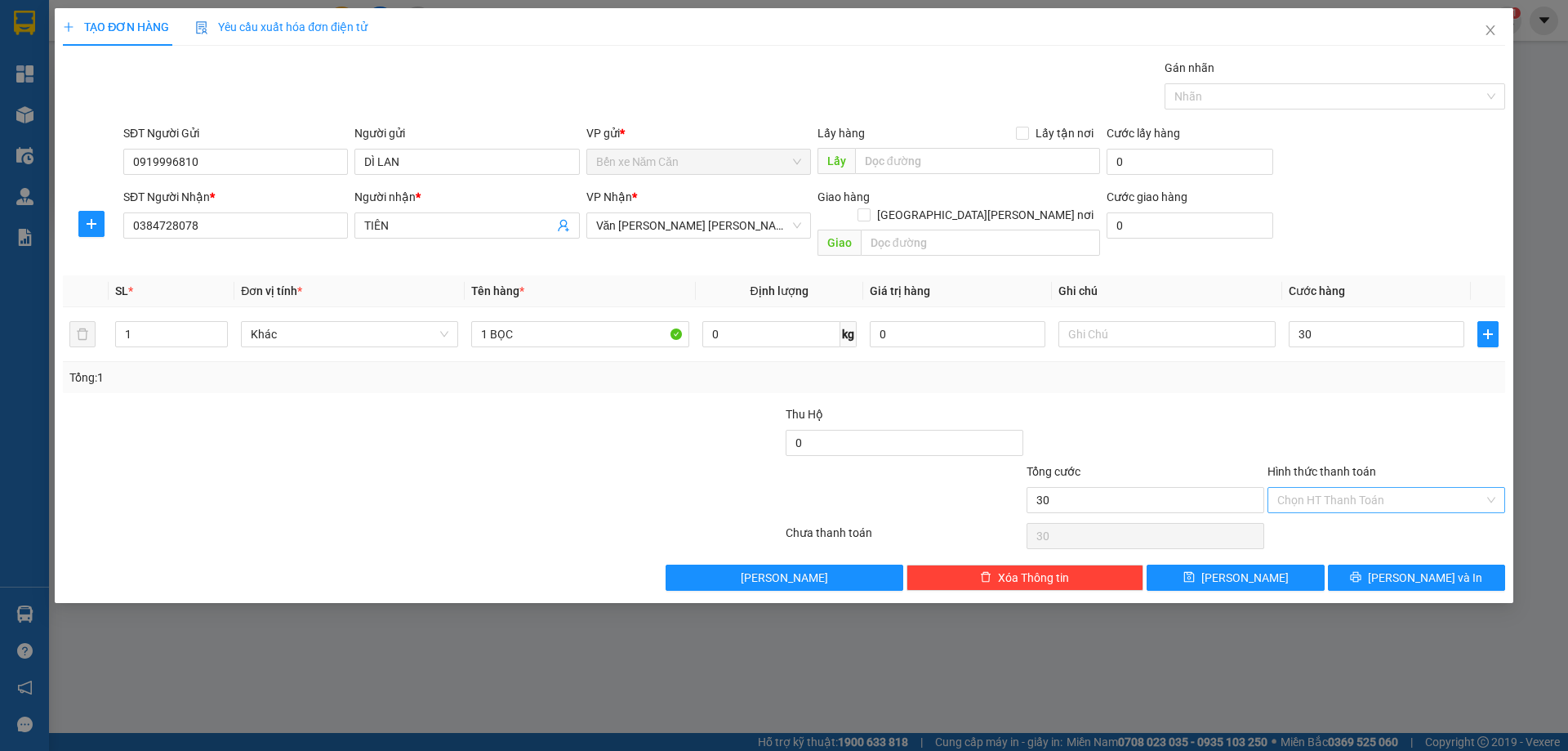
type input "30.000"
click at [1305, 488] on input "Hình thức thanh toán" at bounding box center [1381, 500] width 207 height 25
click at [1311, 513] on div "Tại văn phòng" at bounding box center [1386, 514] width 218 height 18
type input "0"
click at [1374, 564] on button "[PERSON_NAME] và In" at bounding box center [1417, 577] width 178 height 27
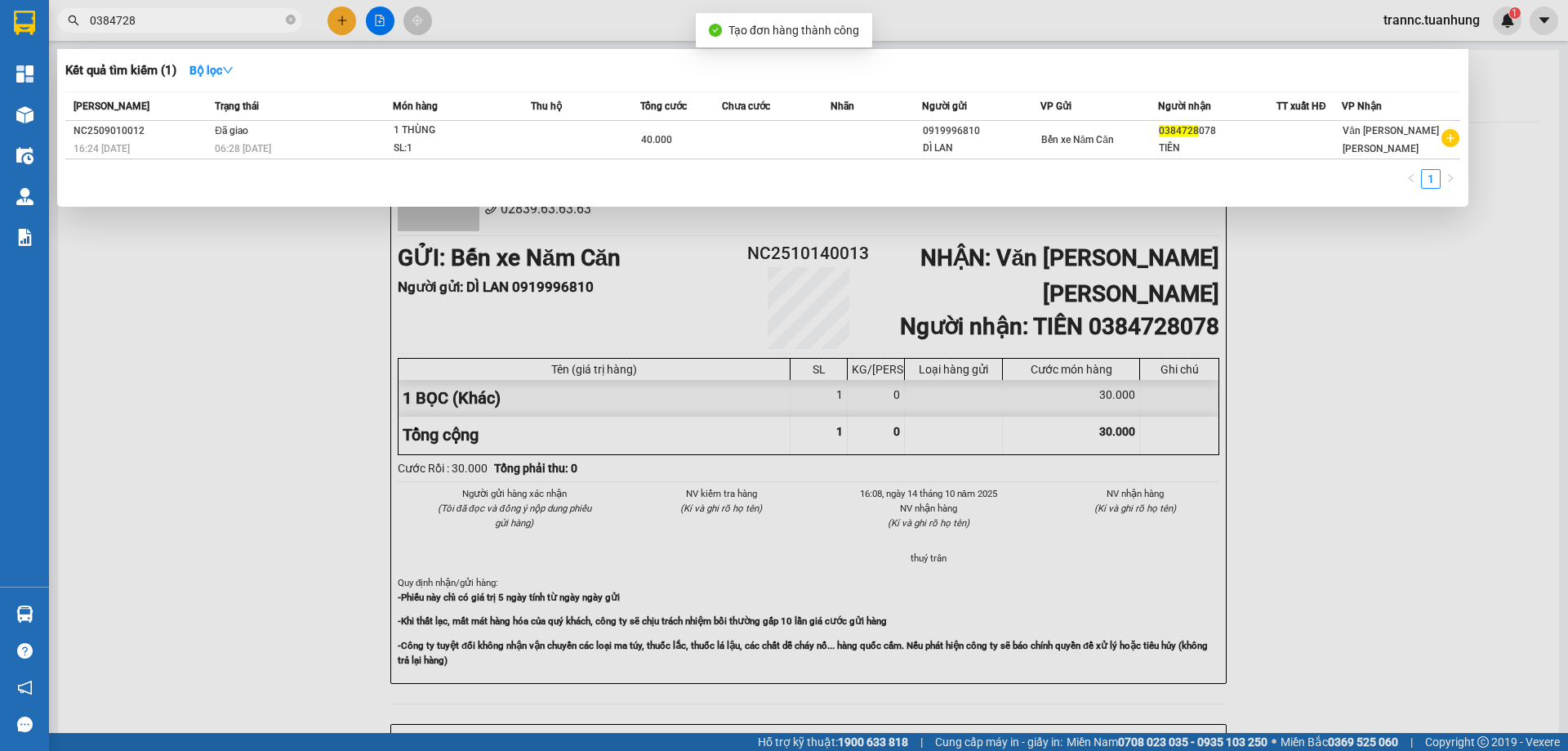
drag, startPoint x: 1457, startPoint y: 631, endPoint x: 1129, endPoint y: 368, distance: 420.4
click at [1448, 626] on div at bounding box center [784, 375] width 1568 height 751
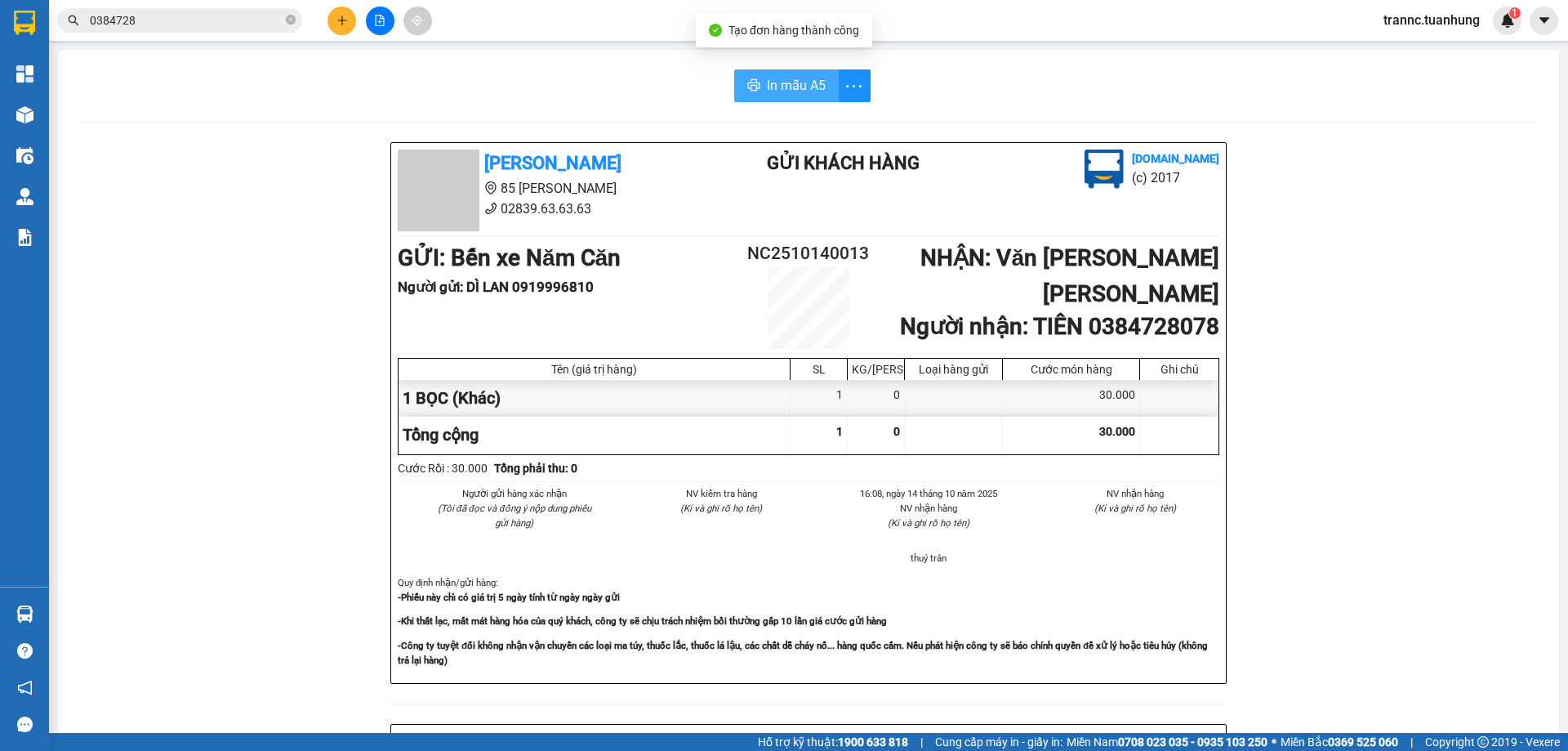
click at [756, 81] on button "In mẫu A5" at bounding box center [786, 85] width 105 height 32
click at [603, 93] on div "In mẫu A5" at bounding box center [809, 85] width 1462 height 32
click at [295, 14] on span at bounding box center [290, 21] width 10 height 16
click at [279, 18] on input "text" at bounding box center [186, 21] width 192 height 18
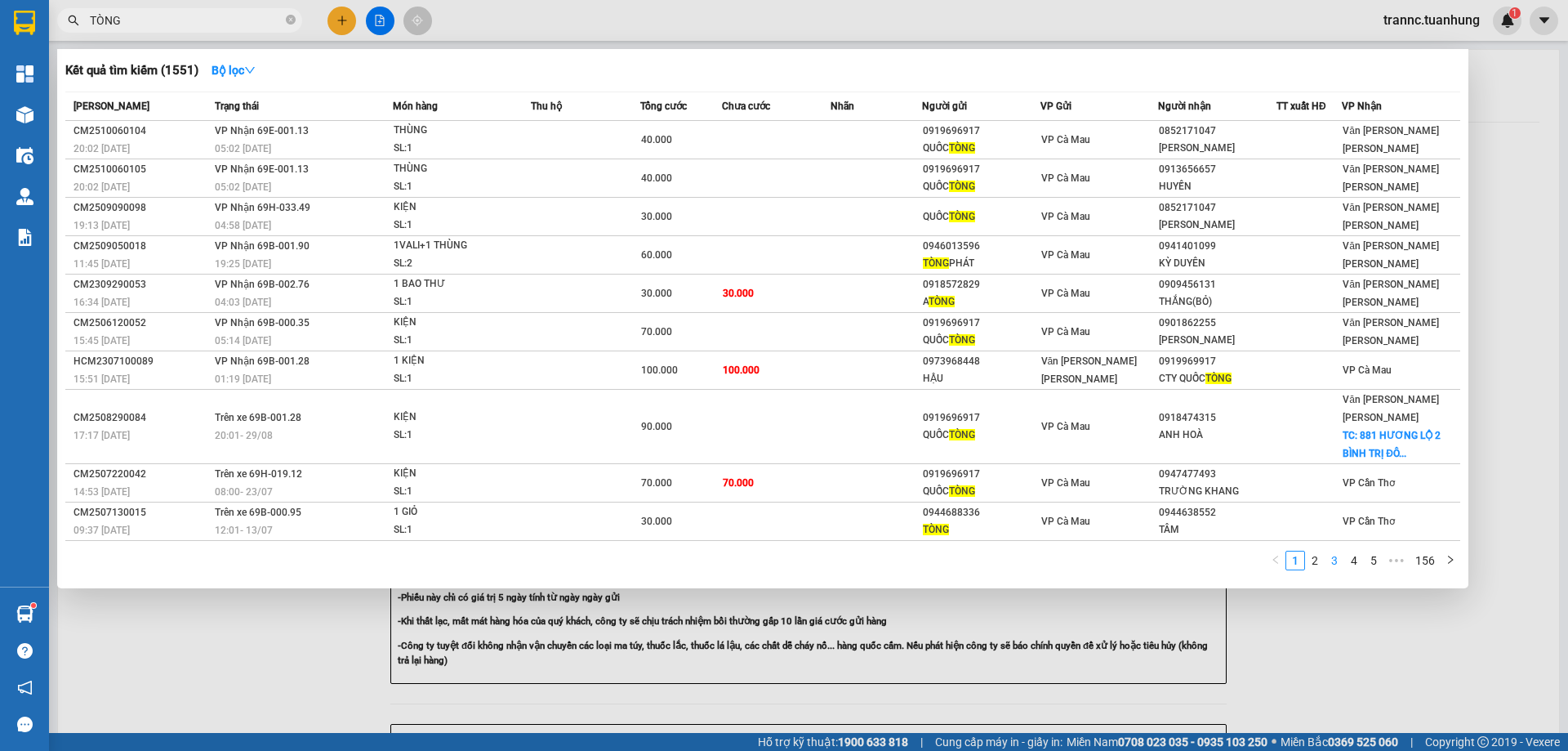
type input "TÒNG"
click at [1337, 552] on link "3" at bounding box center [1334, 561] width 18 height 18
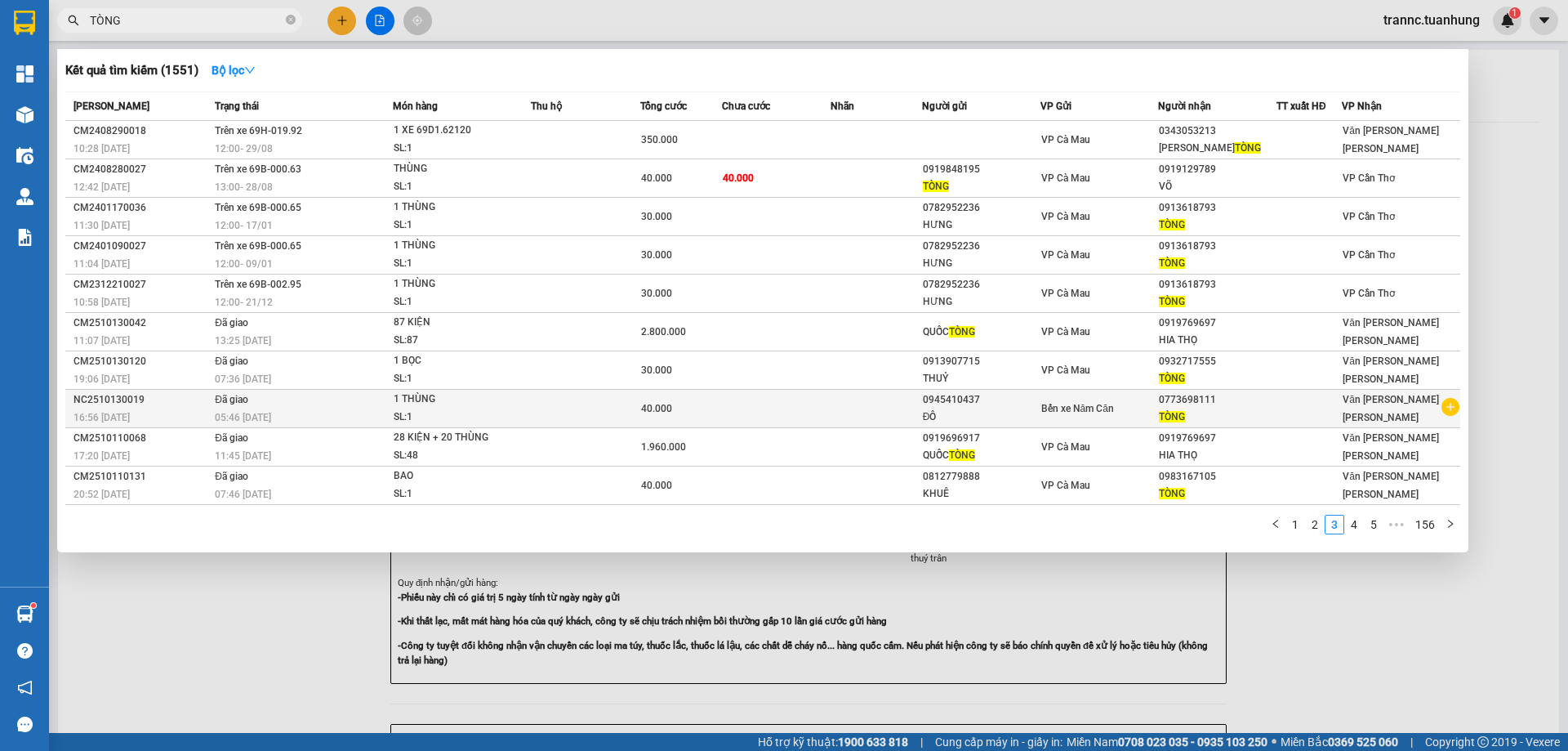
click at [1453, 407] on icon "plus-circle" at bounding box center [1450, 406] width 18 height 18
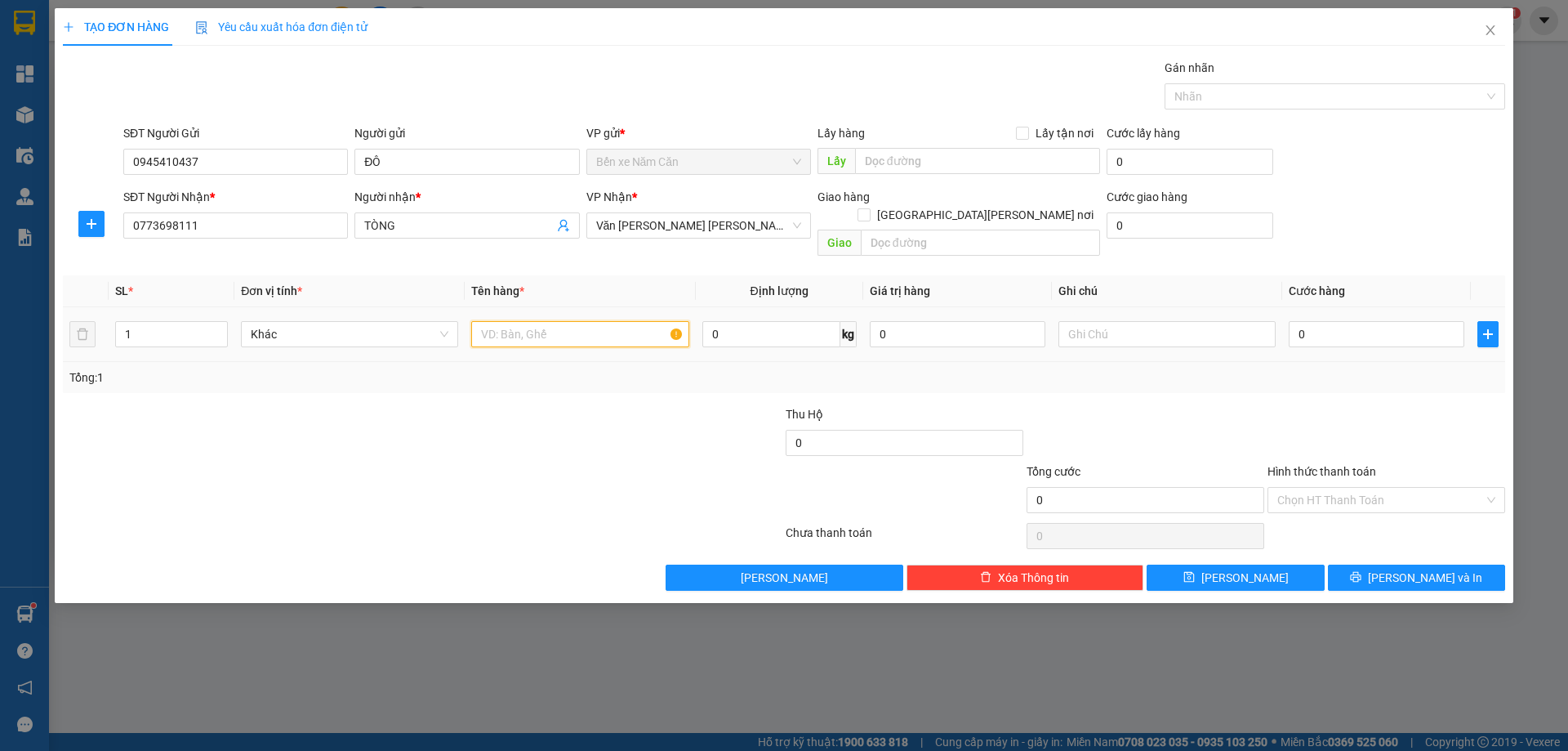
click at [640, 321] on input "text" at bounding box center [579, 334] width 217 height 27
type input "1 THÙNG"
click at [1339, 321] on input "0" at bounding box center [1377, 334] width 176 height 27
type input "3"
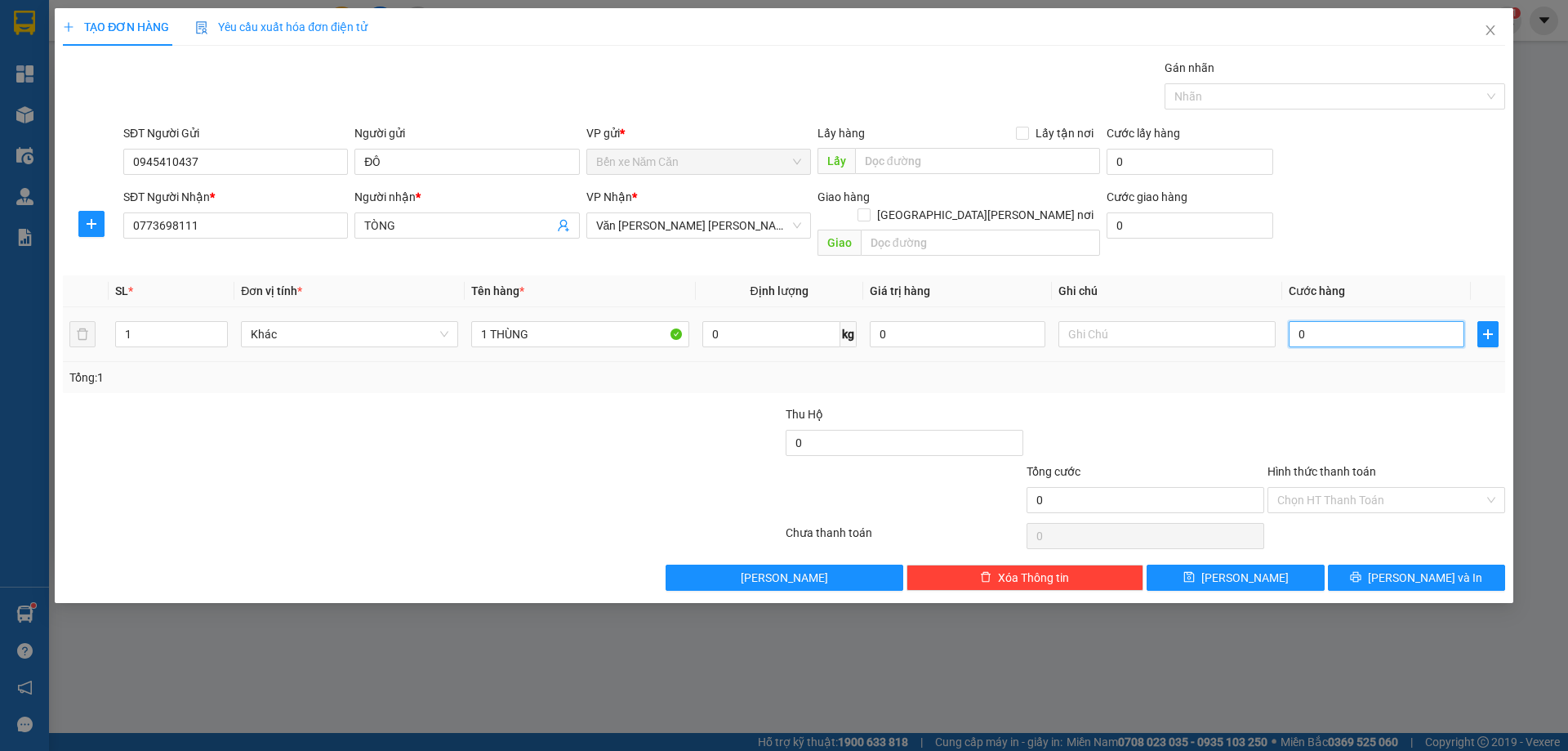
type input "3"
type input "30"
type input "30.000"
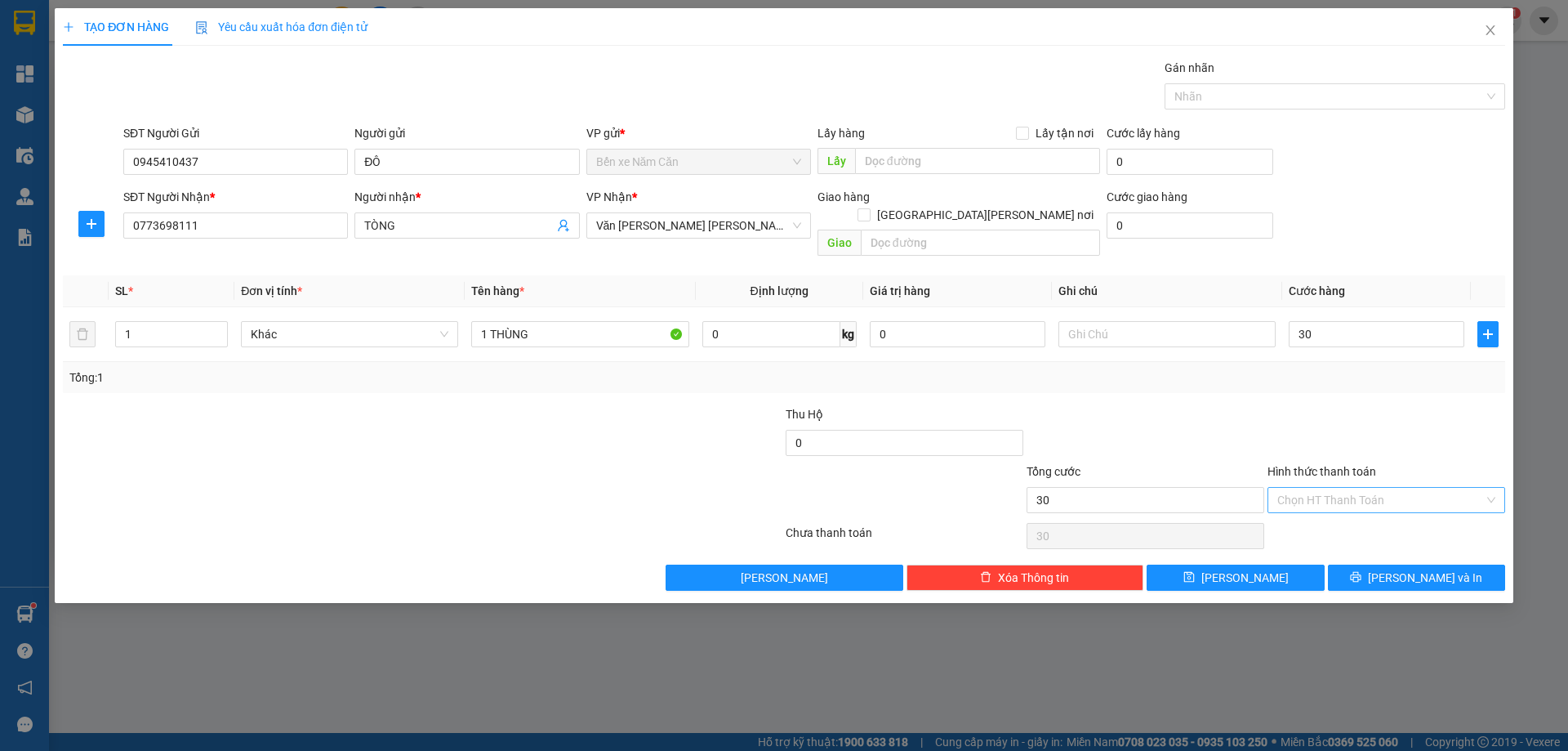
type input "30.000"
click at [1325, 493] on input "Hình thức thanh toán" at bounding box center [1381, 500] width 207 height 25
drag, startPoint x: 1324, startPoint y: 516, endPoint x: 1334, endPoint y: 524, distance: 12.8
click at [1324, 516] on div "Tại văn phòng" at bounding box center [1386, 514] width 218 height 18
type input "0"
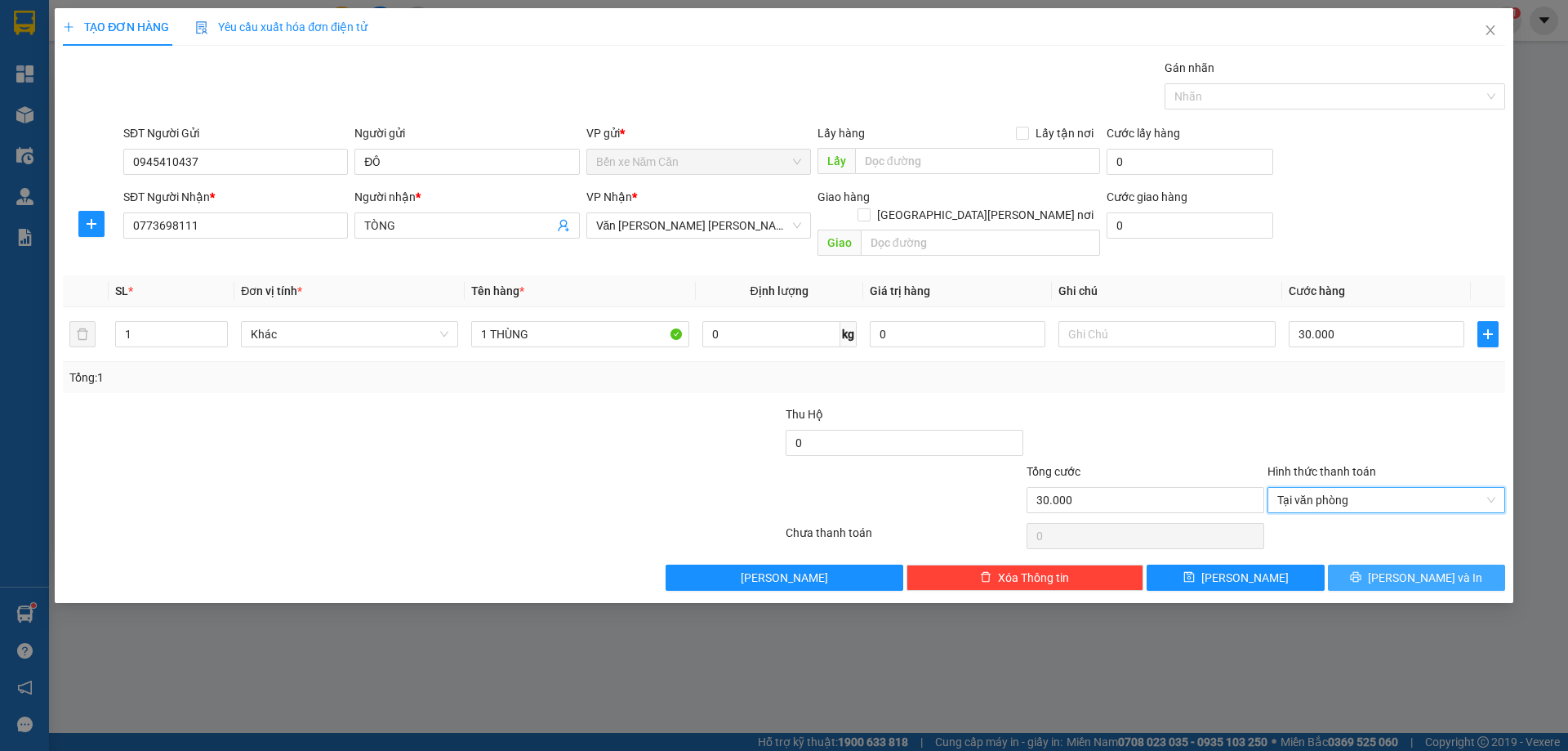
click at [1366, 564] on button "[PERSON_NAME] và In" at bounding box center [1417, 577] width 178 height 27
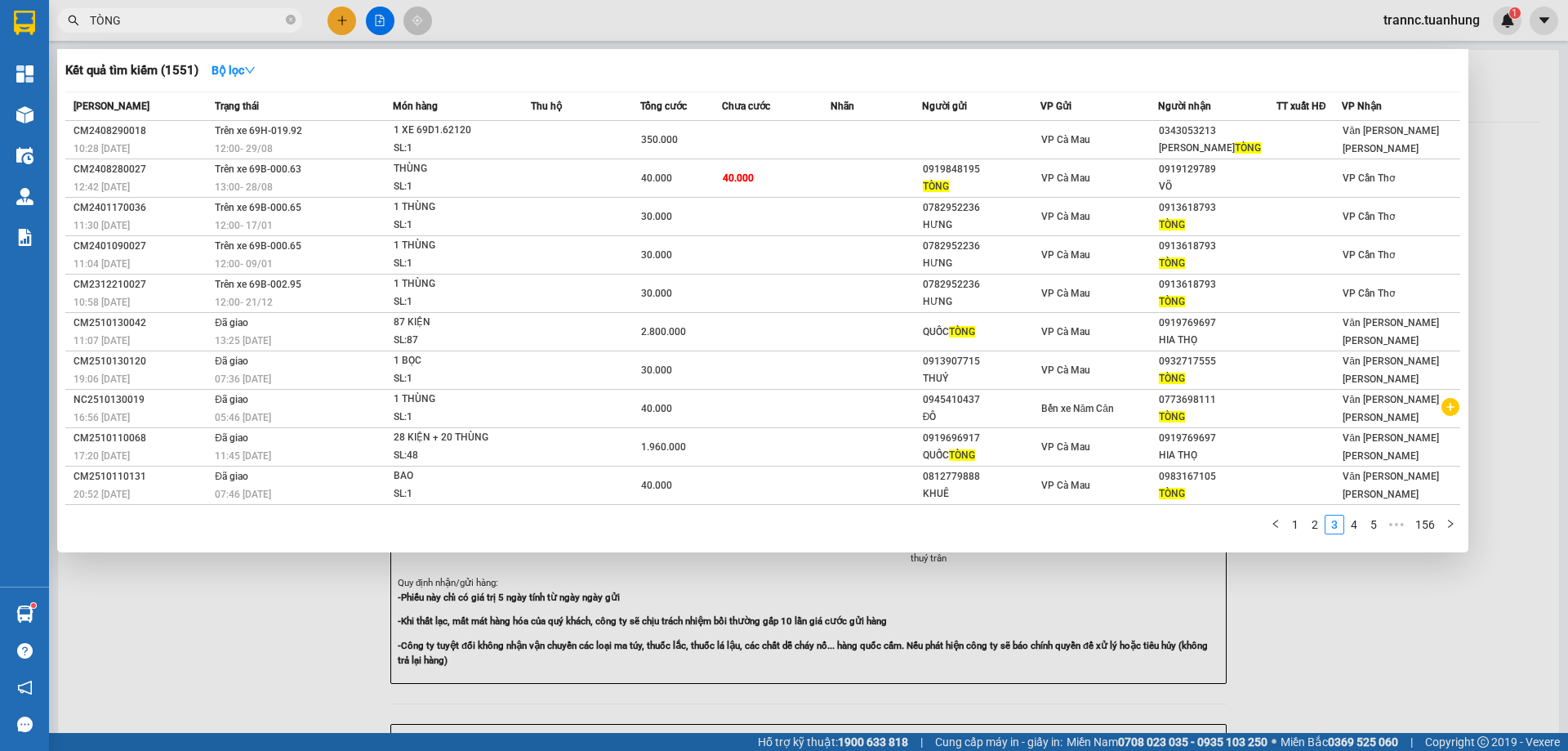
drag, startPoint x: 1395, startPoint y: 676, endPoint x: 1072, endPoint y: 180, distance: 591.9
click at [1395, 675] on div at bounding box center [784, 375] width 1568 height 751
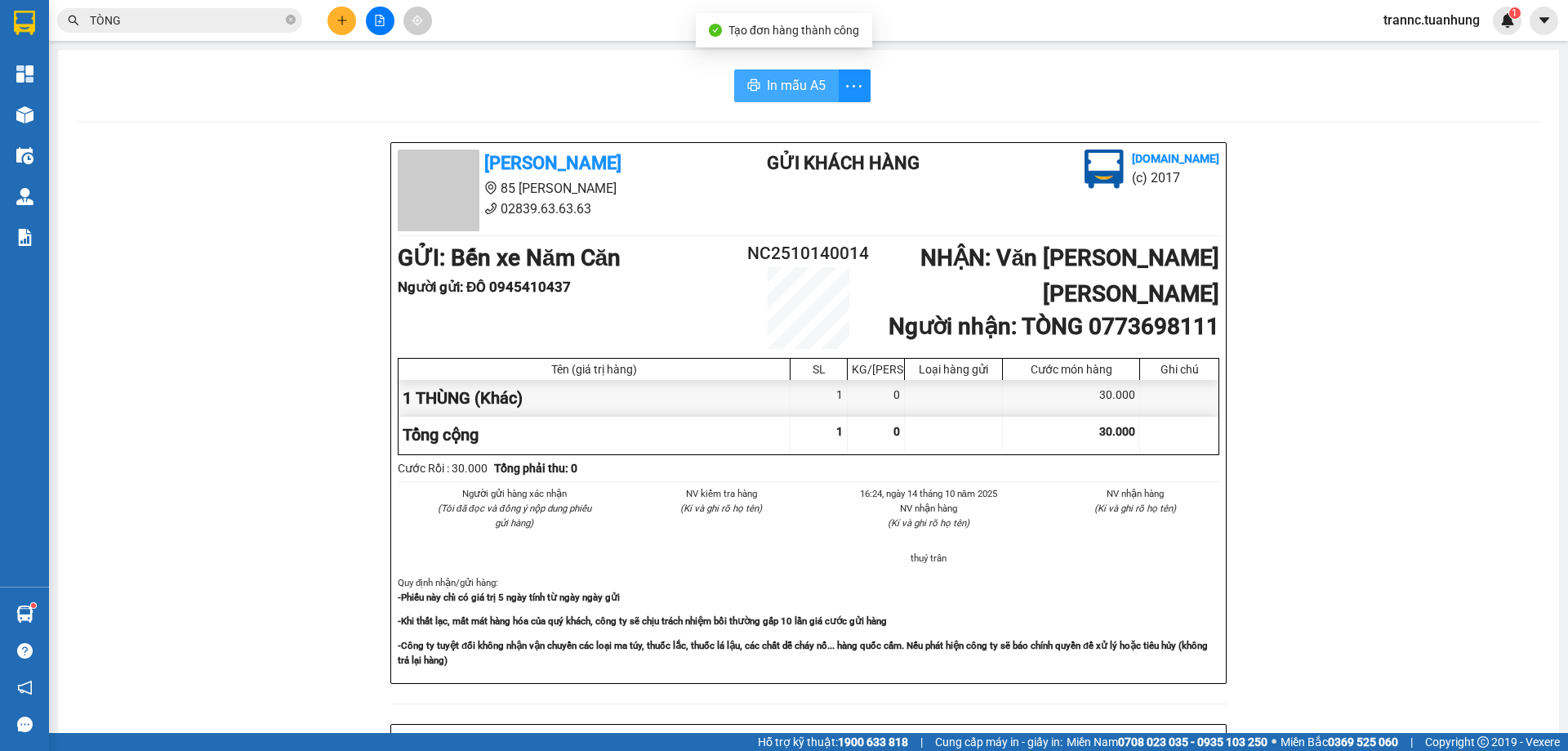
click at [807, 86] on span "In mẫu A5" at bounding box center [797, 85] width 59 height 21
click at [288, 20] on icon "close-circle" at bounding box center [290, 20] width 10 height 10
click at [262, 23] on input "text" at bounding box center [186, 21] width 192 height 18
click at [262, 24] on input "text" at bounding box center [186, 21] width 192 height 18
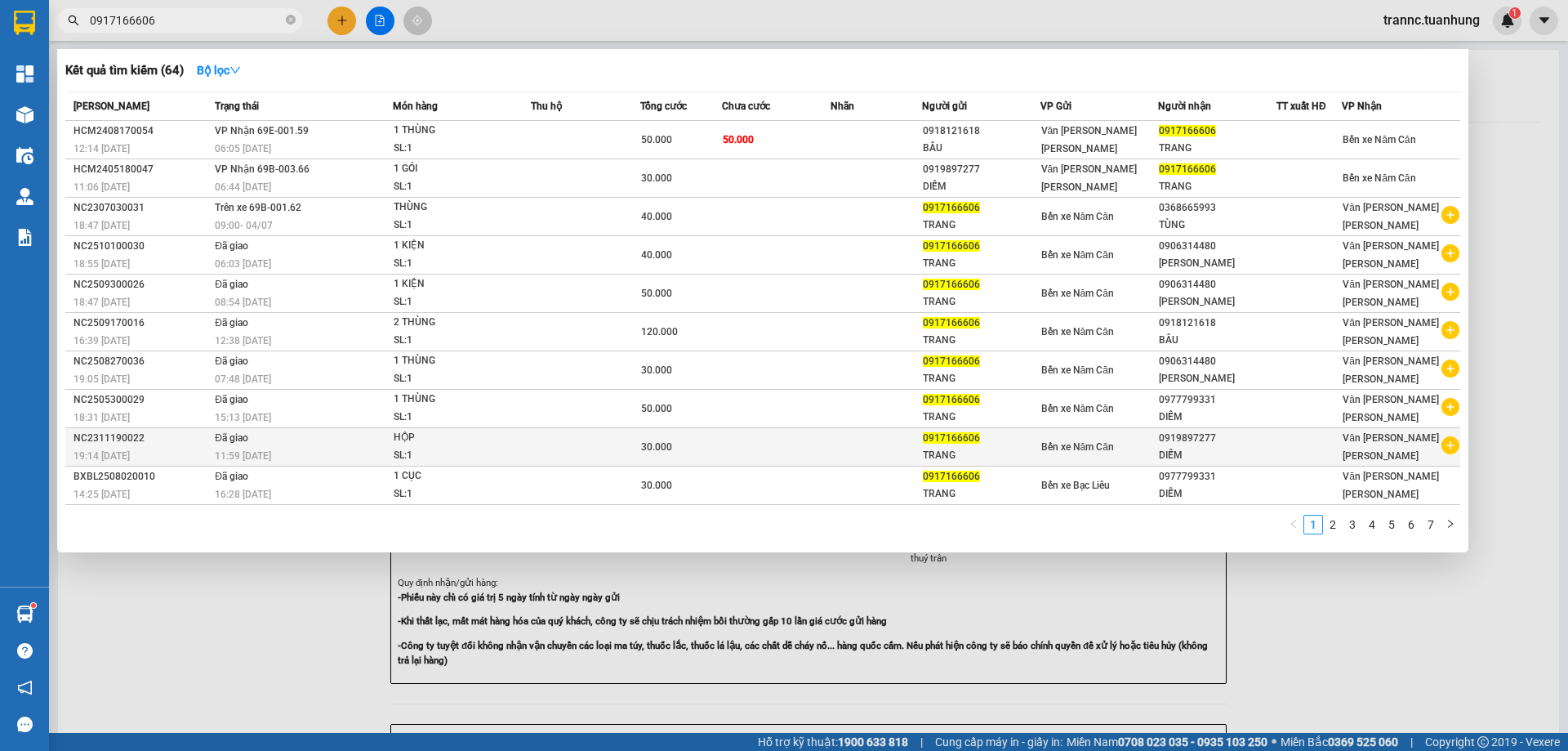
type input "0917166606"
click at [1445, 442] on icon "plus-circle" at bounding box center [1450, 446] width 18 height 18
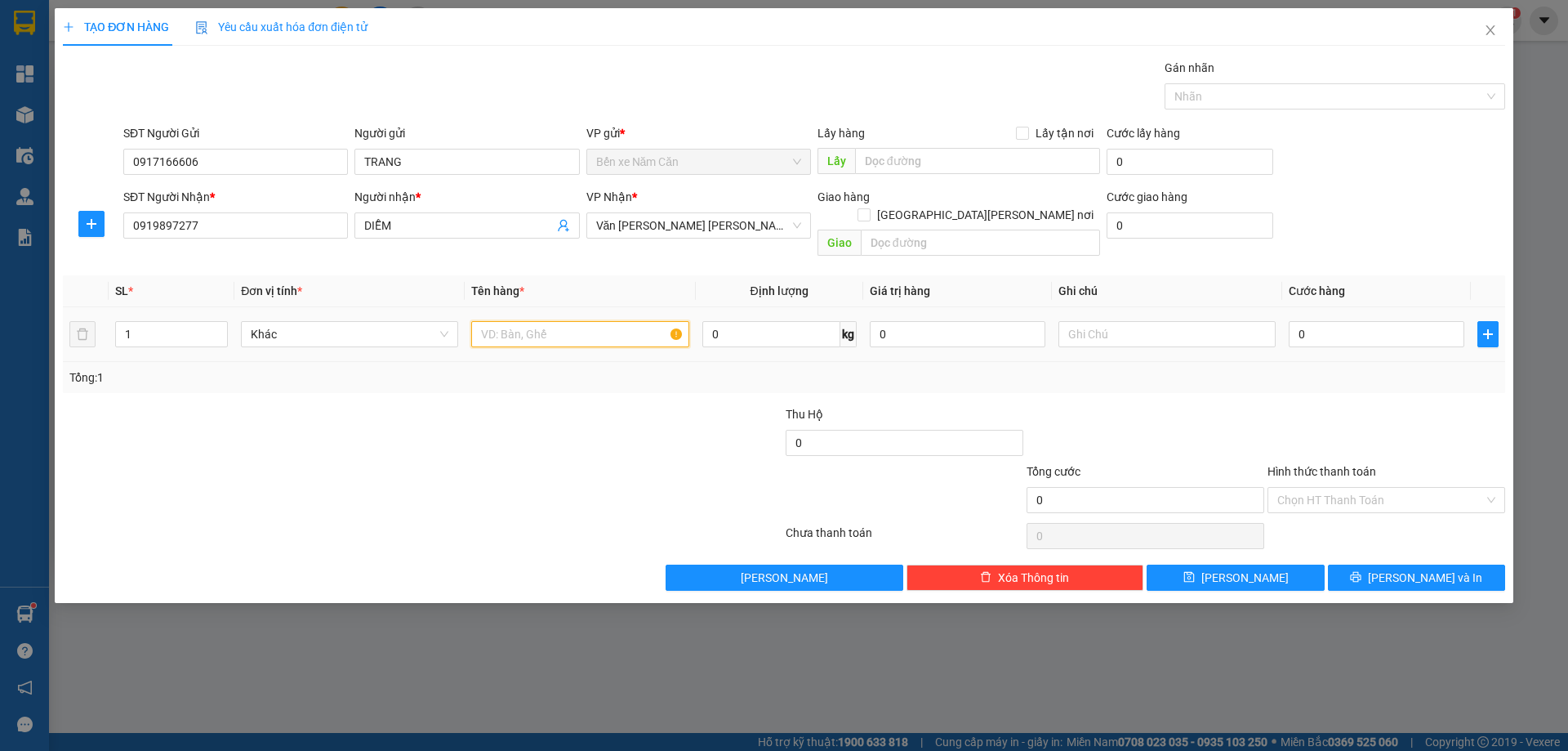
click at [578, 321] on input "text" at bounding box center [579, 334] width 217 height 27
type input "1 THÙNG"
click at [1353, 321] on input "0" at bounding box center [1377, 334] width 176 height 27
type input "4"
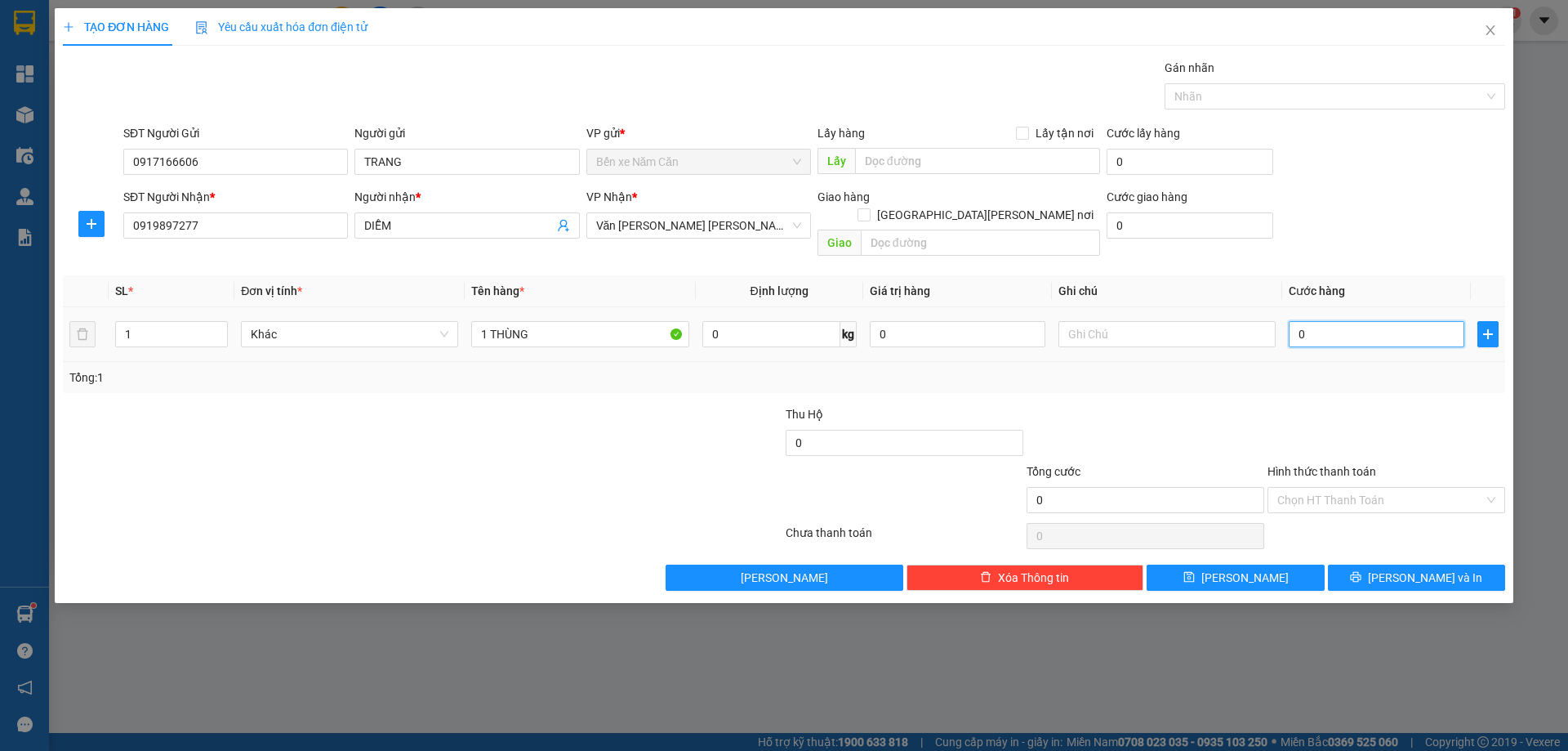
type input "4"
type input "40"
type input "40.000"
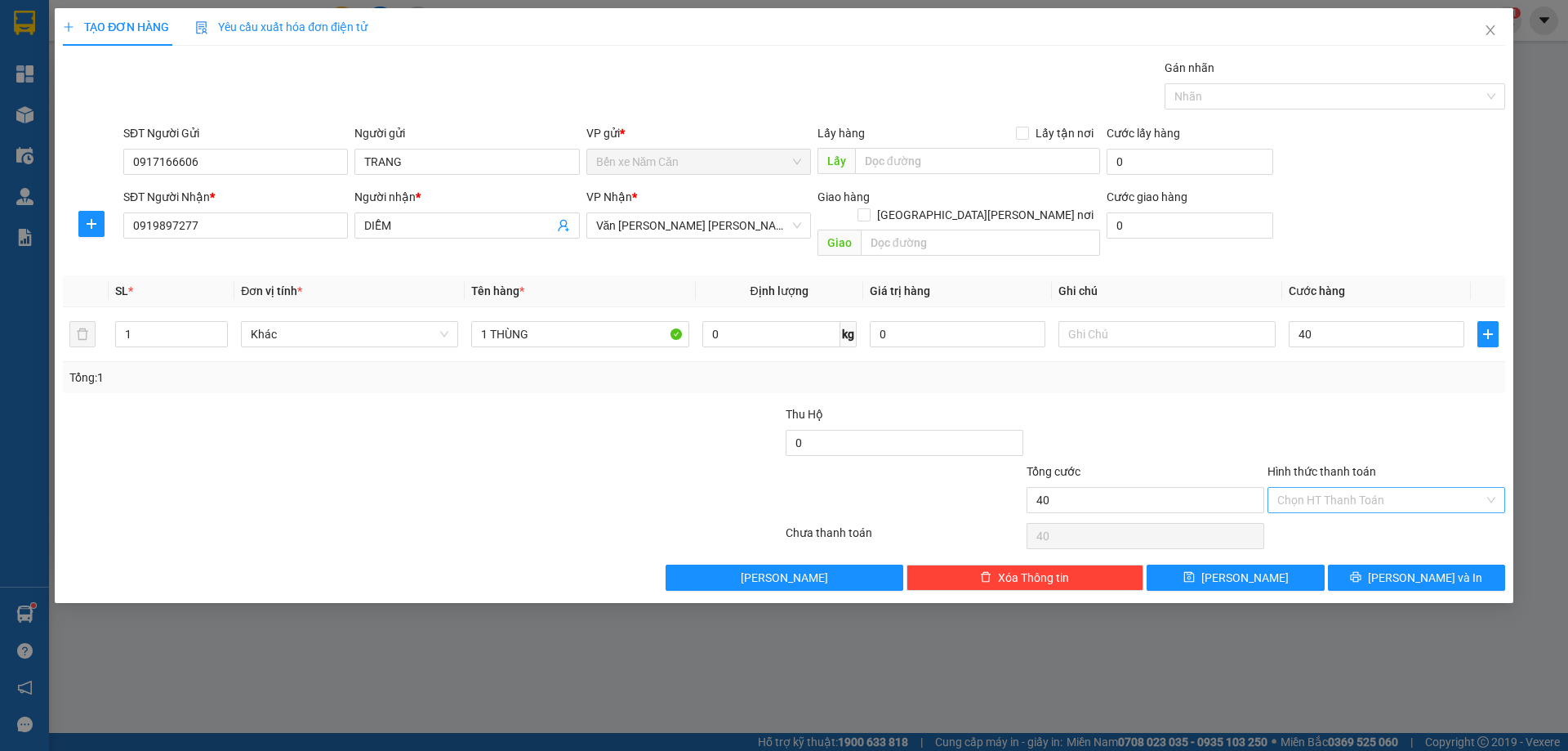
type input "40.000"
click at [1307, 488] on input "Hình thức thanh toán" at bounding box center [1381, 500] width 207 height 25
click at [1303, 520] on div "Tại văn phòng" at bounding box center [1386, 514] width 218 height 18
type input "0"
click at [1363, 564] on button "[PERSON_NAME] và In" at bounding box center [1417, 577] width 178 height 27
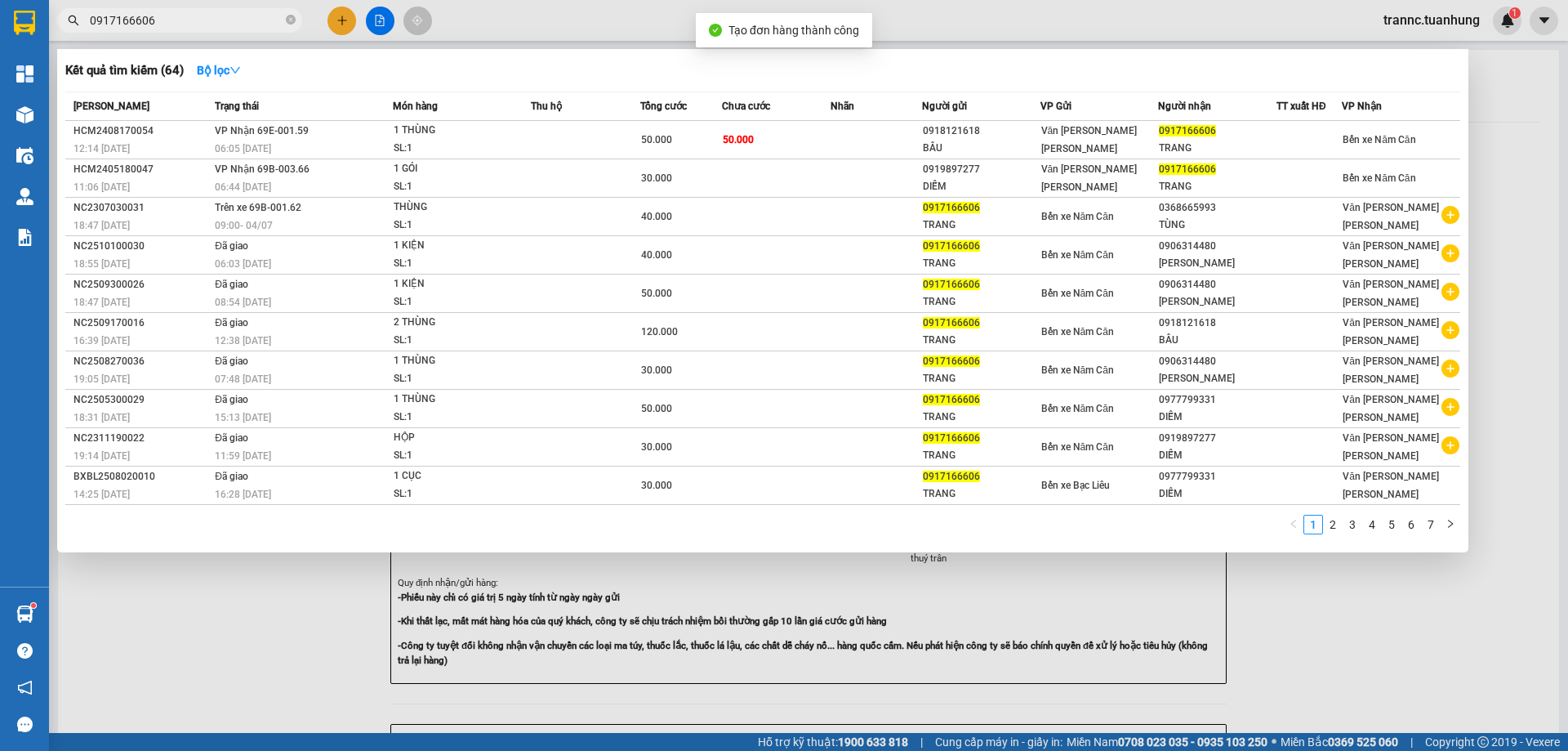
click at [1378, 707] on div at bounding box center [784, 375] width 1568 height 751
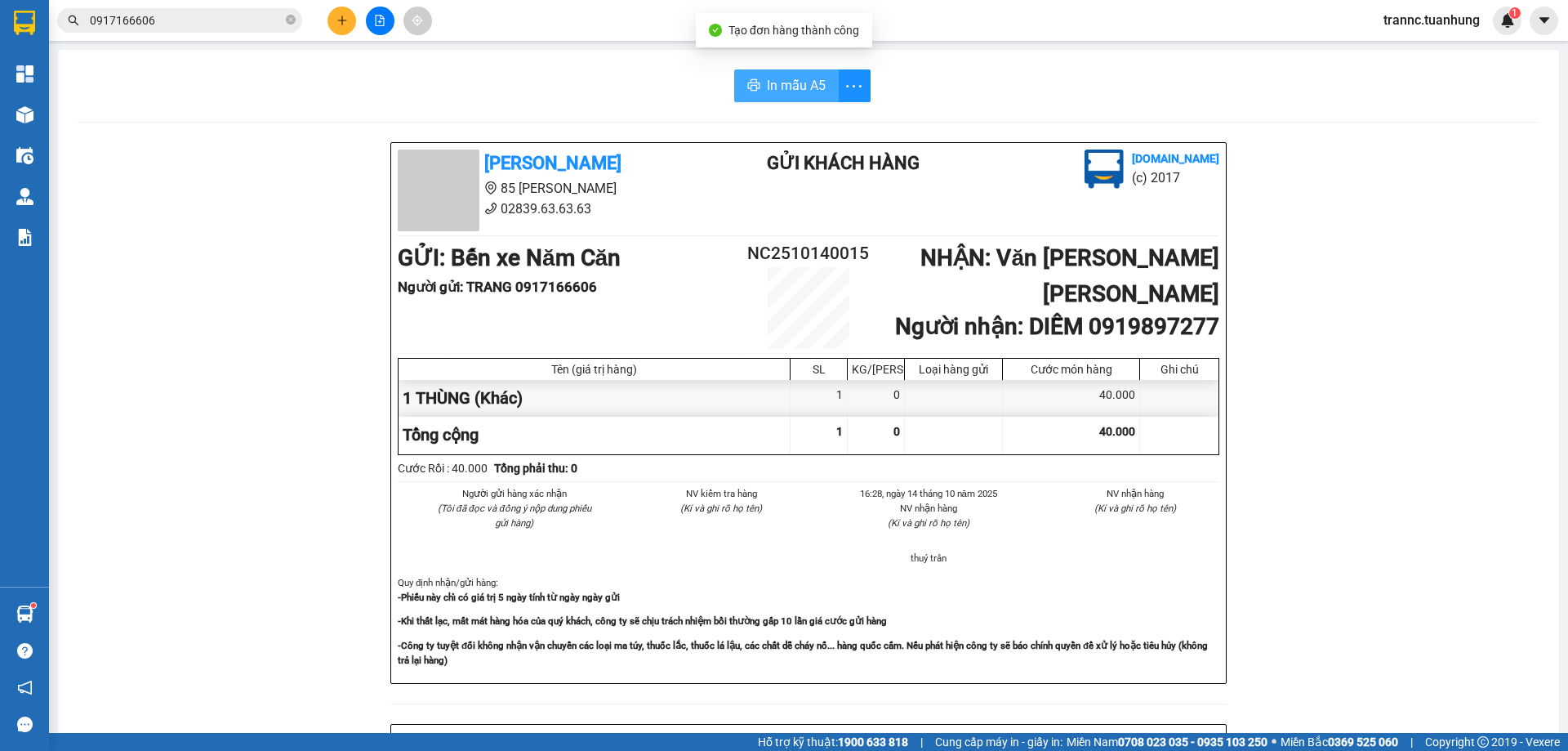
click at [754, 84] on button "In mẫu A5" at bounding box center [786, 85] width 105 height 32
